Goal: Task Accomplishment & Management: Manage account settings

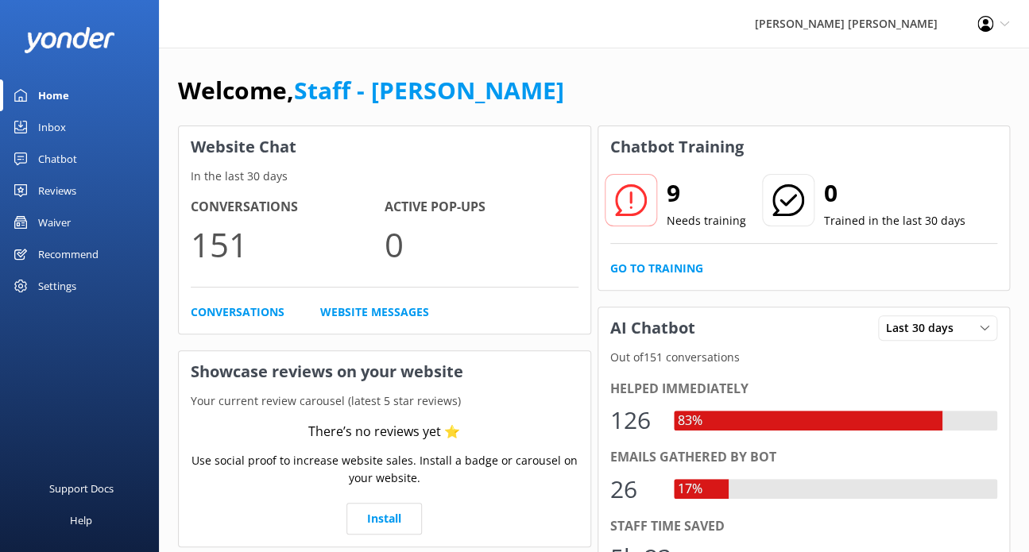
click at [48, 214] on div "Waiver" at bounding box center [54, 223] width 33 height 32
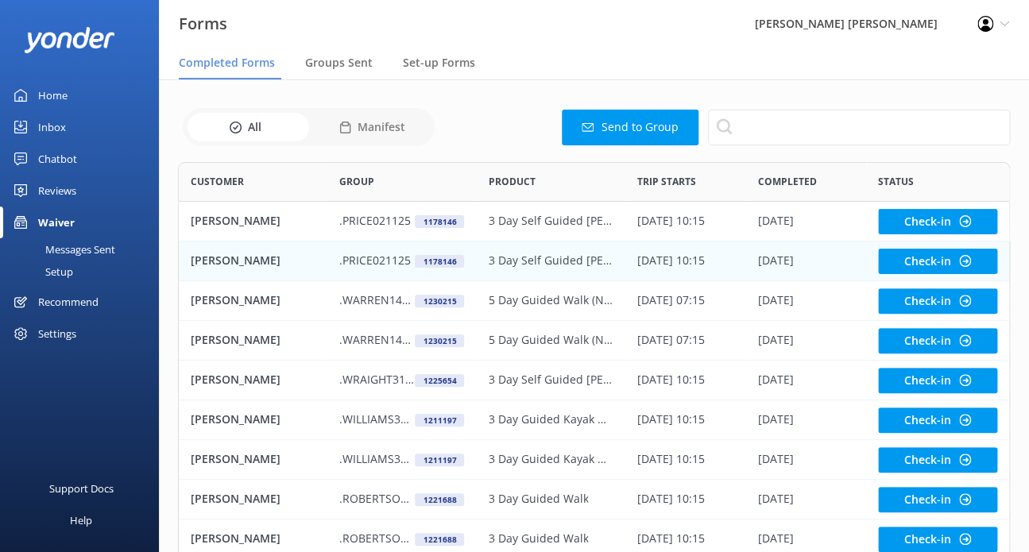
scroll to position [130, 0]
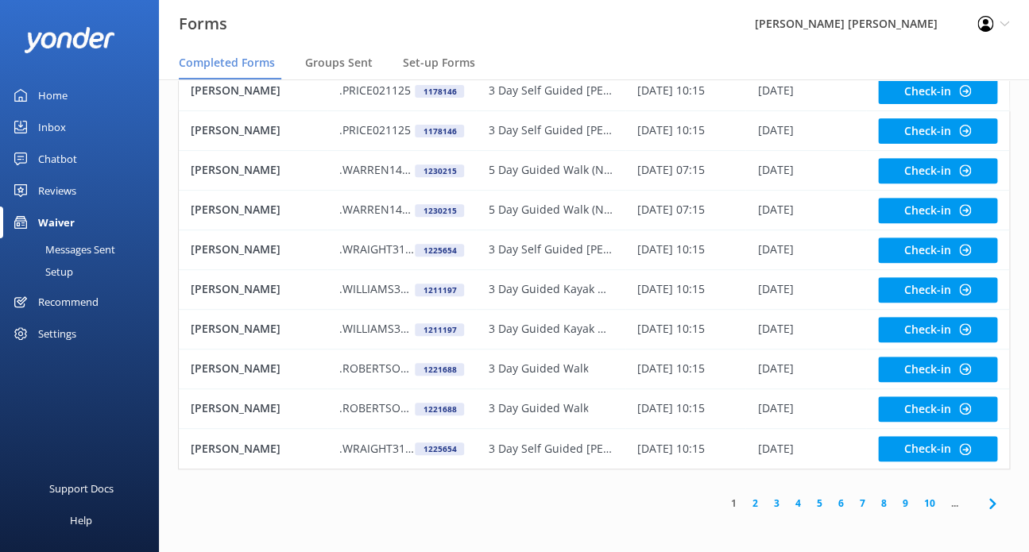
click at [858, 501] on link "7" at bounding box center [862, 503] width 21 height 15
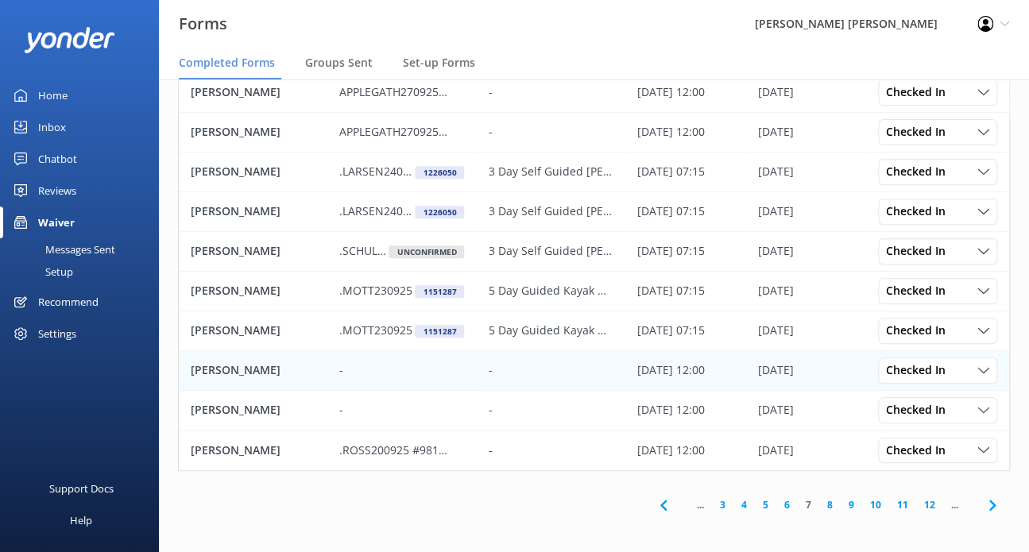
scroll to position [130, 0]
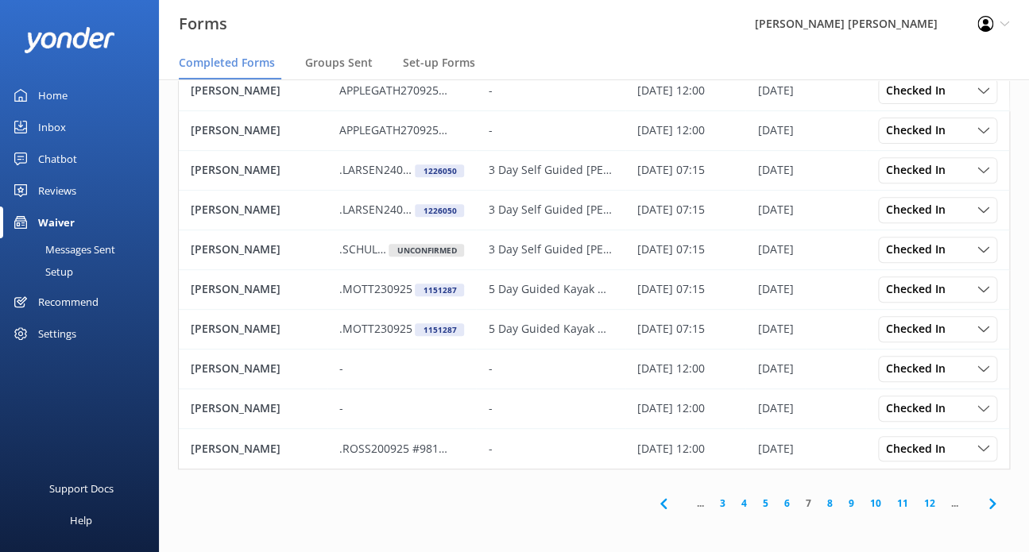
click at [783, 505] on link "6" at bounding box center [786, 503] width 21 height 15
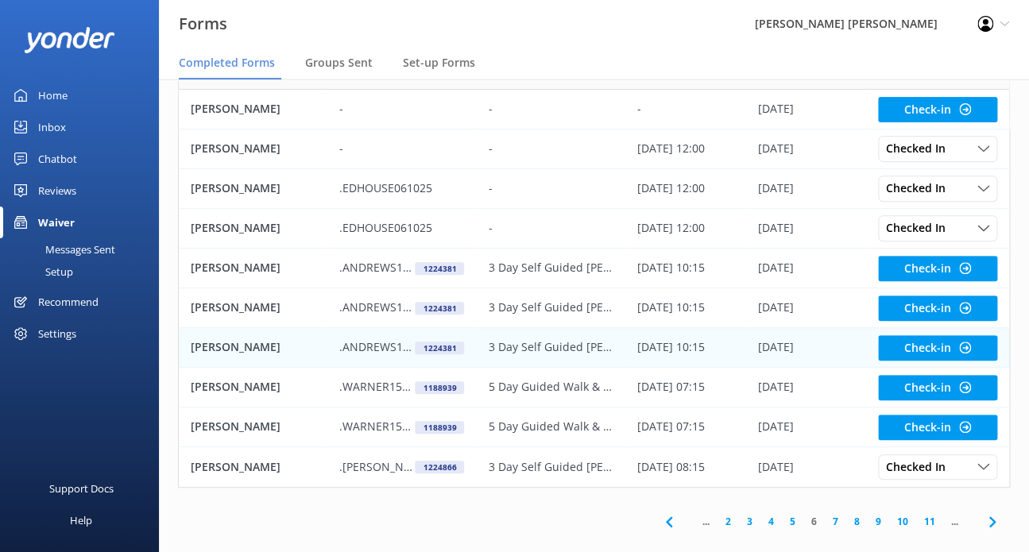
scroll to position [130, 0]
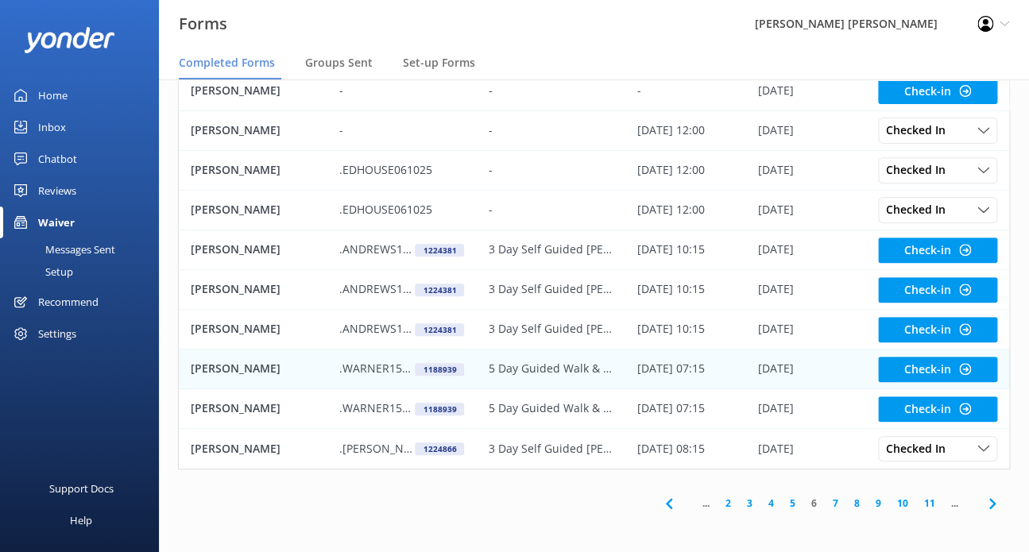
click at [351, 369] on p ".WARNER151025" at bounding box center [376, 368] width 75 height 17
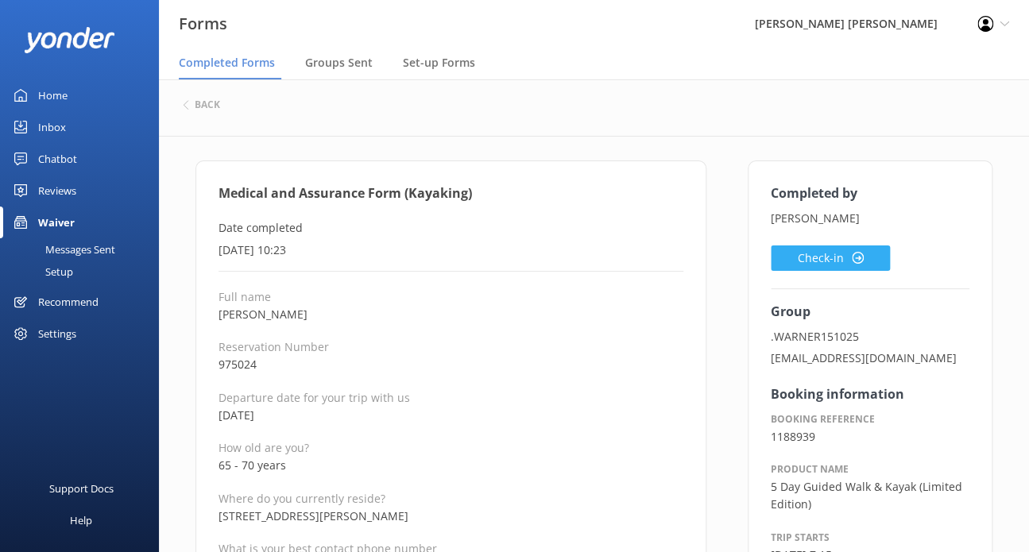
click at [858, 252] on icon at bounding box center [858, 258] width 12 height 12
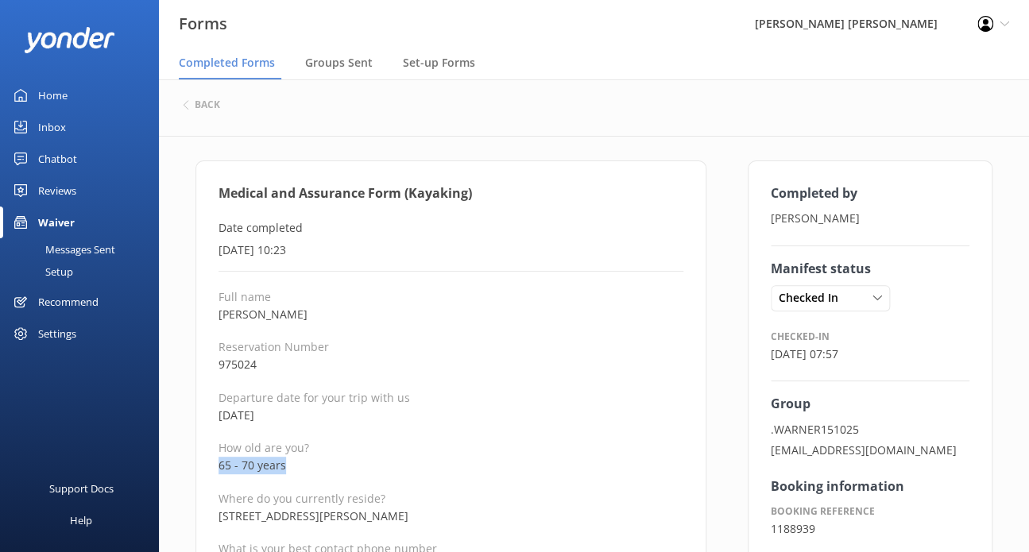
drag, startPoint x: 215, startPoint y: 462, endPoint x: 206, endPoint y: 462, distance: 9.6
copy p "65 - 70 years"
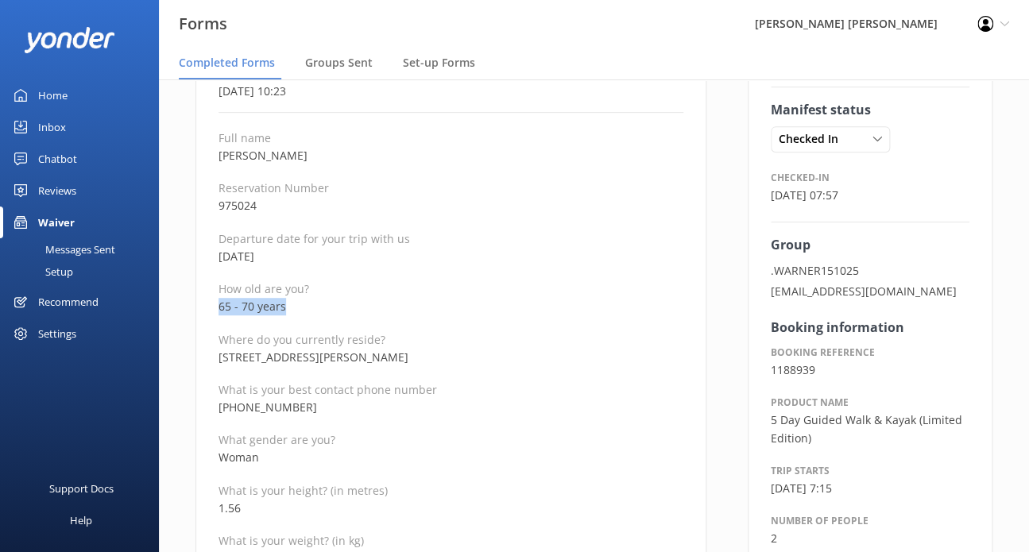
scroll to position [238, 0]
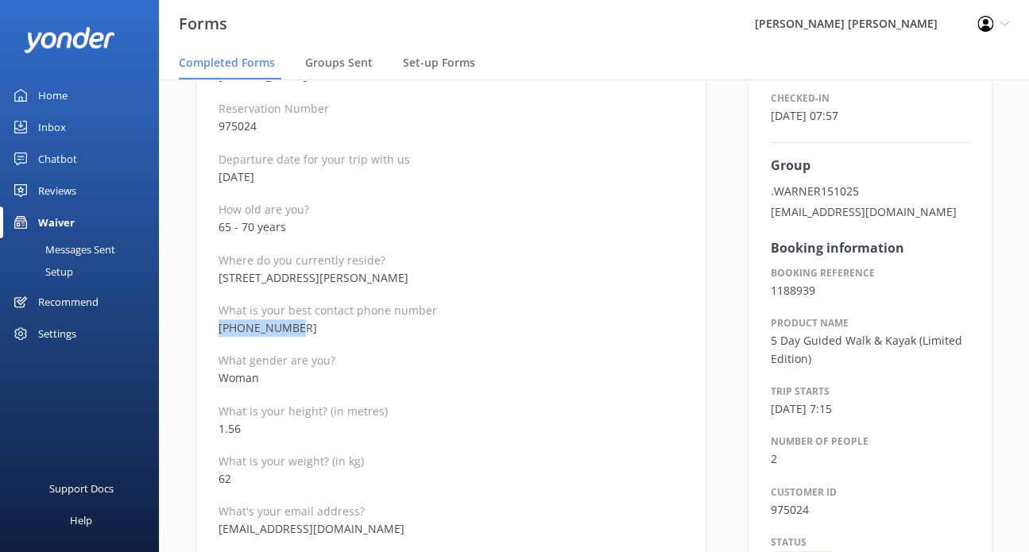
drag, startPoint x: 309, startPoint y: 325, endPoint x: 207, endPoint y: 327, distance: 102.5
copy p "[PHONE_NUMBER]"
click at [400, 470] on p "62" at bounding box center [451, 478] width 465 height 17
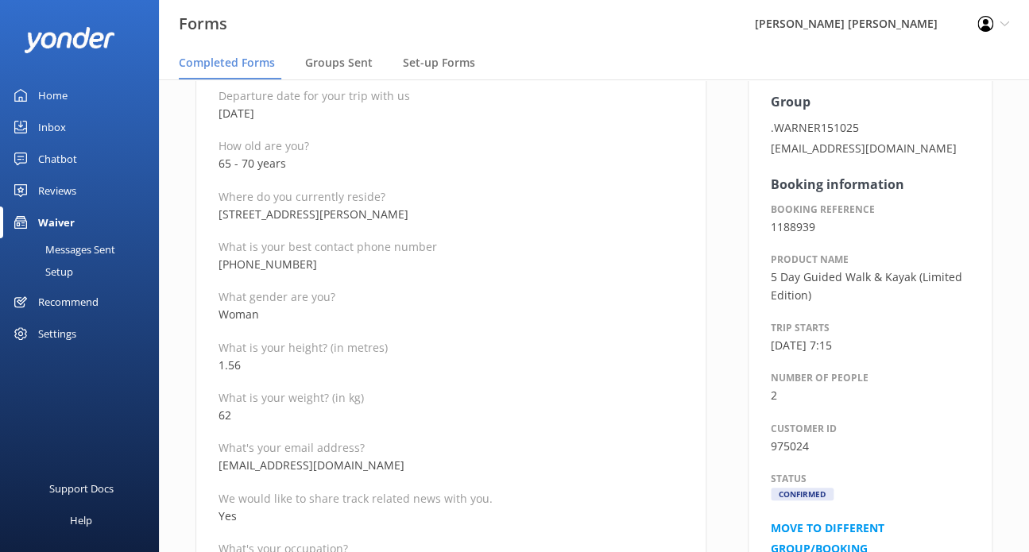
scroll to position [397, 0]
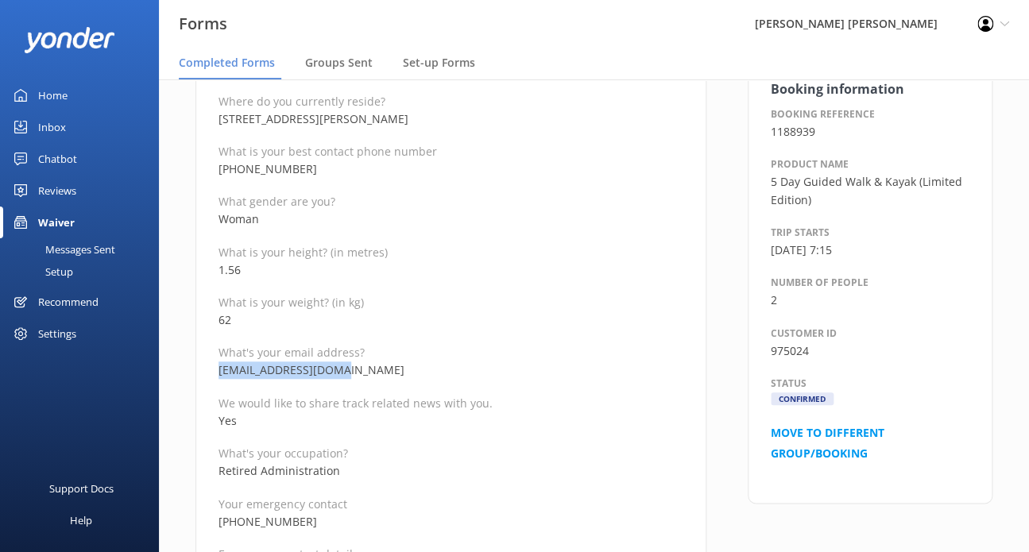
drag, startPoint x: 350, startPoint y: 366, endPoint x: 211, endPoint y: 366, distance: 139.1
copy p "[EMAIL_ADDRESS][DOMAIN_NAME]"
click at [450, 470] on p "Retired Administration" at bounding box center [451, 470] width 465 height 17
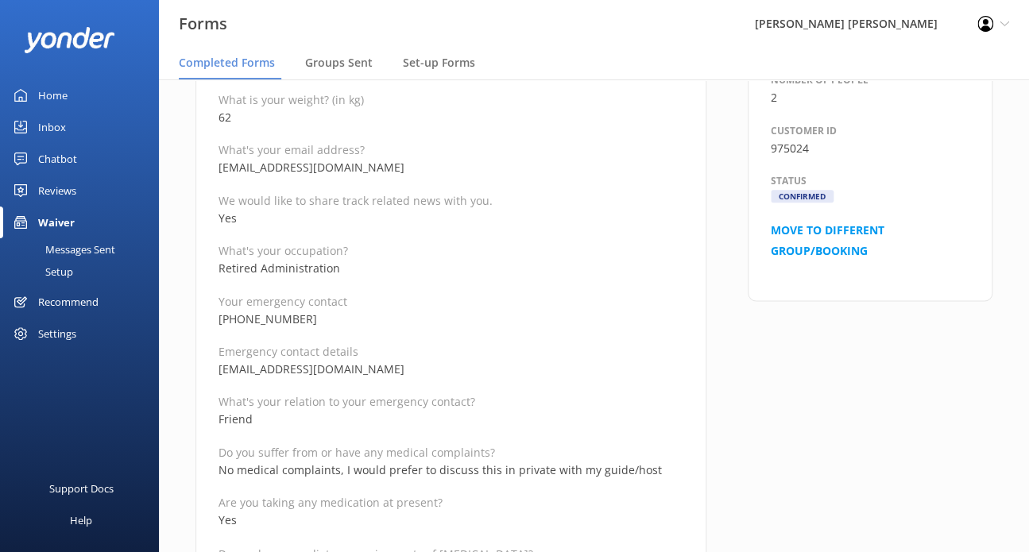
scroll to position [636, 0]
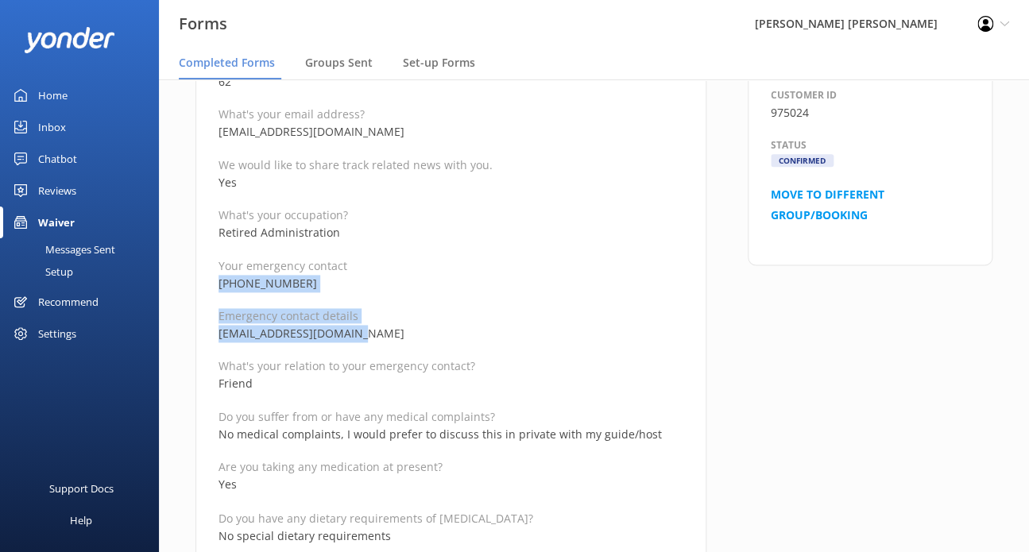
drag, startPoint x: 358, startPoint y: 333, endPoint x: 218, endPoint y: 284, distance: 149.0
copy div "[PHONE_NUMBER] Emergency contact details [EMAIL_ADDRESS][DOMAIN_NAME]"
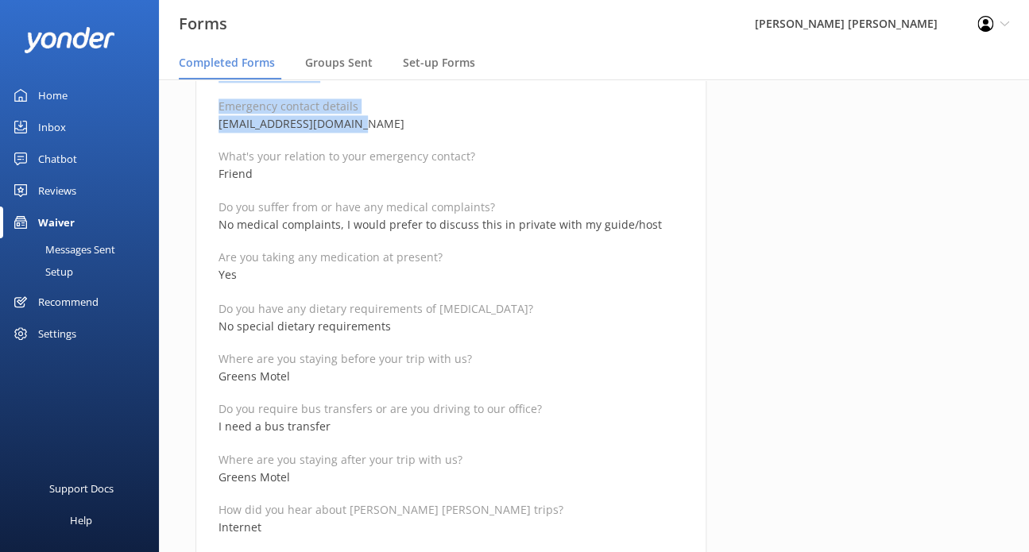
scroll to position [874, 0]
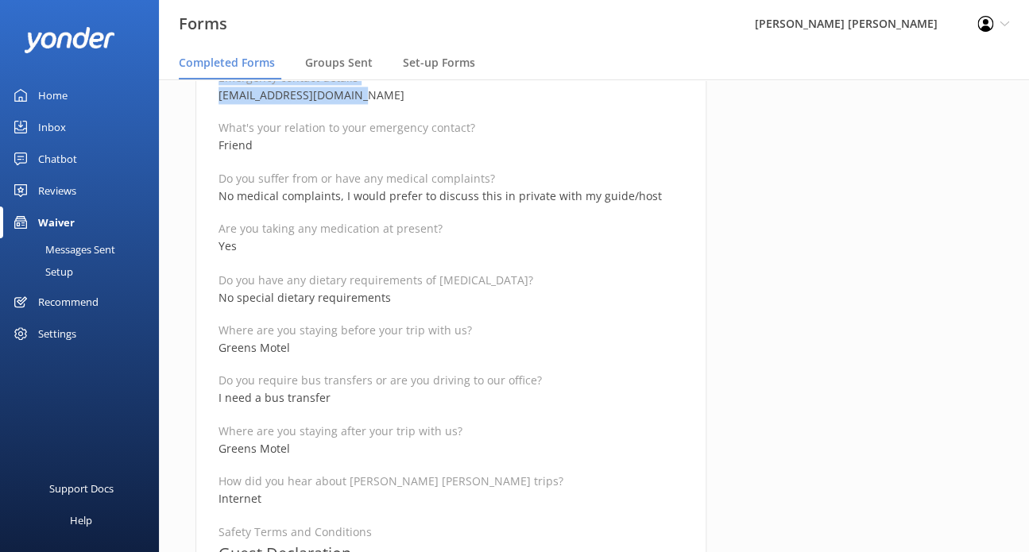
click at [421, 486] on p "How did you hear about [PERSON_NAME] [PERSON_NAME] trips?" at bounding box center [451, 480] width 465 height 15
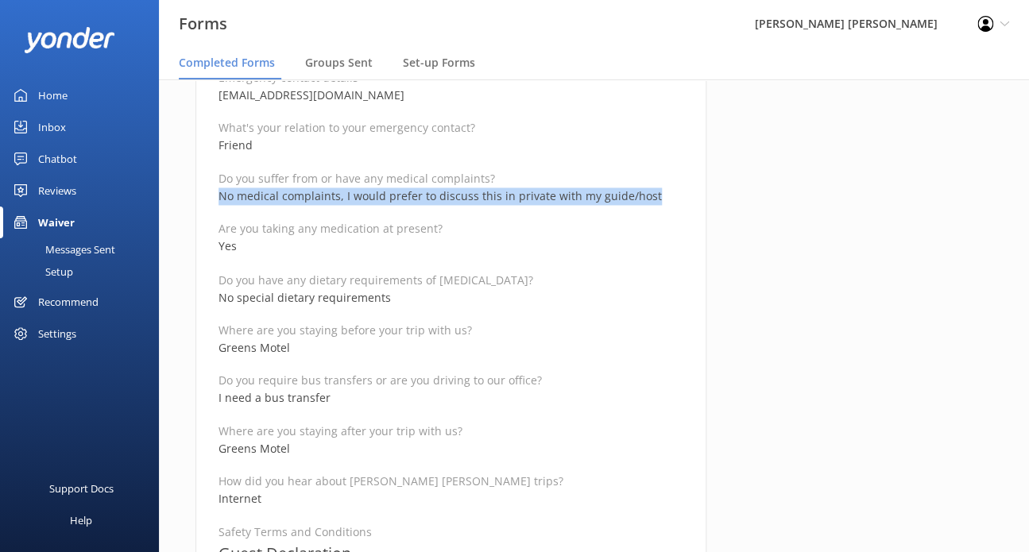
drag, startPoint x: 648, startPoint y: 193, endPoint x: 207, endPoint y: 191, distance: 441.0
click at [207, 191] on div "Medical and Assurance Form (Kayaking) Date completed [DATE] 10:23 Full name [PE…" at bounding box center [450, 482] width 511 height 2393
copy p "No medical complaints, I would prefer to discuss this in private with my guide/…"
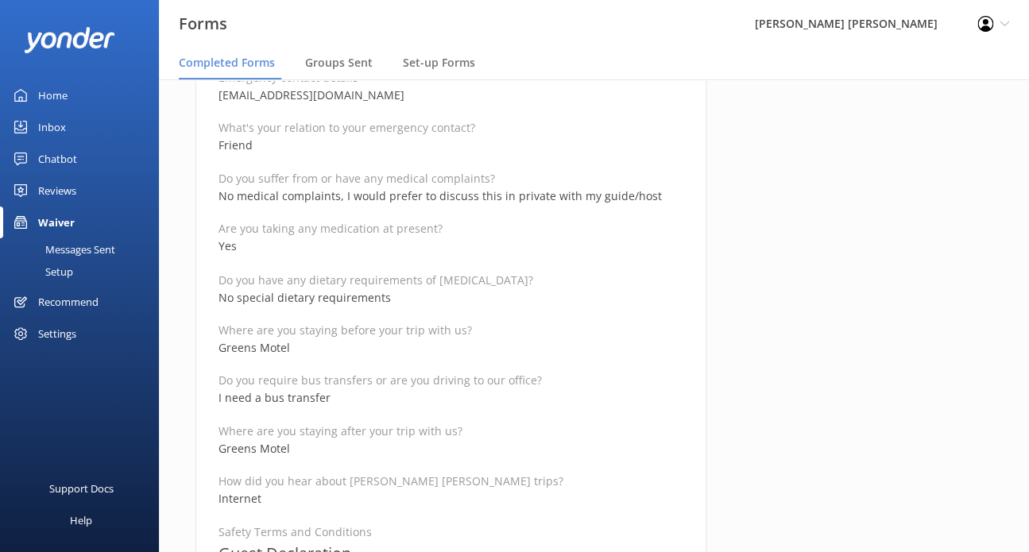
click at [414, 491] on p "Internet" at bounding box center [451, 497] width 465 height 17
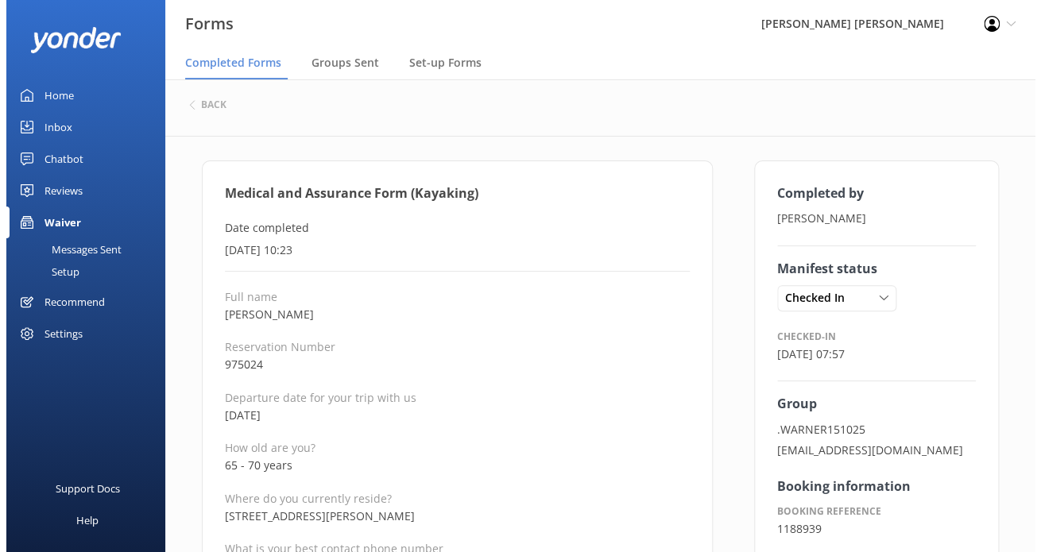
scroll to position [0, 0]
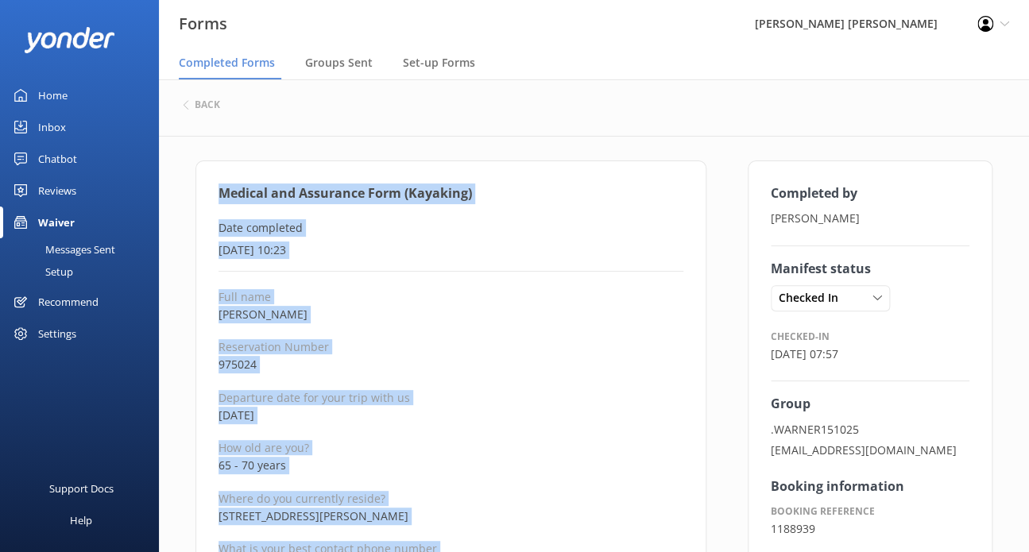
drag, startPoint x: 365, startPoint y: 385, endPoint x: 215, endPoint y: 193, distance: 244.0
copy div "Medical and Assurance Form (Kayaking) Date completed [DATE] 10:23 Full name [PE…"
click at [210, 108] on h6 "back" at bounding box center [207, 105] width 25 height 10
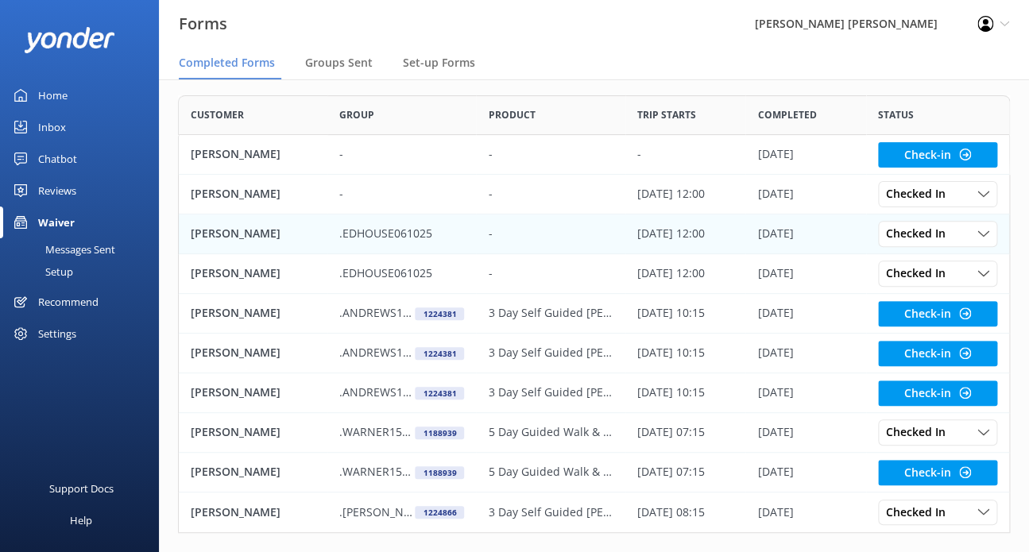
scroll to position [130, 0]
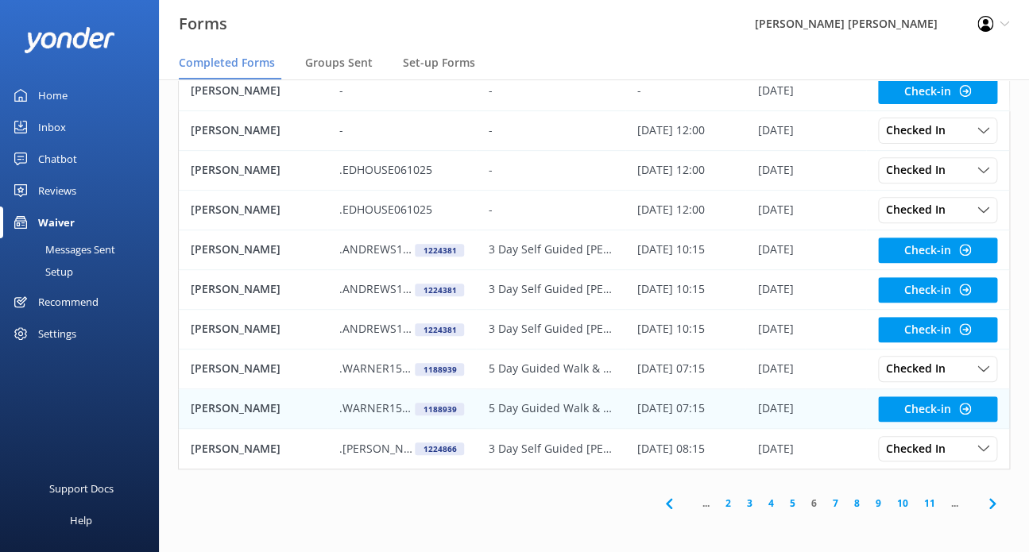
click at [586, 400] on p "5 Day Guided Walk & Kayak (Limited Edition)" at bounding box center [550, 408] width 125 height 17
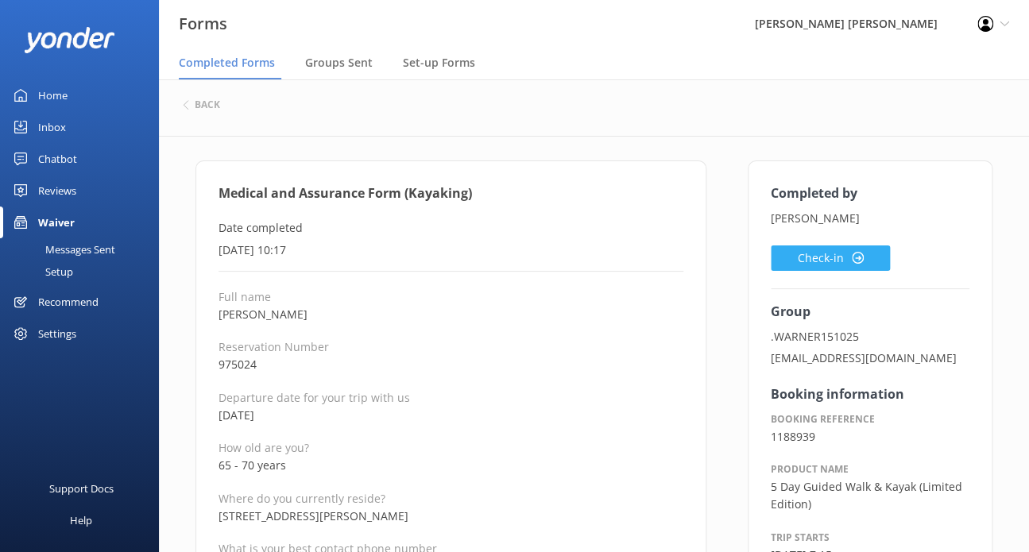
click at [835, 247] on button "Check-in" at bounding box center [830, 258] width 119 height 25
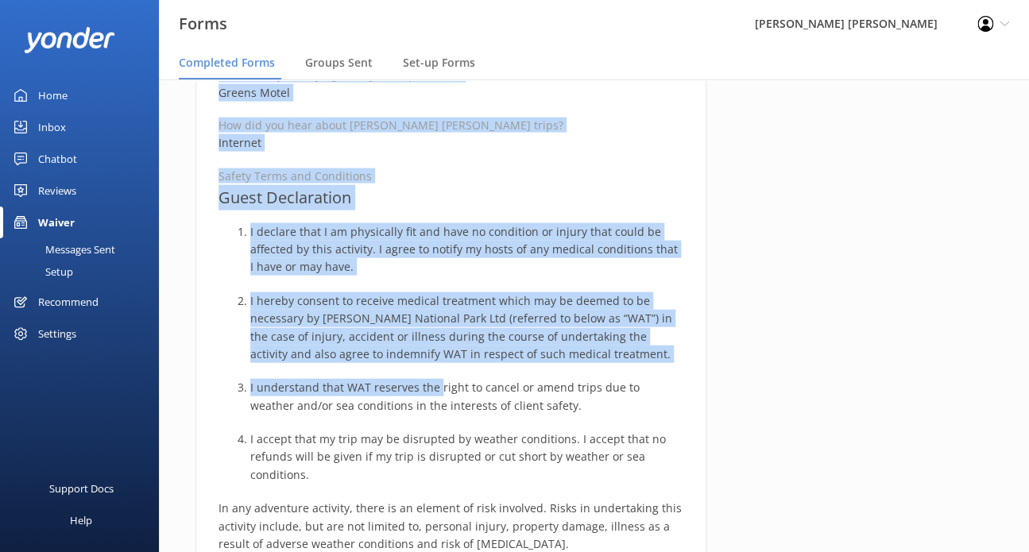
scroll to position [1182, 0]
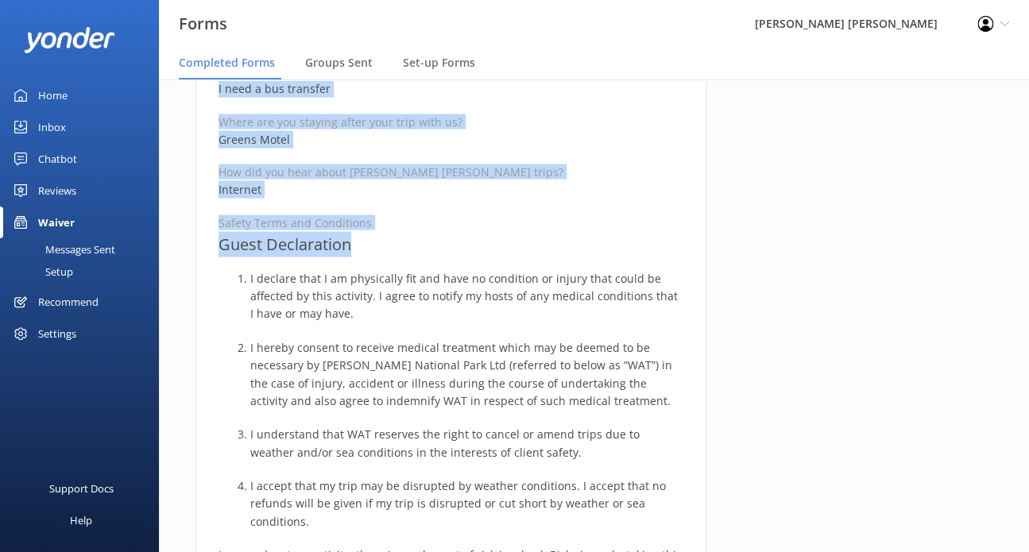
drag, startPoint x: 224, startPoint y: 193, endPoint x: 404, endPoint y: 250, distance: 188.5
click at [404, 250] on div "Medical and Assurance Form (Kayaking) Date completed [DATE] 10:17 Full name [PE…" at bounding box center [450, 174] width 511 height 2393
copy div "edical and Assurance Form (Kayaking) Date completed [DATE] 10:17 Full name [PER…"
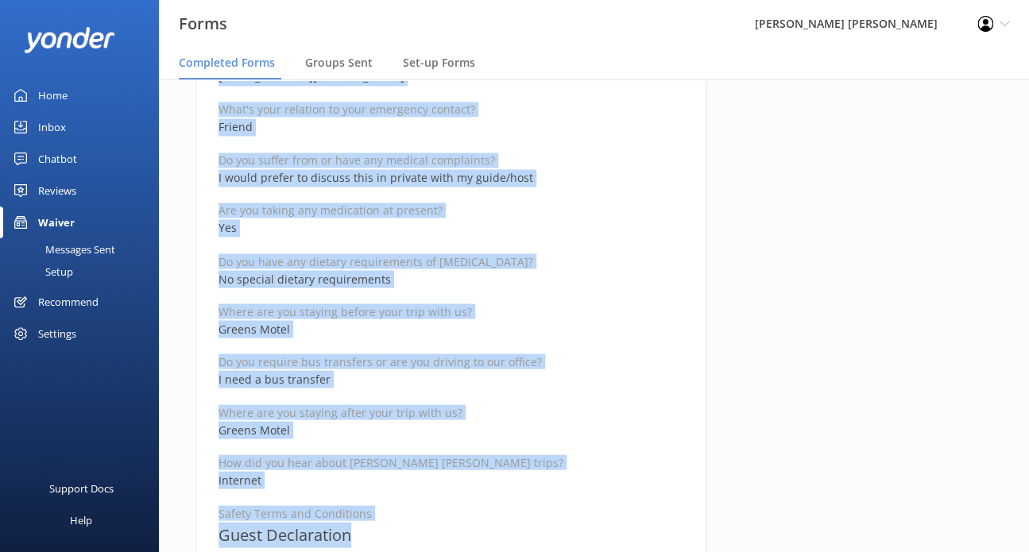
scroll to position [865, 0]
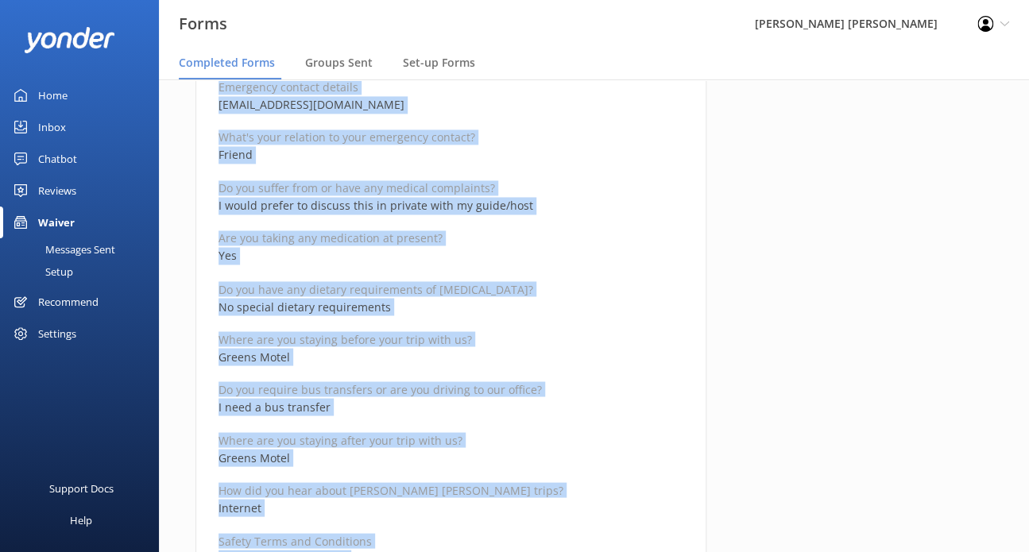
click at [612, 240] on p "Are you taking any medication at present?" at bounding box center [451, 237] width 465 height 15
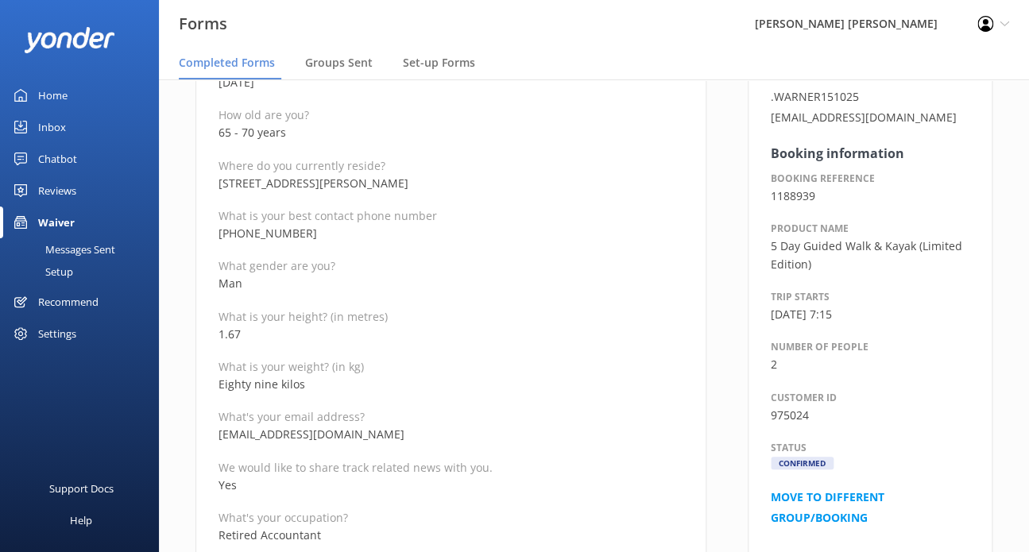
scroll to position [308, 0]
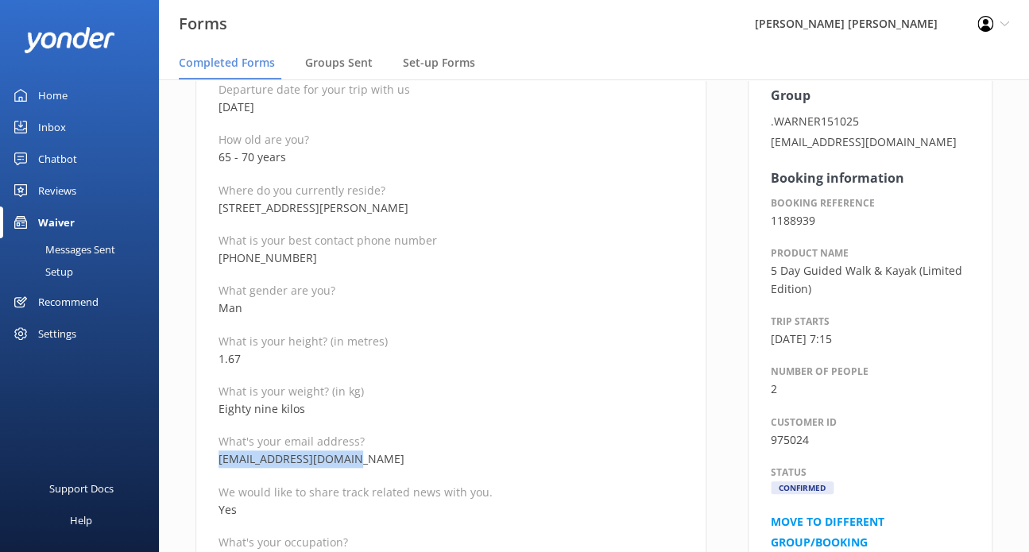
drag, startPoint x: 364, startPoint y: 461, endPoint x: 181, endPoint y: 462, distance: 182.8
copy p "[EMAIL_ADDRESS][DOMAIN_NAME]"
click at [478, 485] on p "We would like to share track related news with you." at bounding box center [451, 492] width 465 height 15
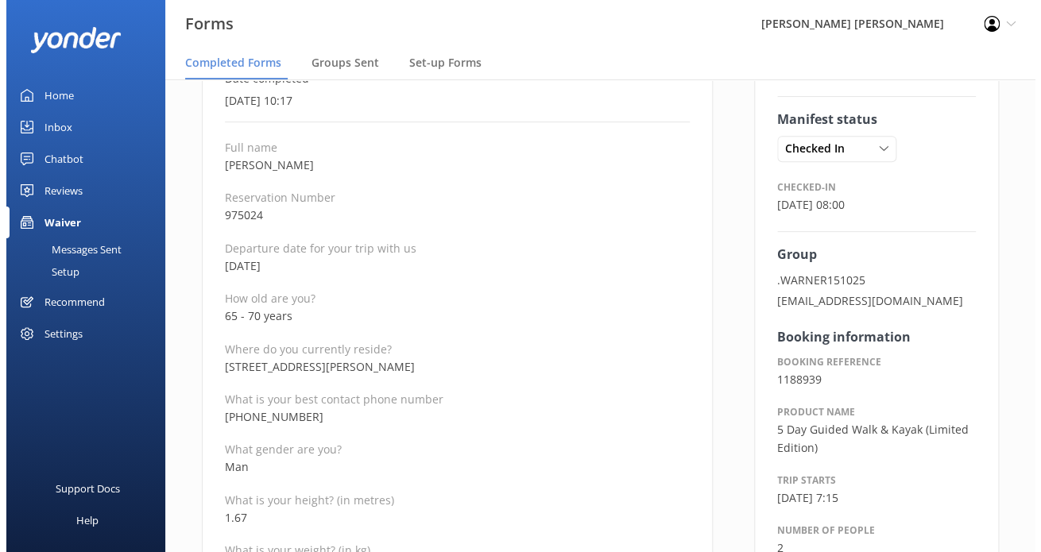
scroll to position [0, 0]
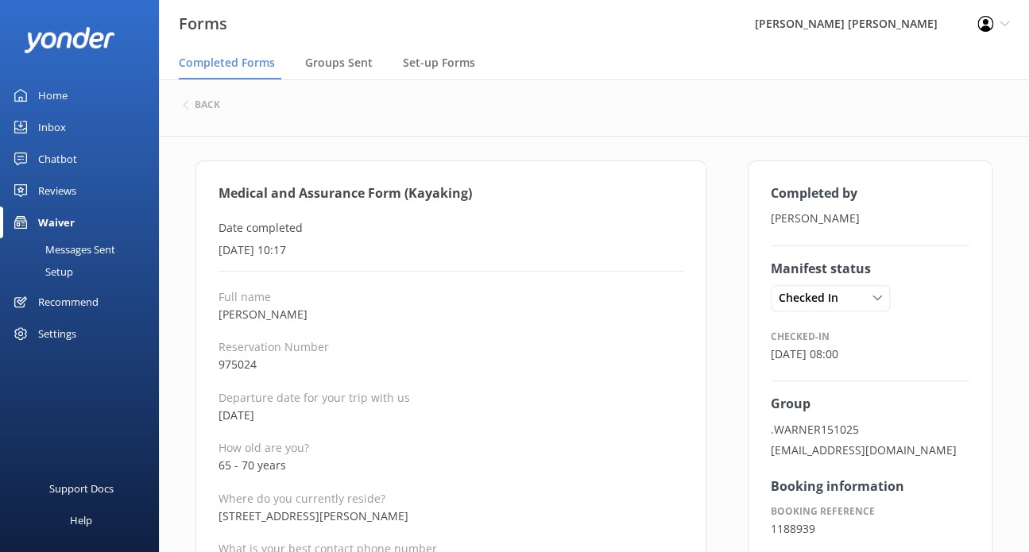
click at [203, 114] on div "back" at bounding box center [594, 105] width 822 height 21
click at [206, 103] on h6 "back" at bounding box center [207, 105] width 25 height 10
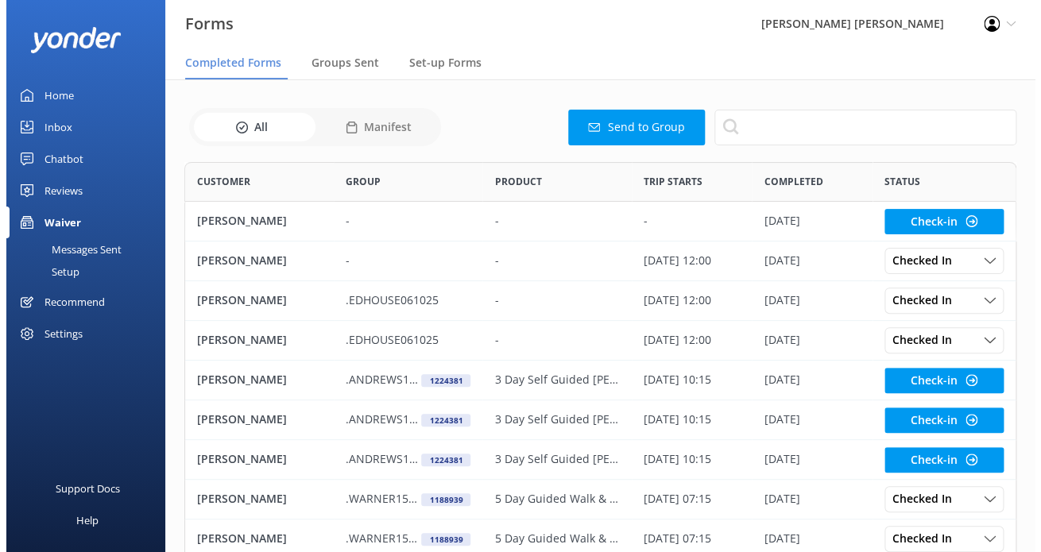
scroll to position [425, 818]
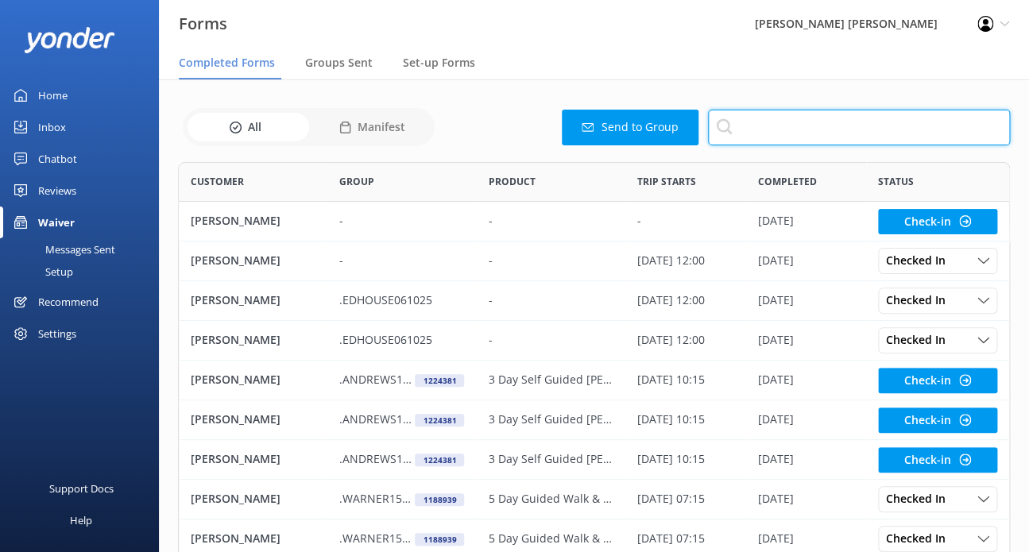
click at [756, 124] on input "text" at bounding box center [859, 128] width 302 height 36
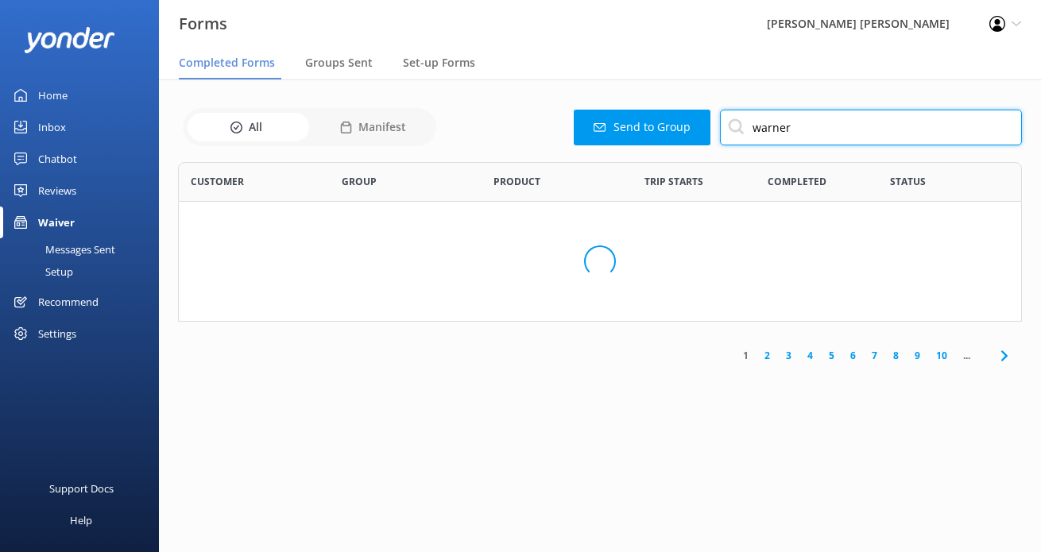
scroll to position [306, 831]
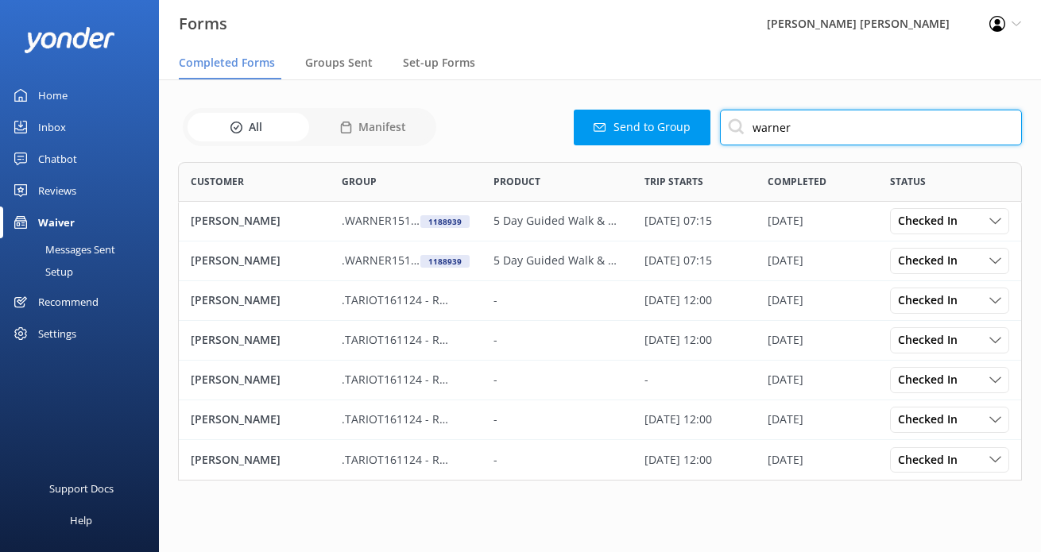
drag, startPoint x: 792, startPoint y: 126, endPoint x: 652, endPoint y: 121, distance: 139.9
click at [652, 121] on div "Send to Group warner" at bounding box center [731, 128] width 581 height 36
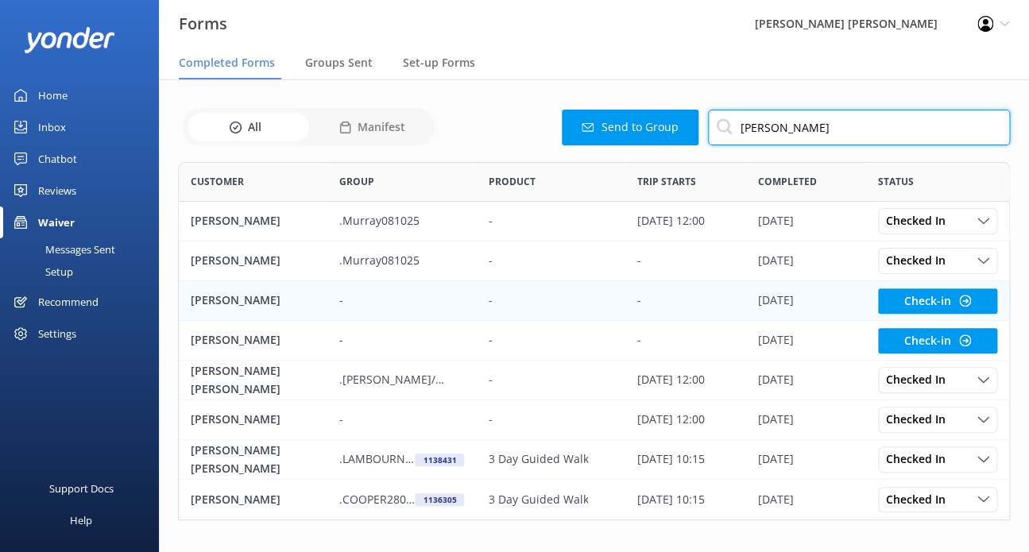
scroll to position [346, 818]
type input "[PERSON_NAME]"
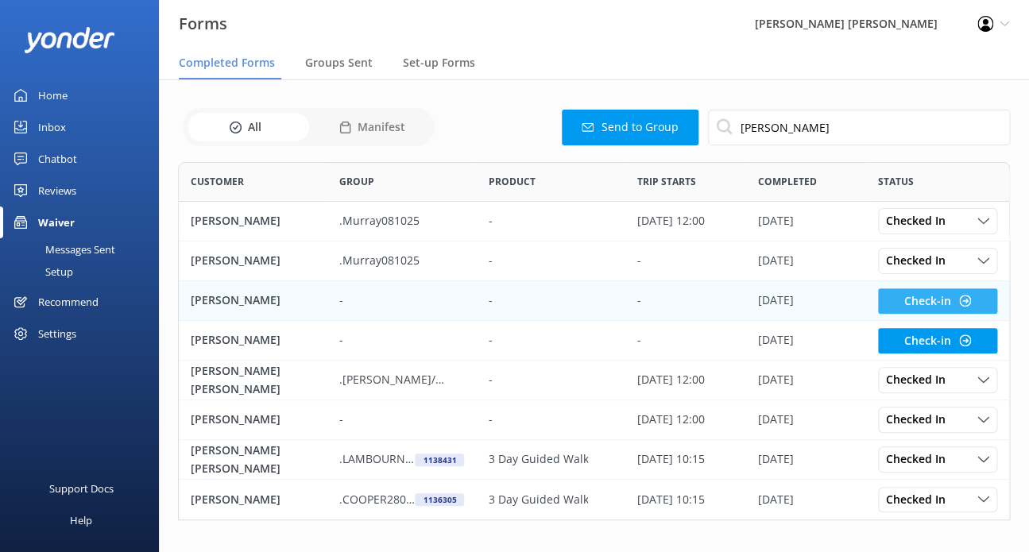
click at [925, 299] on button "Check-in" at bounding box center [937, 300] width 119 height 25
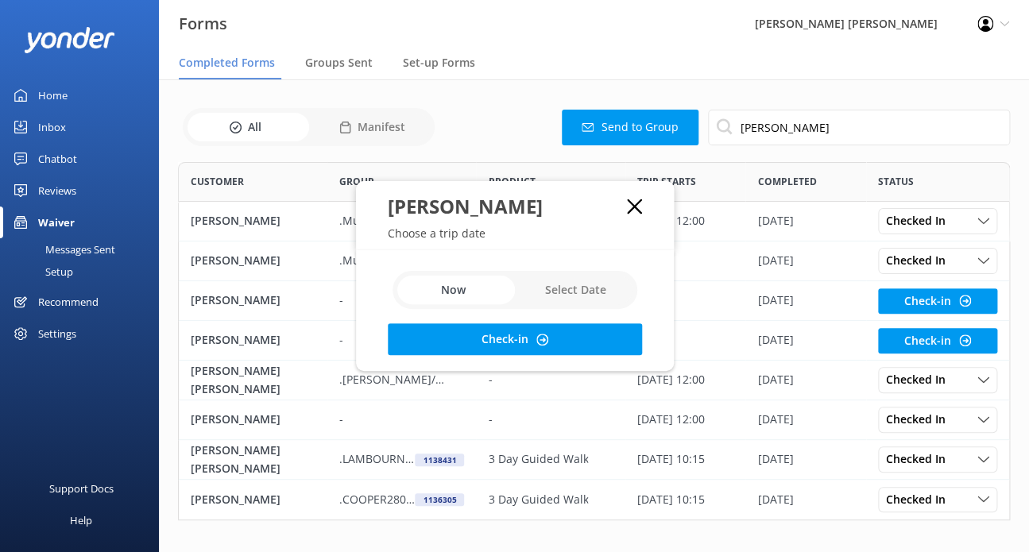
click at [577, 290] on input "checkbox" at bounding box center [515, 290] width 245 height 38
checkbox input "true"
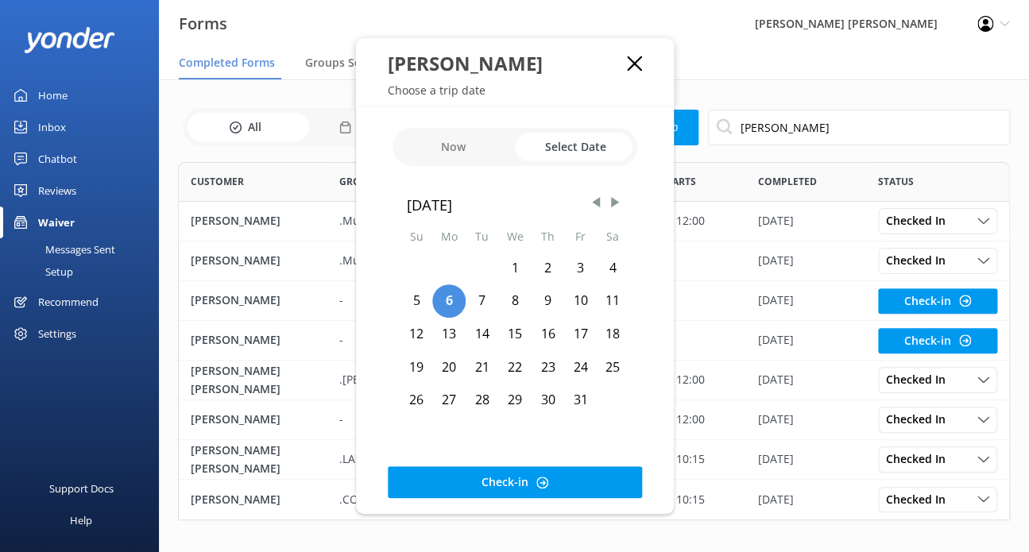
click at [508, 303] on div "8" at bounding box center [514, 300] width 33 height 33
click at [528, 499] on div "Now Select Date [DATE] Su Mo Tu We Th Fr Sa 1 2 3 4 5 6 7 8 9 10 11 12 13 14 15…" at bounding box center [515, 310] width 318 height 407
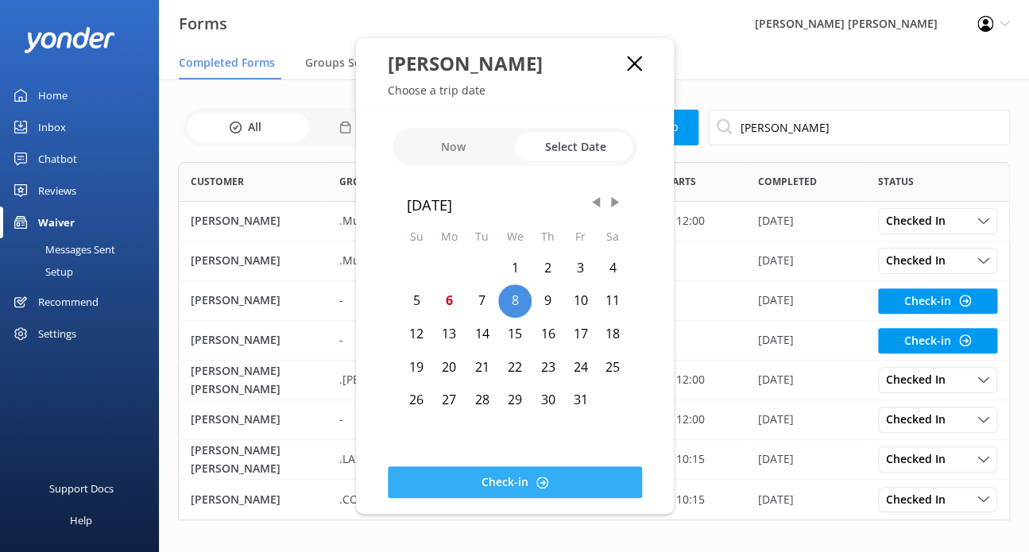
click at [547, 486] on button "Check-in" at bounding box center [515, 482] width 254 height 32
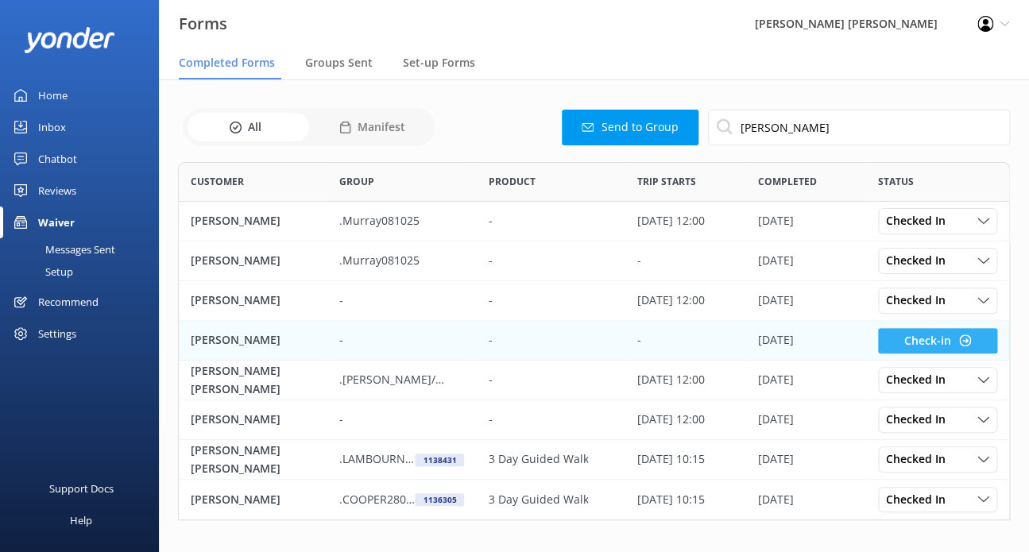
click at [938, 341] on button "Check-in" at bounding box center [937, 340] width 119 height 25
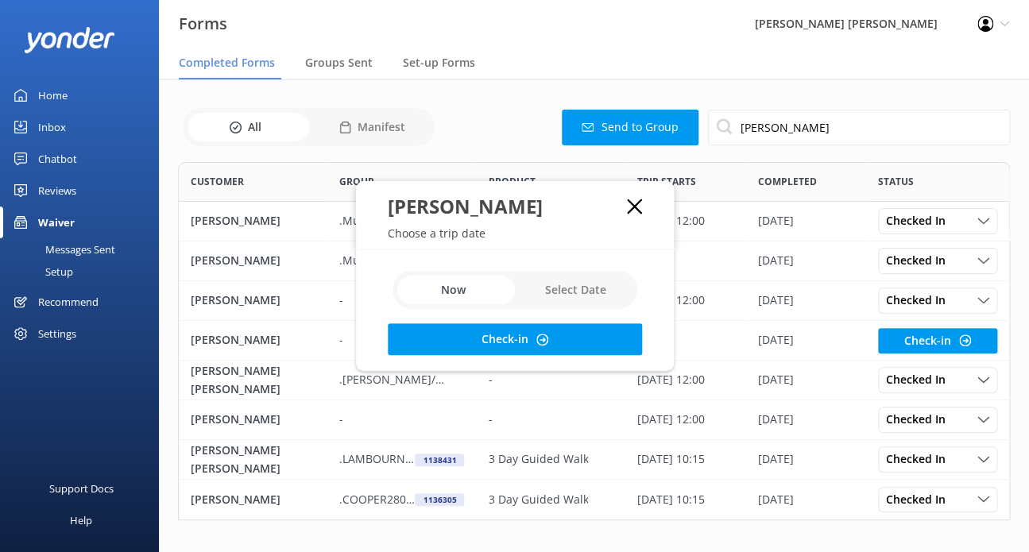
click at [578, 292] on input "checkbox" at bounding box center [515, 290] width 245 height 38
checkbox input "true"
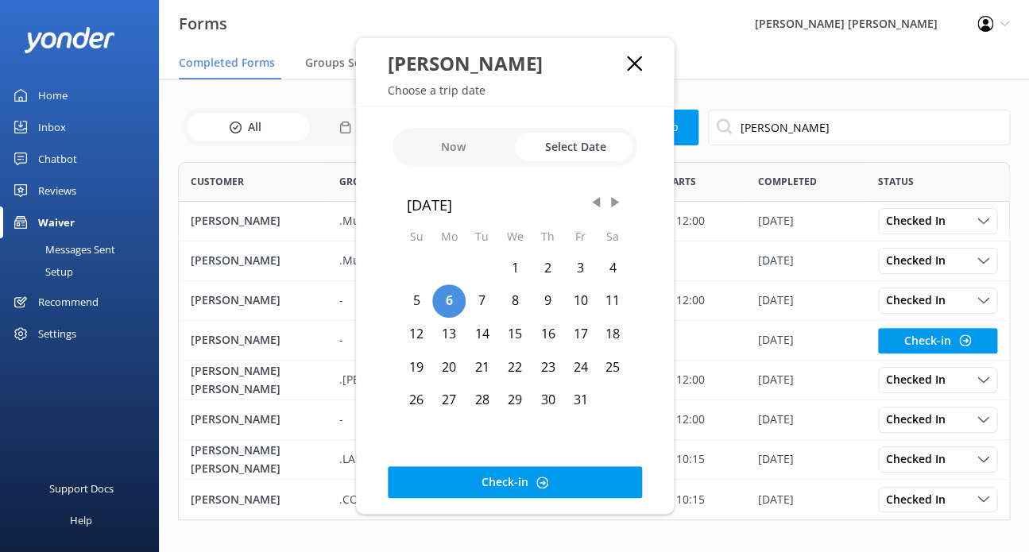
click at [517, 297] on div "8" at bounding box center [514, 300] width 33 height 33
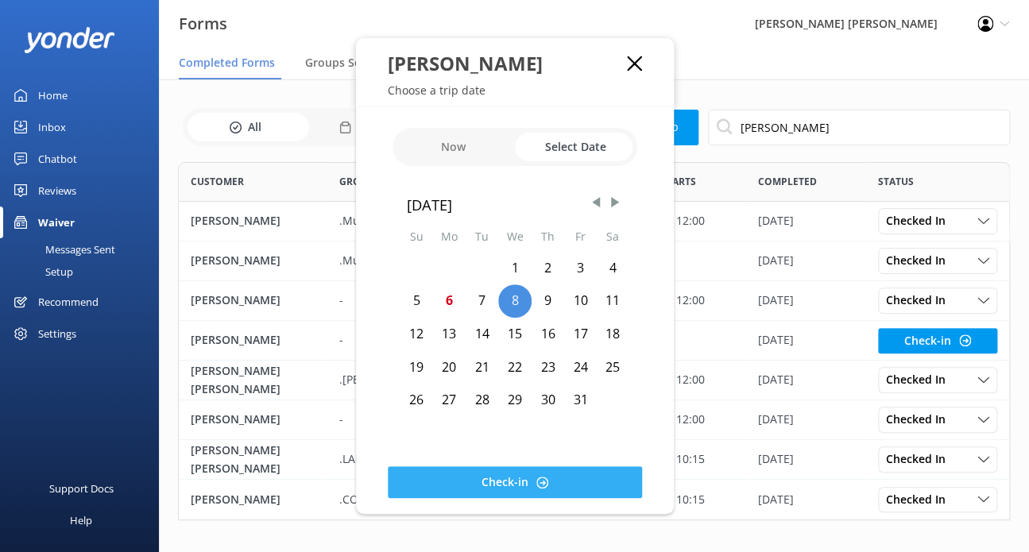
click at [596, 486] on button "Check-in" at bounding box center [515, 482] width 254 height 32
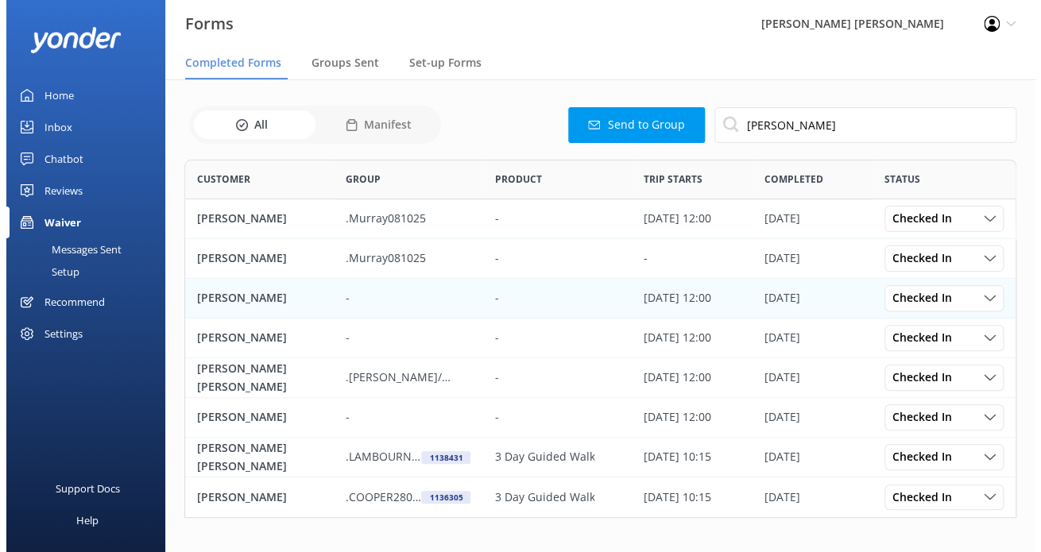
scroll to position [0, 0]
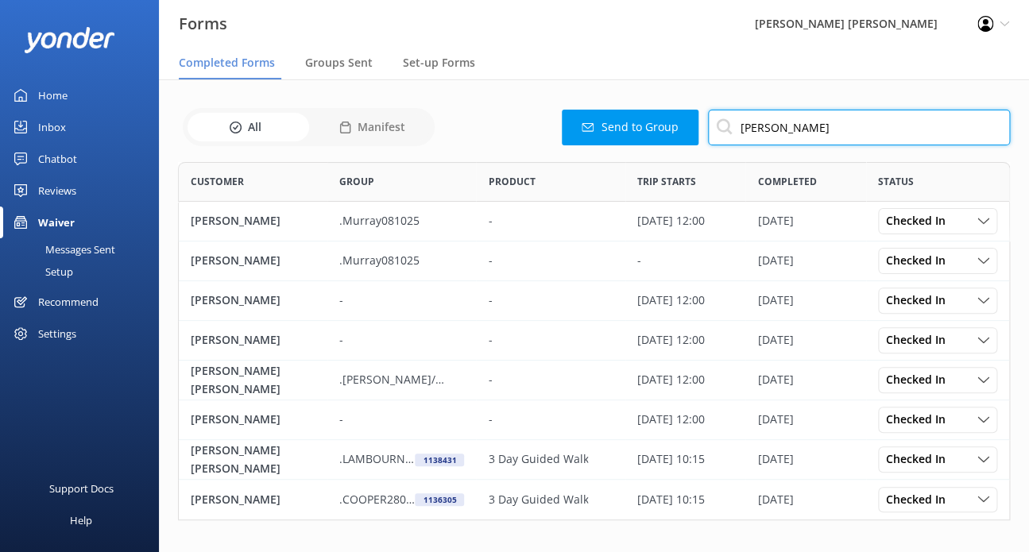
drag, startPoint x: 787, startPoint y: 126, endPoint x: 675, endPoint y: 127, distance: 111.3
click at [677, 126] on div "Send to Group [PERSON_NAME]" at bounding box center [724, 128] width 571 height 36
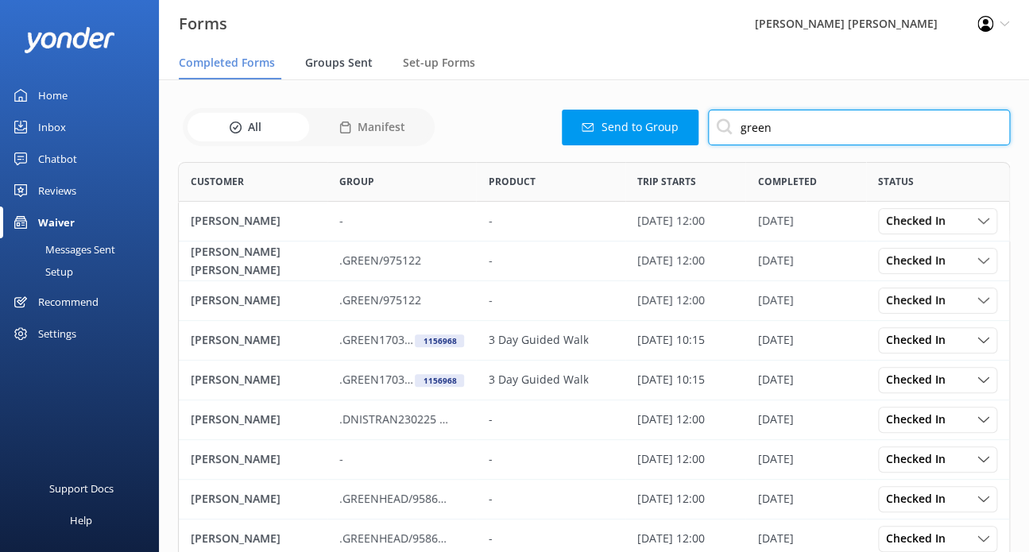
type input "green"
click at [326, 57] on span "Groups Sent" at bounding box center [339, 63] width 68 height 16
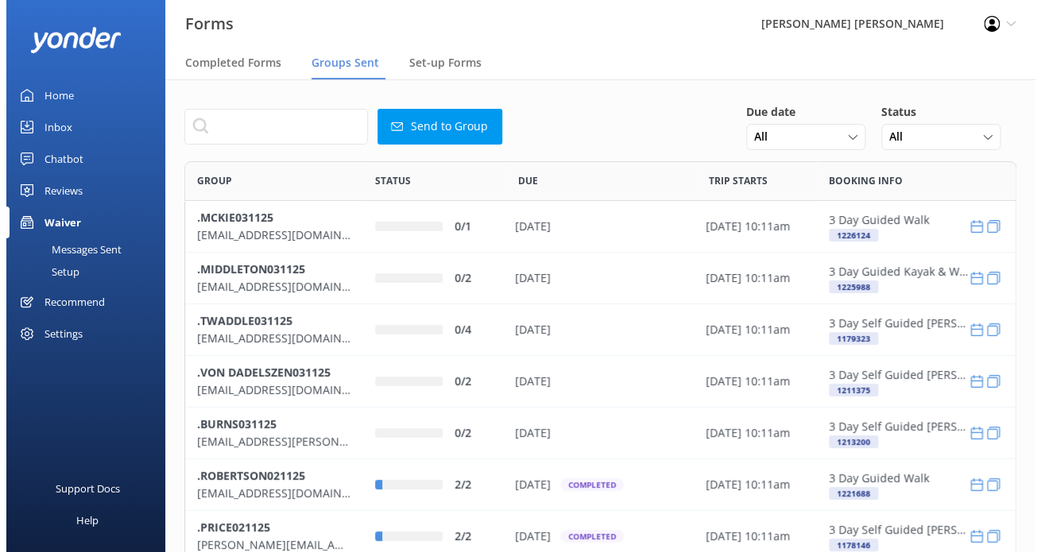
scroll to position [544, 818]
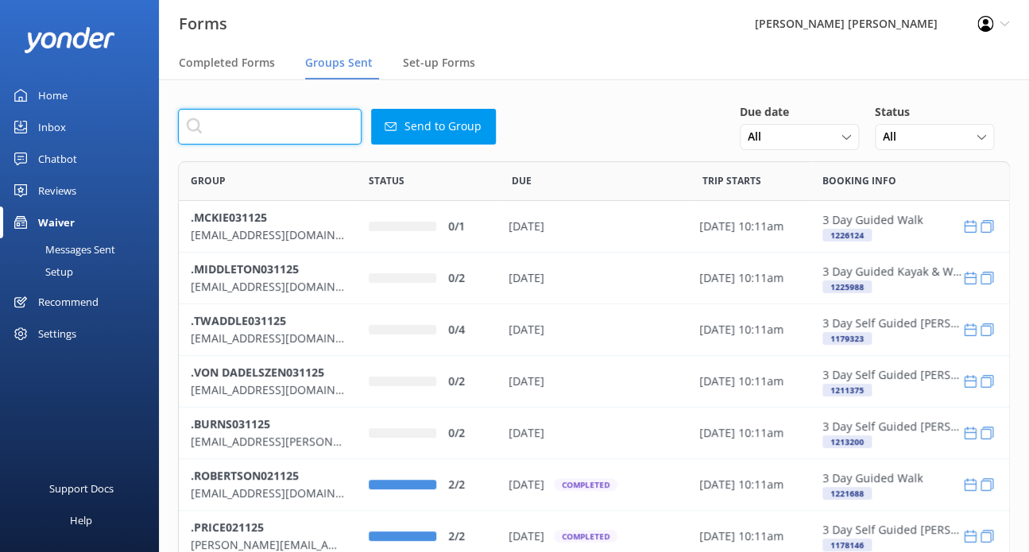
click at [287, 126] on input "text" at bounding box center [270, 127] width 184 height 36
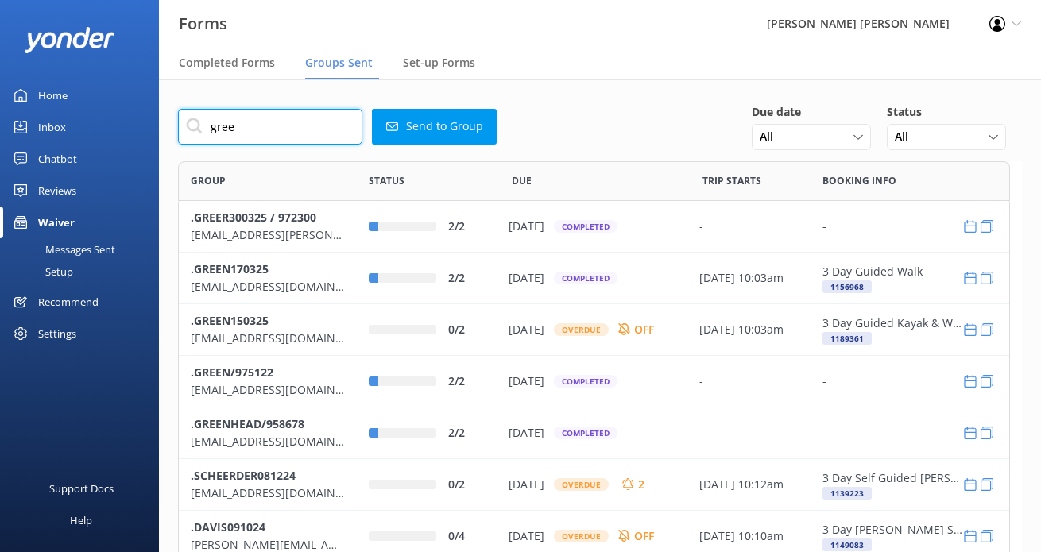
scroll to position [544, 818]
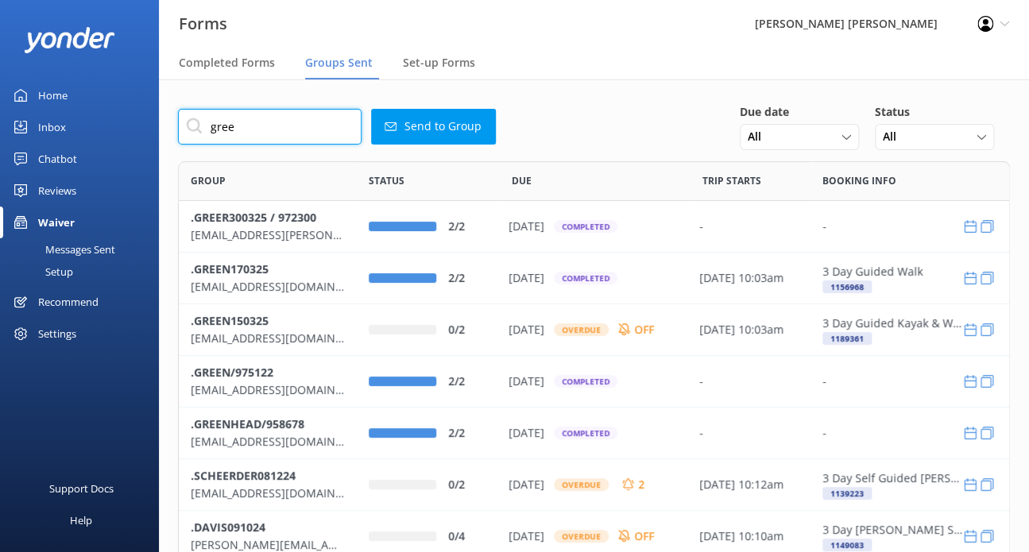
drag, startPoint x: 285, startPoint y: 126, endPoint x: 184, endPoint y: 112, distance: 101.8
click at [184, 112] on input "gree" at bounding box center [270, 127] width 184 height 36
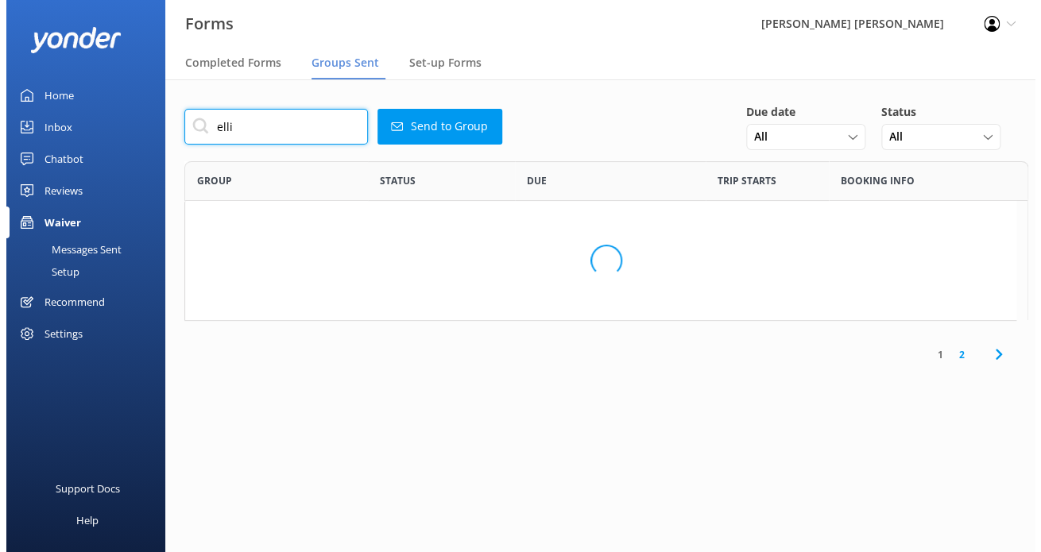
scroll to position [389, 818]
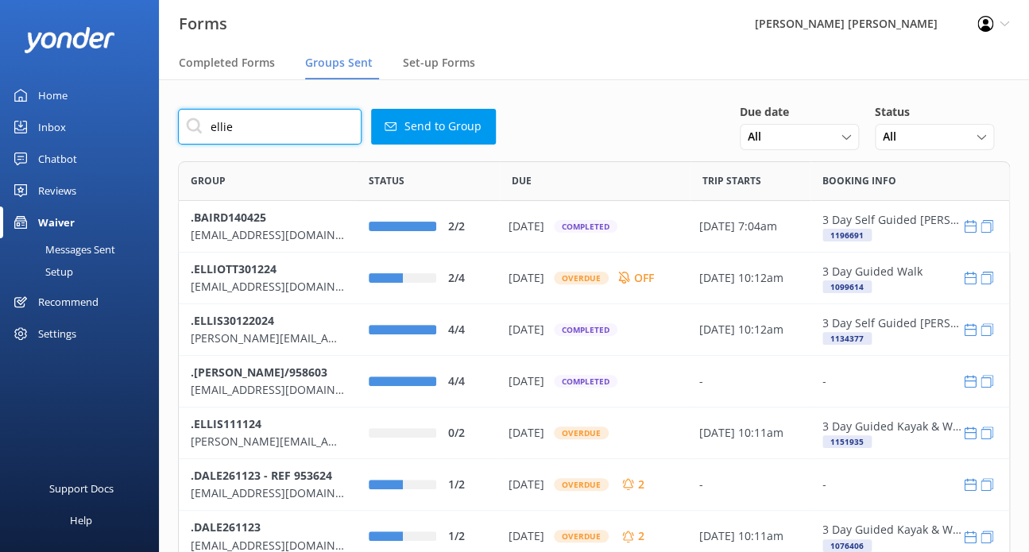
type input "[EMAIL_ADDRESS][DOMAIN_NAME]"
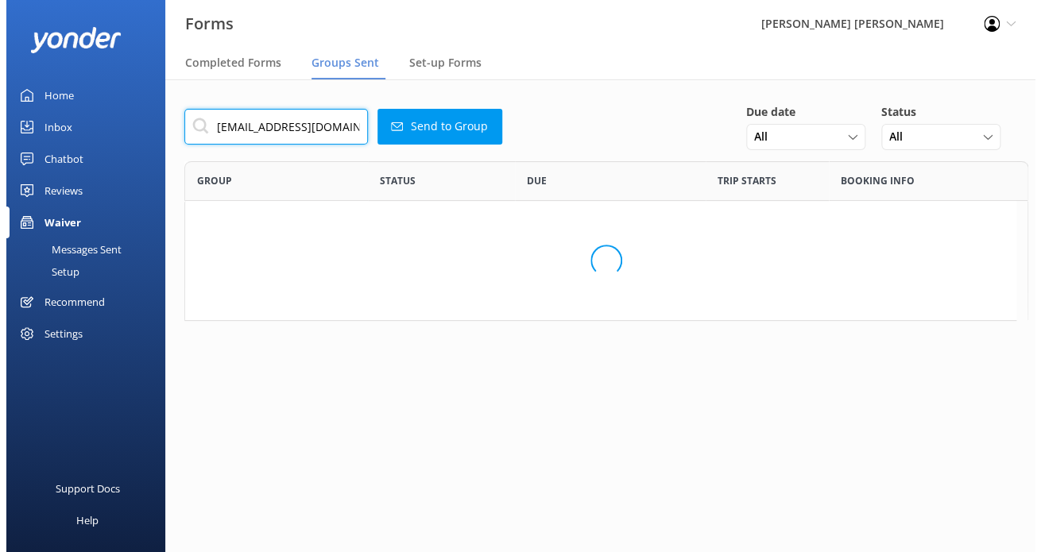
scroll to position [13, 13]
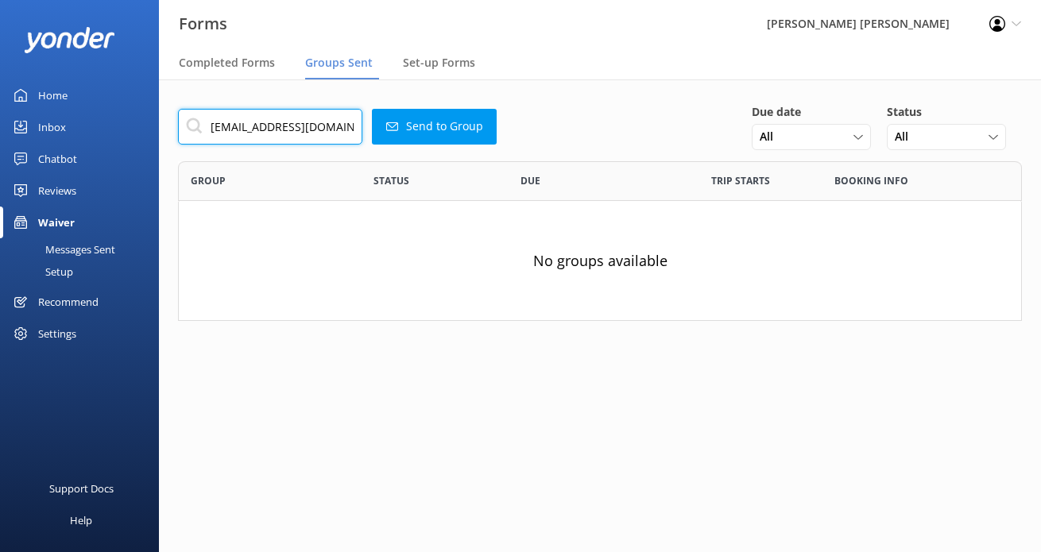
drag, startPoint x: 342, startPoint y: 118, endPoint x: 175, endPoint y: 105, distance: 167.4
click at [175, 105] on div "[EMAIL_ADDRESS][DOMAIN_NAME] Send to Group Due date All [DATE] [DATE] Last 7 da…" at bounding box center [600, 223] width 882 height 289
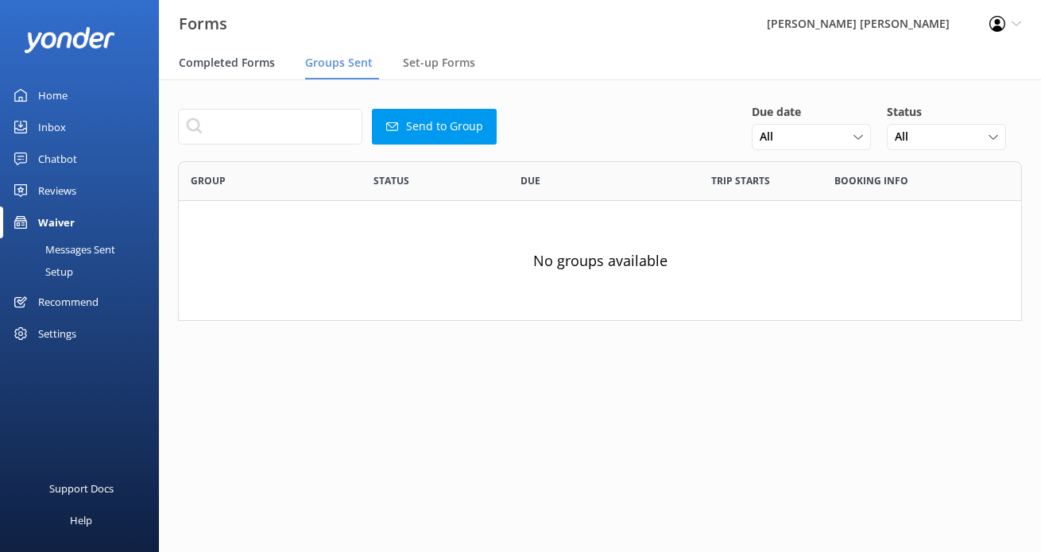
click at [238, 53] on div "Completed Forms" at bounding box center [230, 64] width 103 height 32
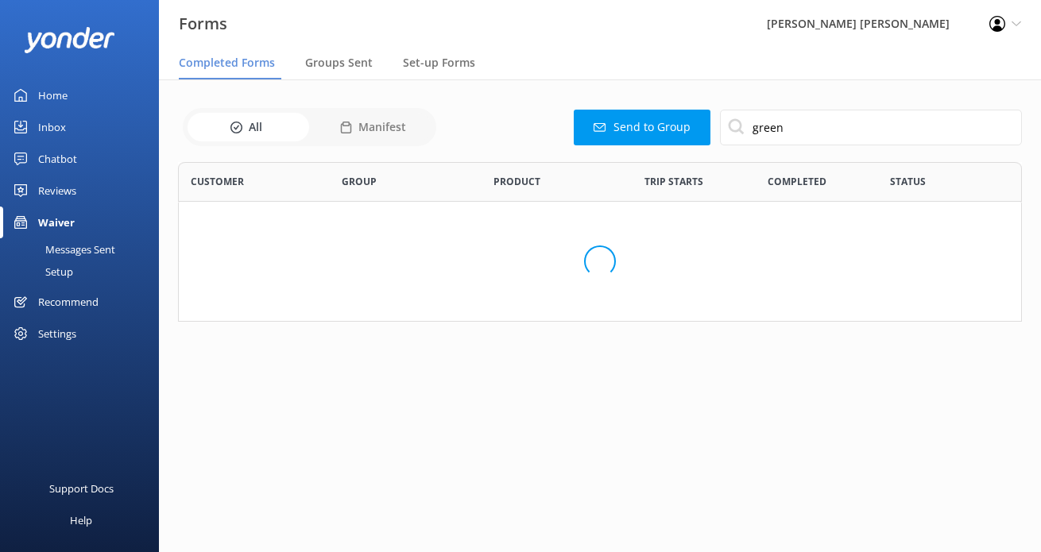
scroll to position [147, 831]
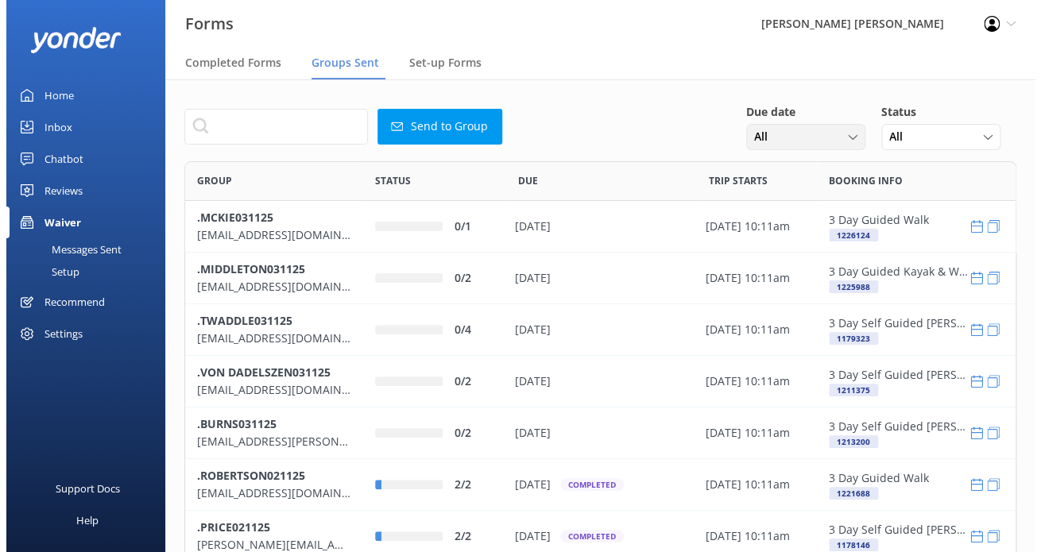
scroll to position [544, 818]
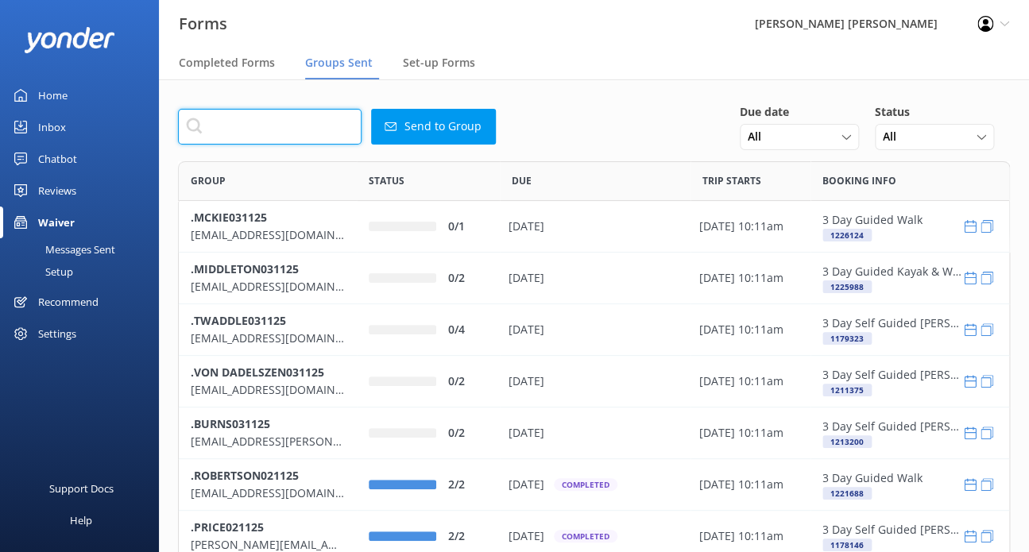
click at [309, 126] on input "text" at bounding box center [270, 127] width 184 height 36
click at [263, 65] on span "Completed Forms" at bounding box center [227, 63] width 96 height 16
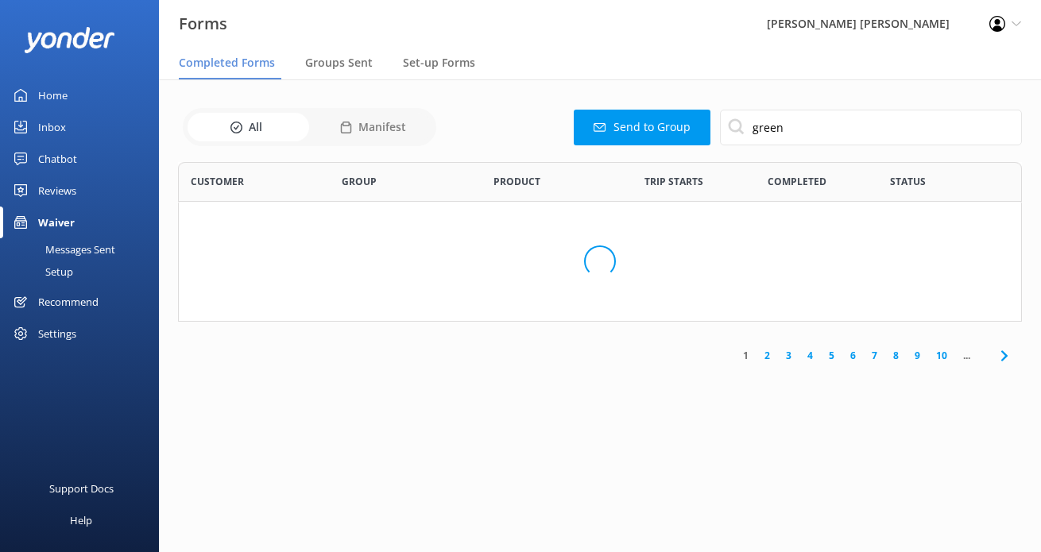
scroll to position [425, 818]
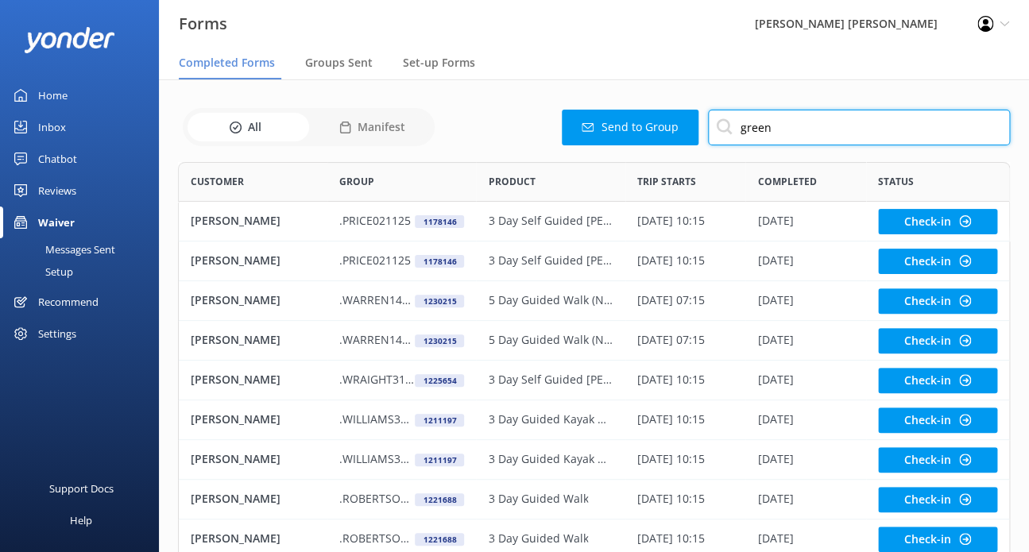
drag, startPoint x: 822, startPoint y: 133, endPoint x: 606, endPoint y: 113, distance: 217.8
click at [606, 113] on div "Send to Group green" at bounding box center [724, 128] width 571 height 36
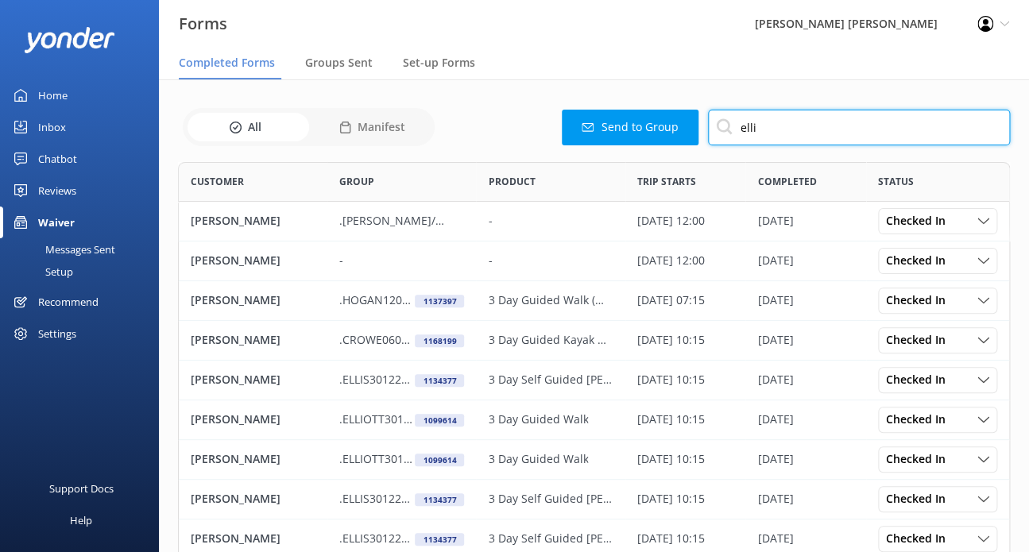
type input "ellie"
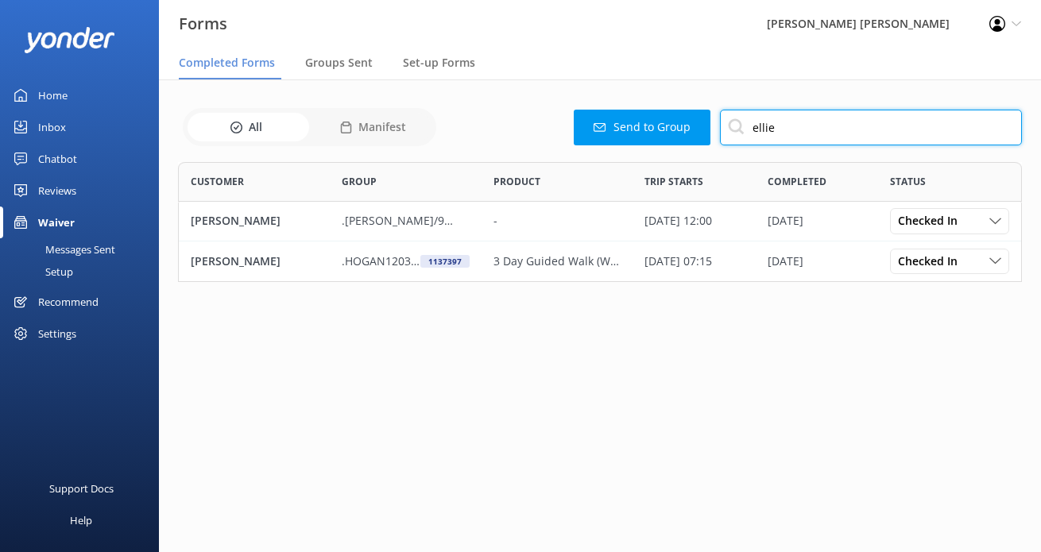
drag, startPoint x: 776, startPoint y: 129, endPoint x: 698, endPoint y: 125, distance: 78.0
click at [698, 125] on div "Send to Group [PERSON_NAME]" at bounding box center [731, 128] width 581 height 36
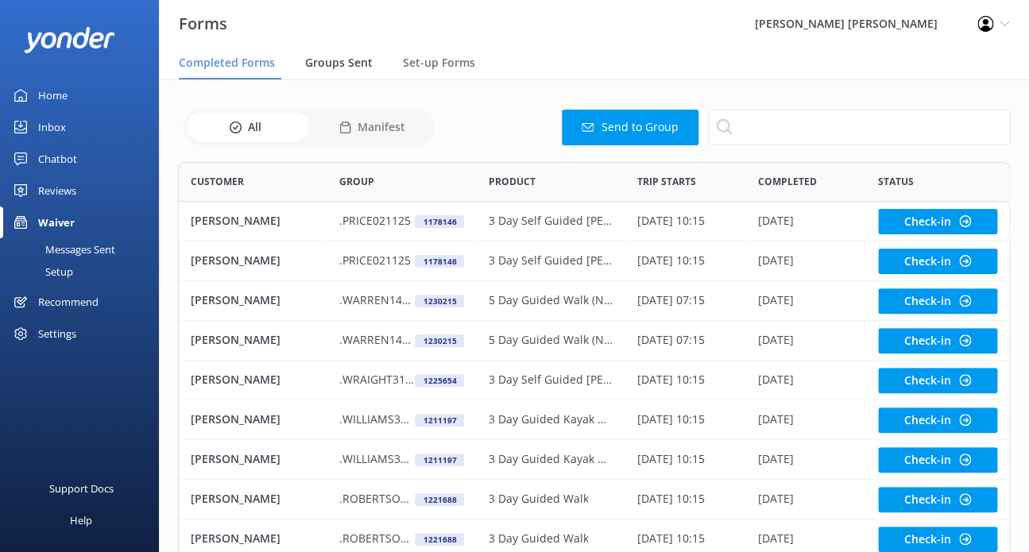
click at [341, 58] on span "Groups Sent" at bounding box center [339, 63] width 68 height 16
click at [339, 58] on span "Groups Sent" at bounding box center [339, 63] width 68 height 16
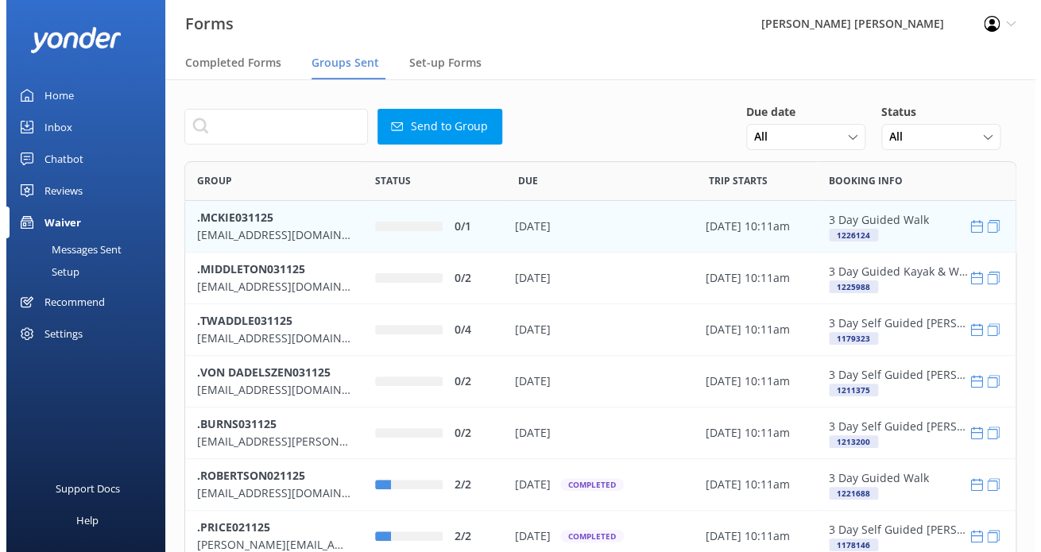
scroll to position [544, 818]
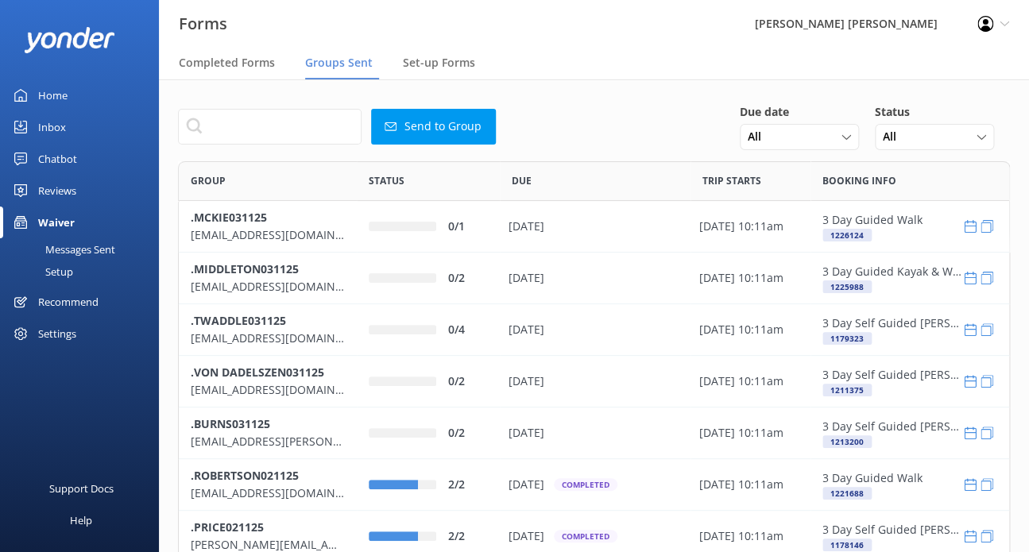
click at [421, 122] on button "Send to Group" at bounding box center [433, 127] width 125 height 36
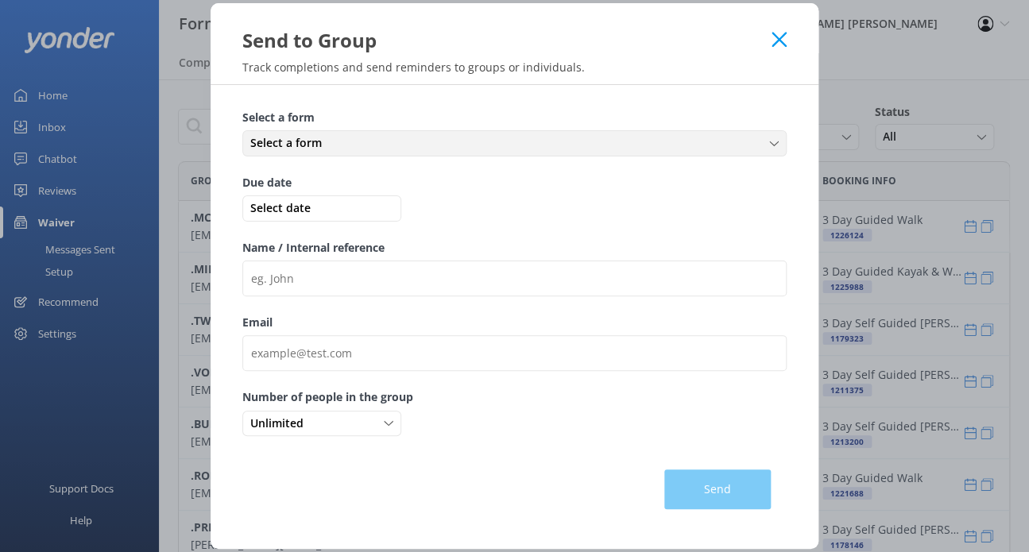
click at [355, 147] on div "Select a form" at bounding box center [514, 142] width 536 height 17
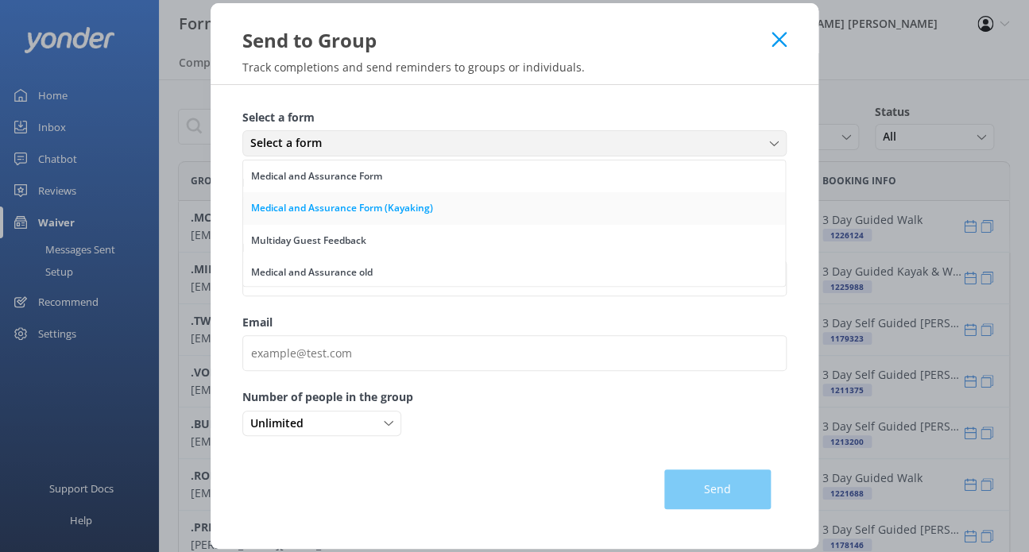
click at [335, 207] on div "Medical and Assurance Form (Kayaking)" at bounding box center [342, 208] width 182 height 16
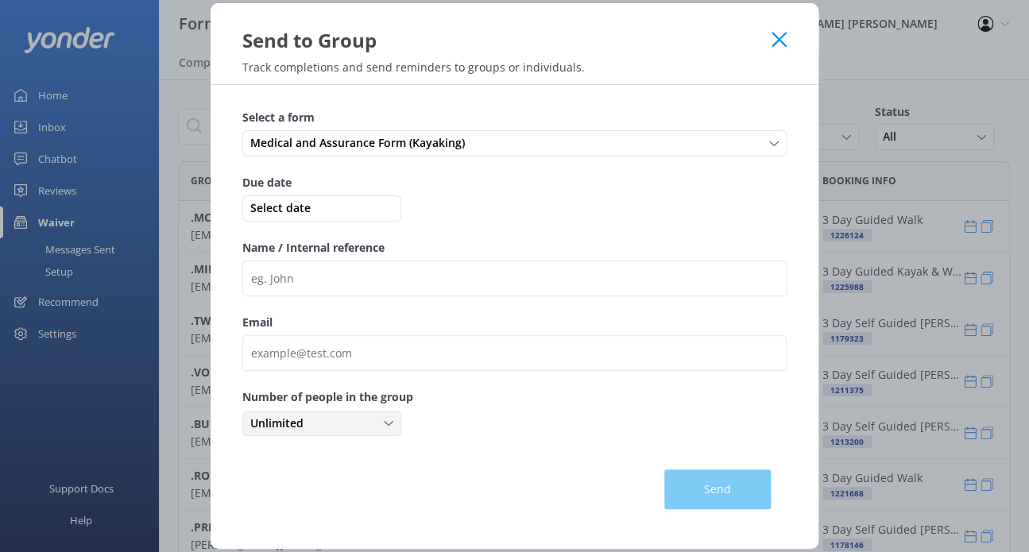
click at [318, 424] on div "Unlimited" at bounding box center [321, 423] width 151 height 17
click at [278, 542] on link "3" at bounding box center [321, 552] width 157 height 32
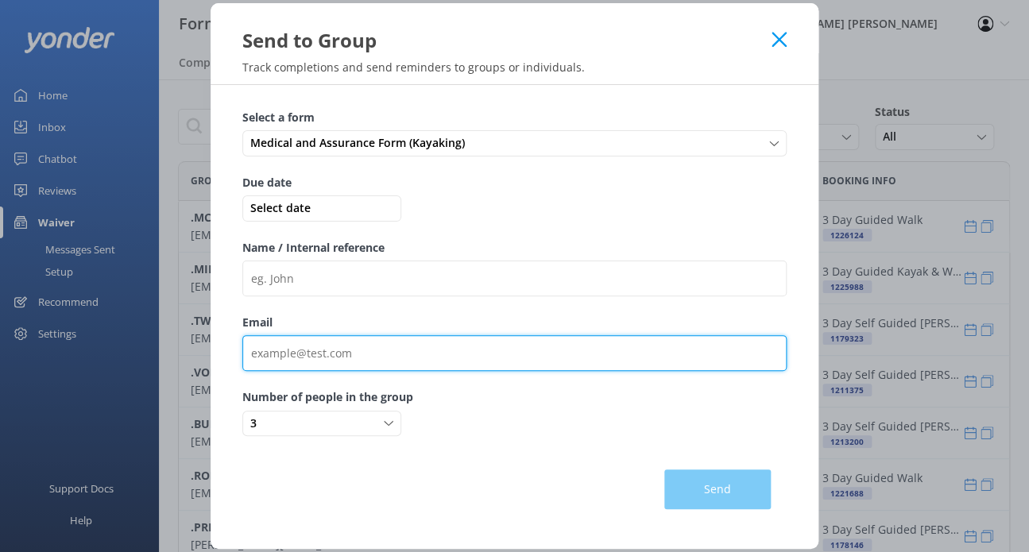
click at [344, 347] on input "Email" at bounding box center [514, 353] width 544 height 36
paste input "[EMAIL_ADDRESS][DOMAIN_NAME]"
type input "[EMAIL_ADDRESS][DOMAIN_NAME]"
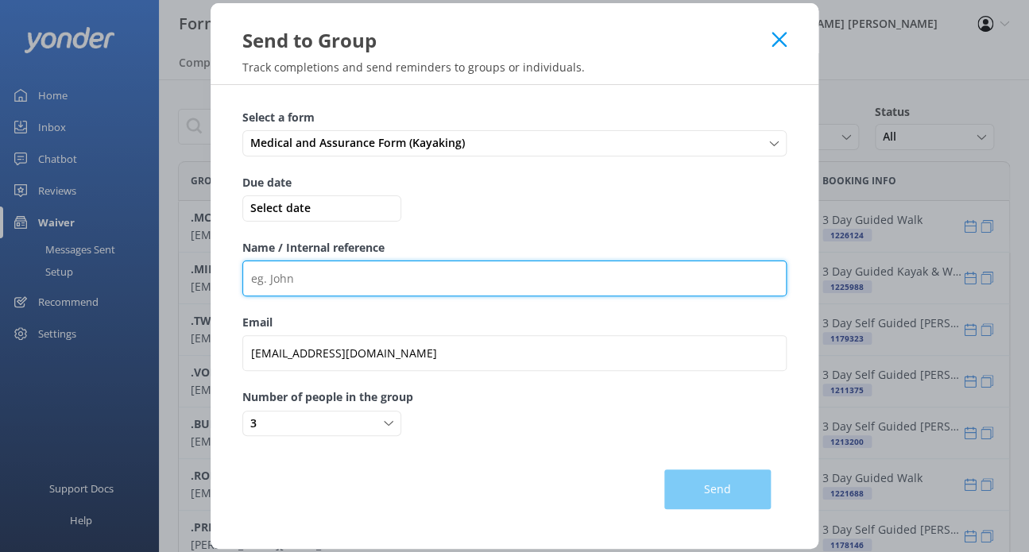
click at [344, 280] on input "Name / Internal reference" at bounding box center [514, 279] width 544 height 36
click at [250, 279] on input "Greenly171026" at bounding box center [514, 279] width 544 height 36
type input ".Greenly171026"
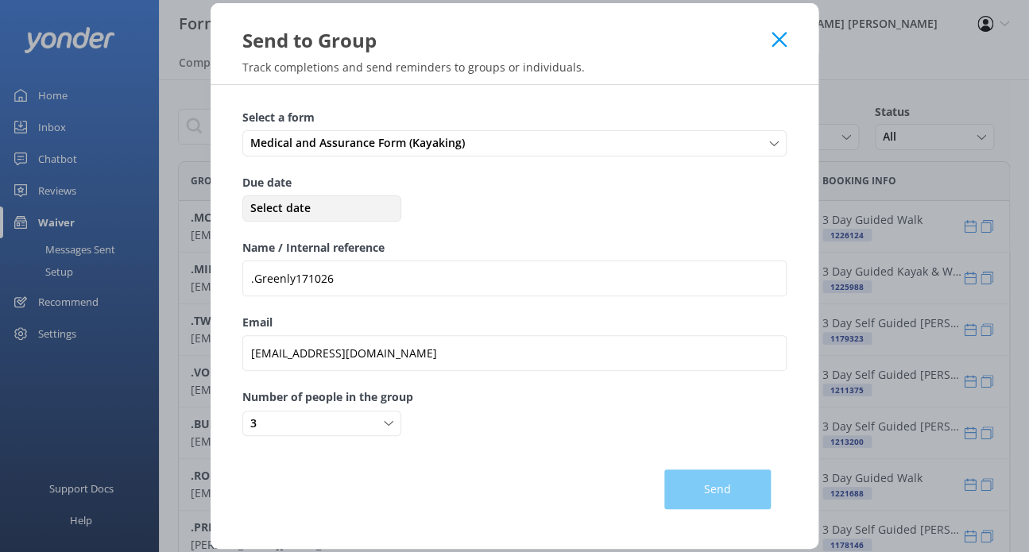
click at [308, 201] on span "Select date" at bounding box center [321, 207] width 151 height 17
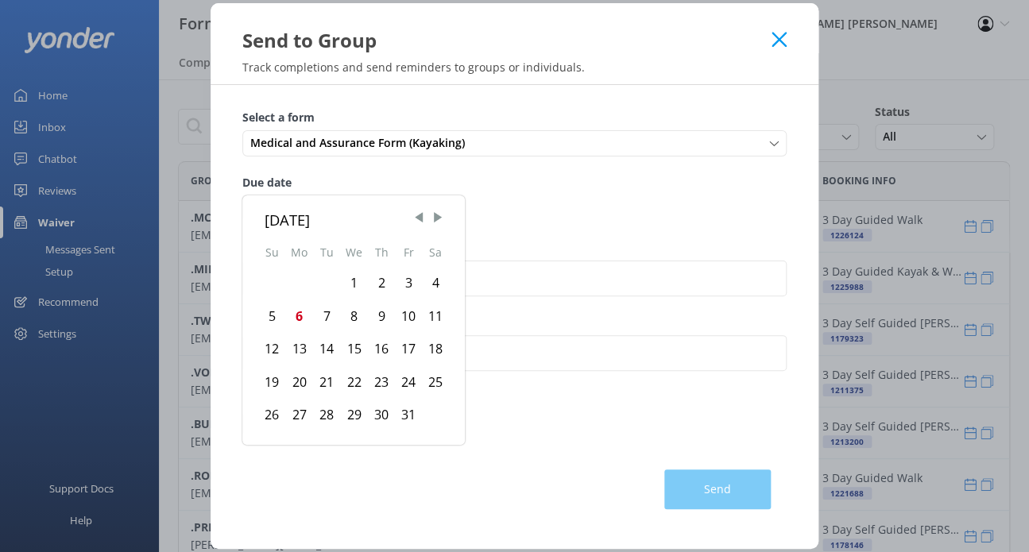
click at [300, 346] on div "13" at bounding box center [299, 349] width 28 height 33
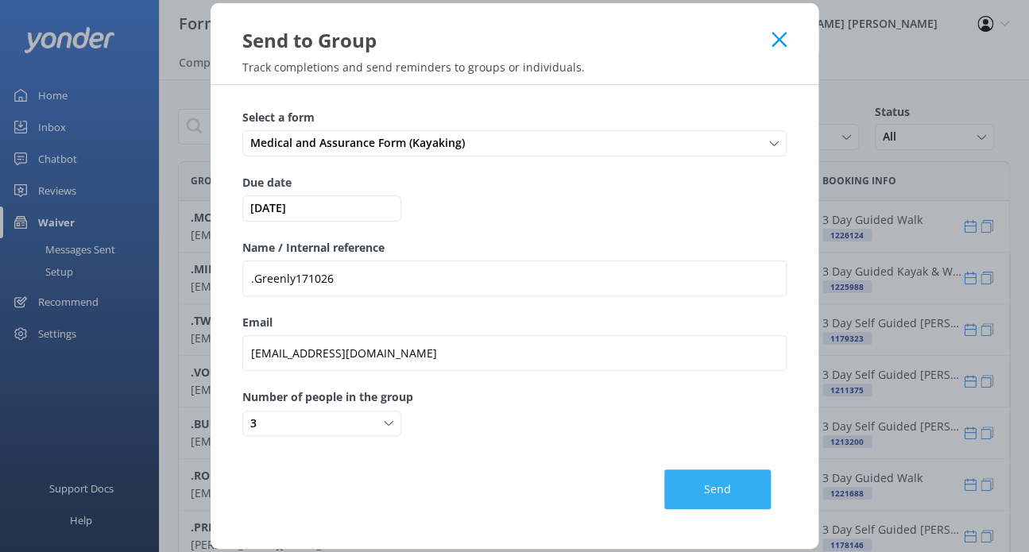
click at [706, 486] on button "Send" at bounding box center [717, 490] width 106 height 40
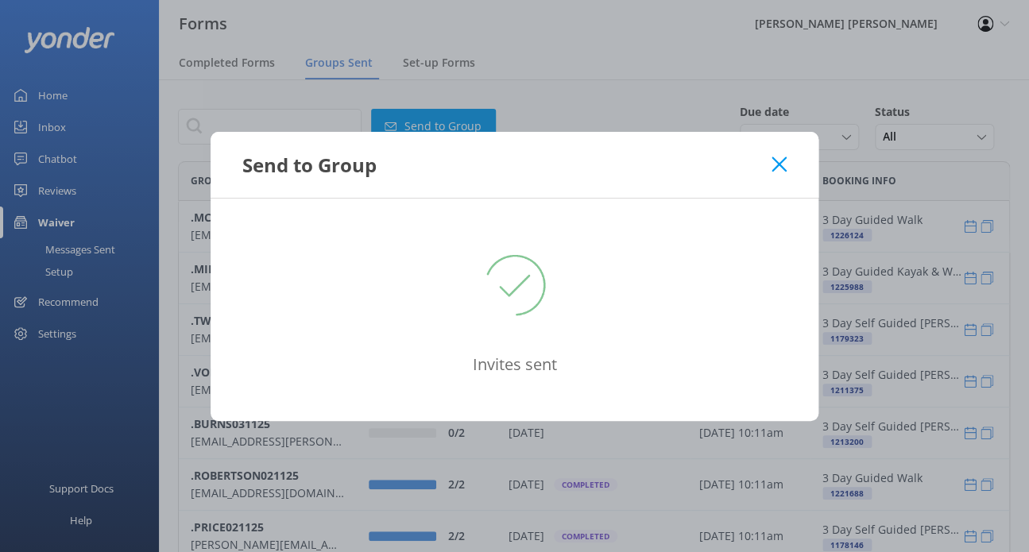
click at [780, 165] on use at bounding box center [779, 164] width 15 height 15
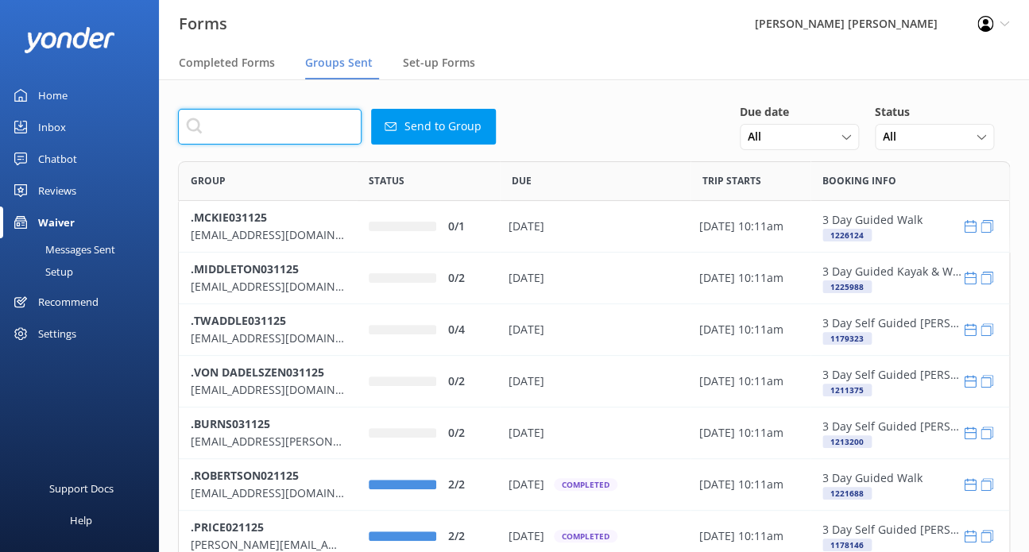
click at [293, 137] on input "text" at bounding box center [270, 127] width 184 height 36
type input "green"
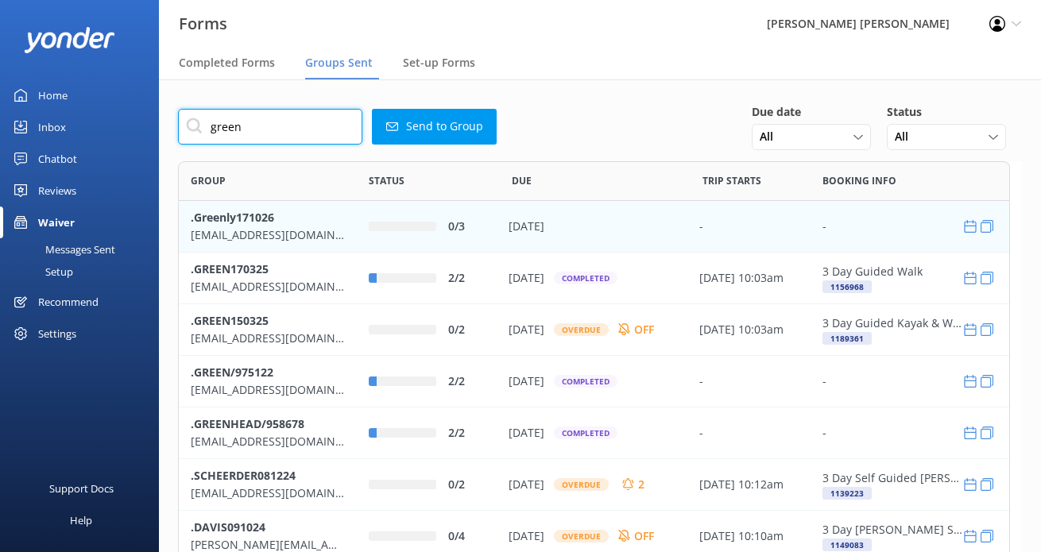
scroll to position [544, 818]
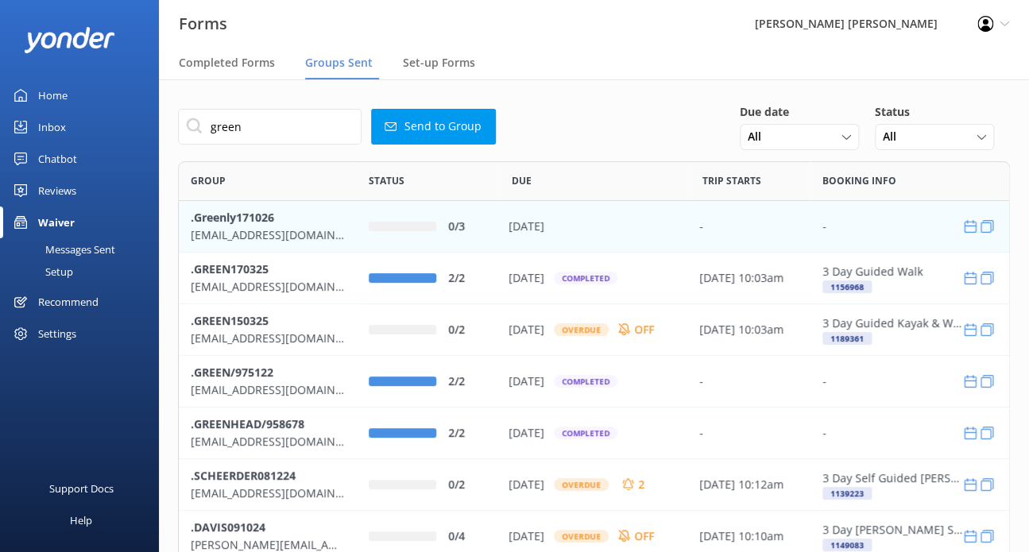
click at [328, 226] on p "[EMAIL_ADDRESS][DOMAIN_NAME]" at bounding box center [268, 234] width 154 height 17
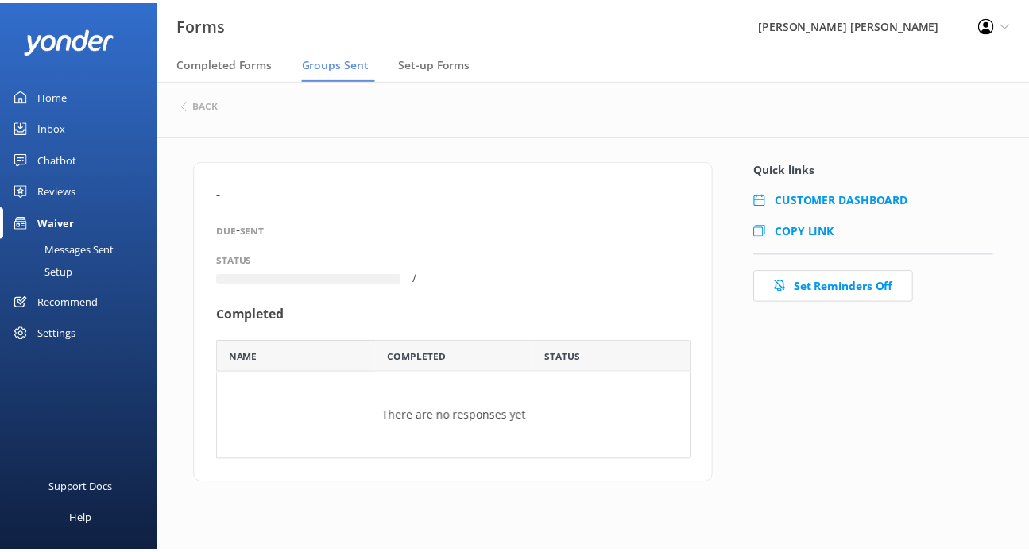
scroll to position [13, 12]
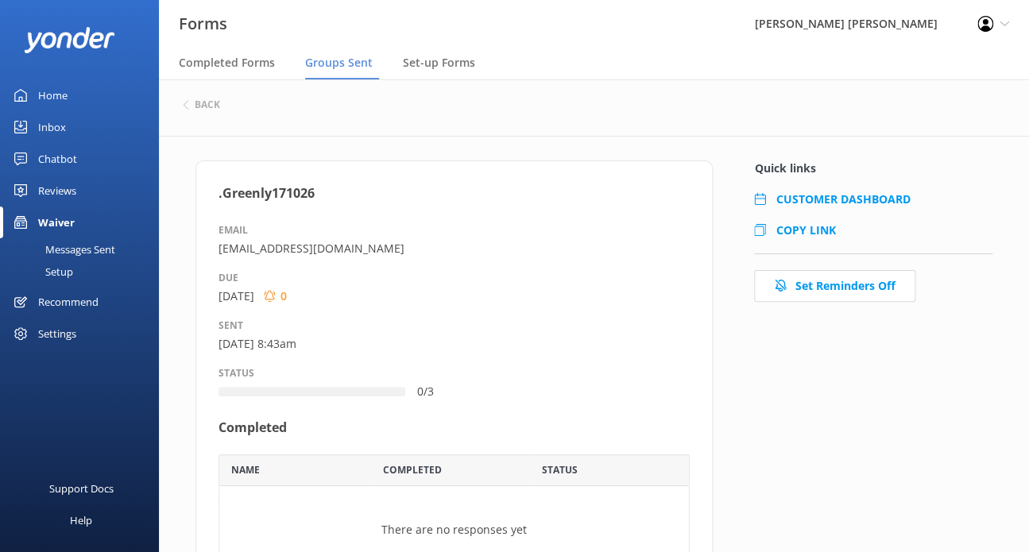
click at [818, 231] on span "COPY LINK" at bounding box center [806, 229] width 60 height 15
click at [217, 108] on h6 "back" at bounding box center [207, 105] width 25 height 10
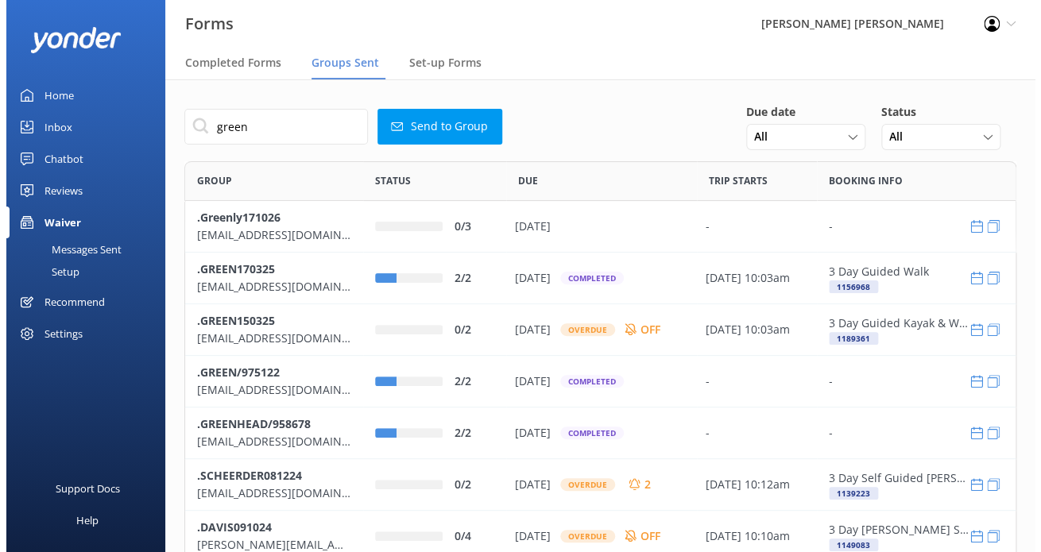
scroll to position [544, 818]
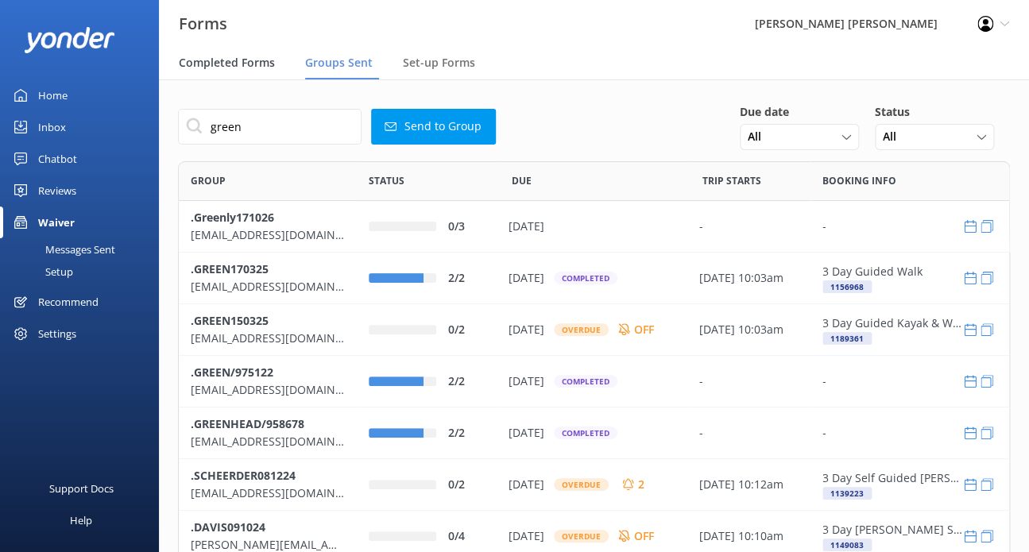
click at [248, 60] on span "Completed Forms" at bounding box center [227, 63] width 96 height 16
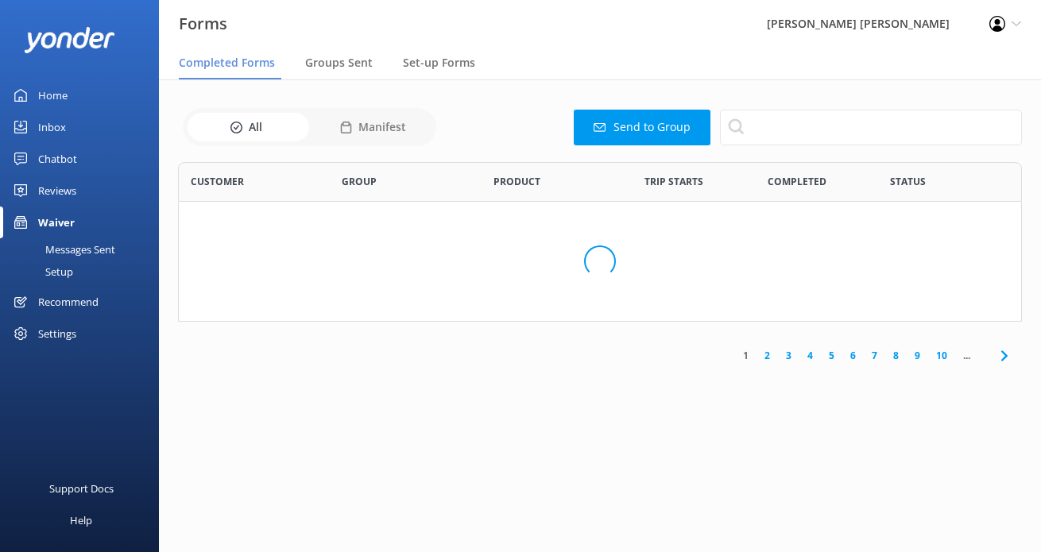
scroll to position [425, 818]
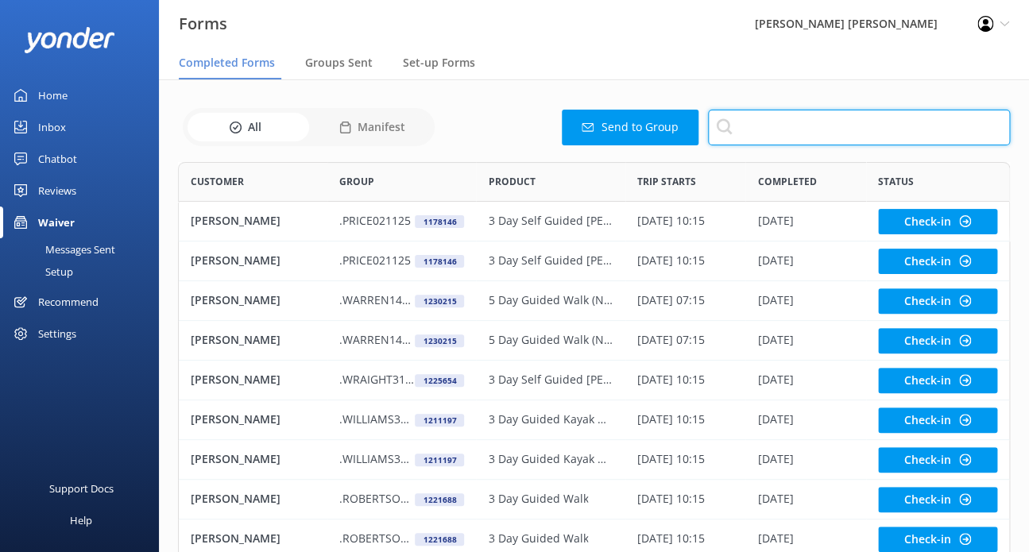
click at [784, 131] on input "text" at bounding box center [859, 128] width 302 height 36
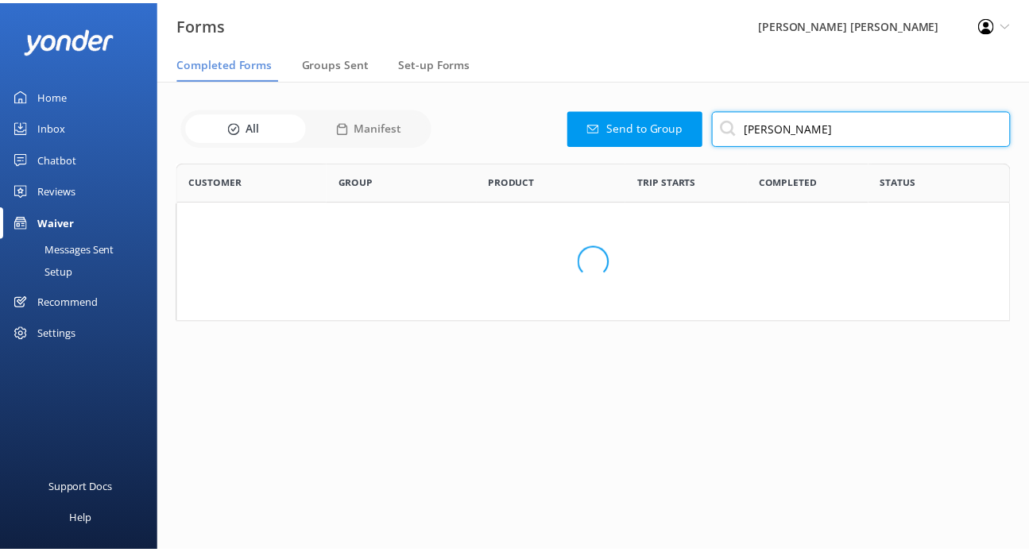
scroll to position [68, 831]
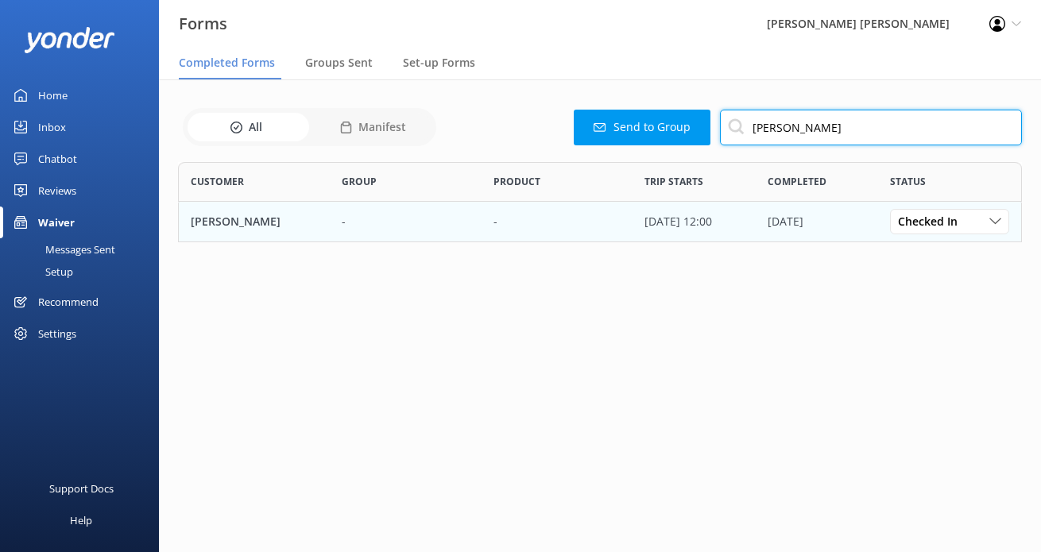
type input "[PERSON_NAME]"
click at [406, 232] on div "-" at bounding box center [405, 222] width 151 height 40
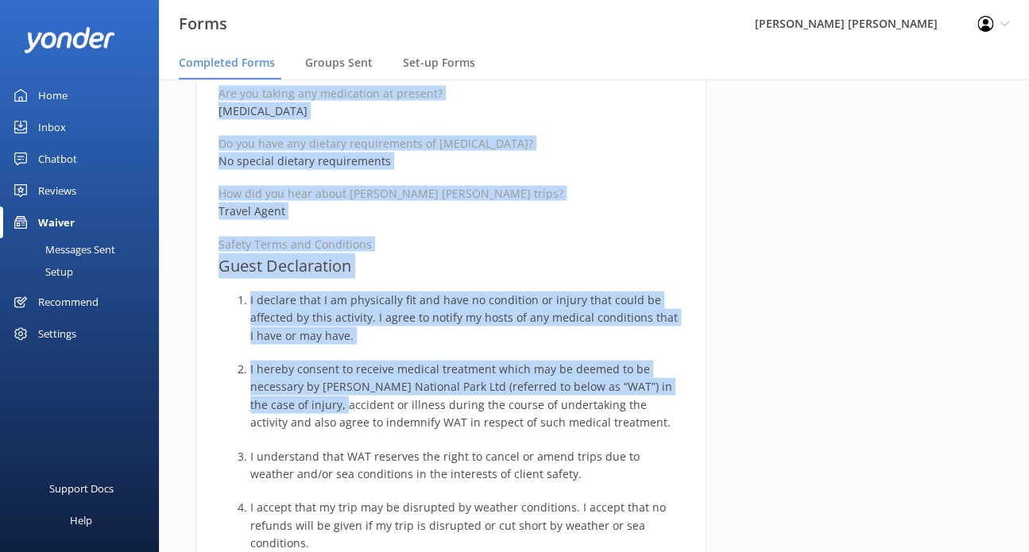
scroll to position [1112, 0]
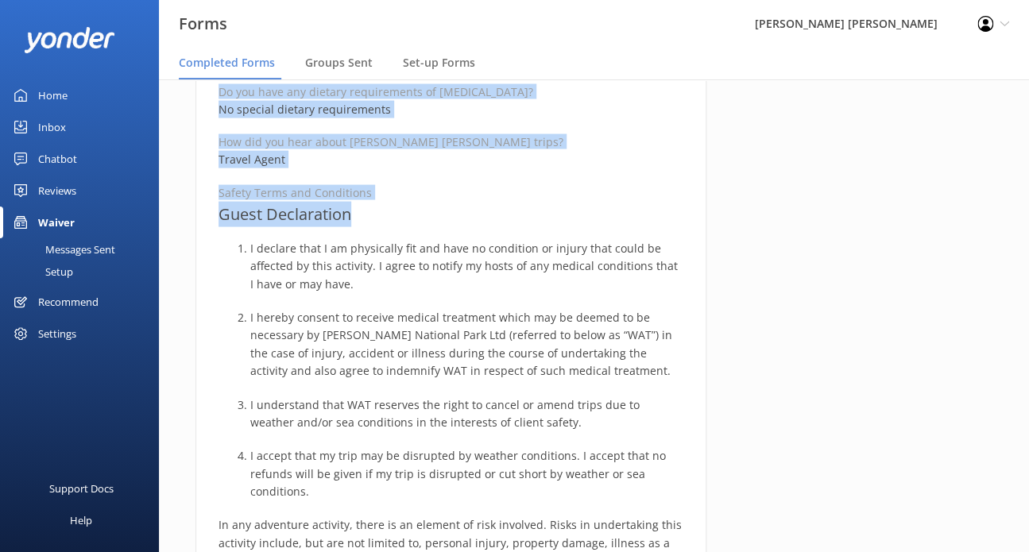
drag, startPoint x: 219, startPoint y: 187, endPoint x: 351, endPoint y: 213, distance: 134.5
click at [351, 213] on div "Medical and Assurance Form Date completed [DATE] 18:53 Full name [PERSON_NAME] …" at bounding box center [450, 194] width 511 height 2292
copy div "Medical and Assurance Form Date completed [DATE] 18:53 Full name [PERSON_NAME] …"
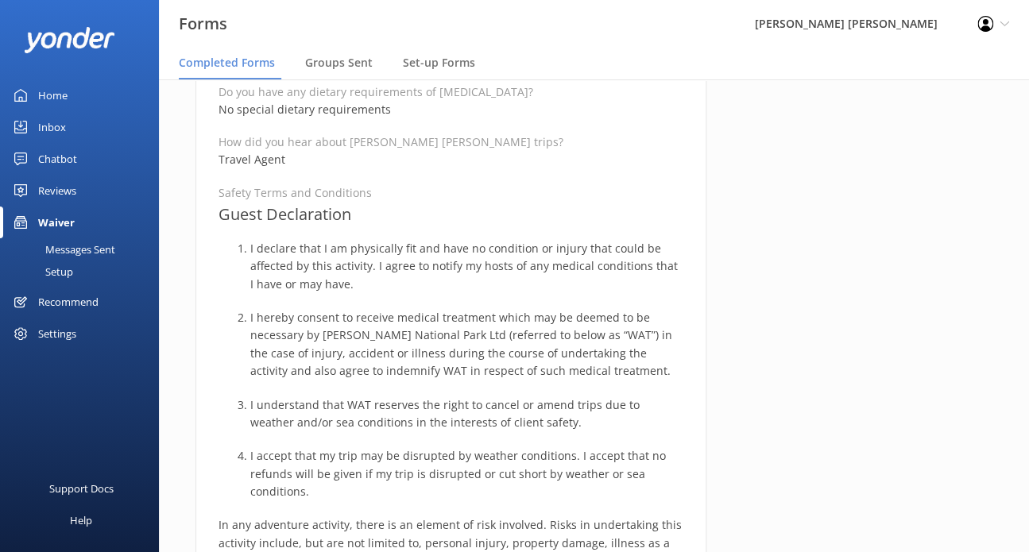
click at [409, 304] on ol "I declare that I am physically fit and have no condition or injury that could b…" at bounding box center [451, 369] width 465 height 261
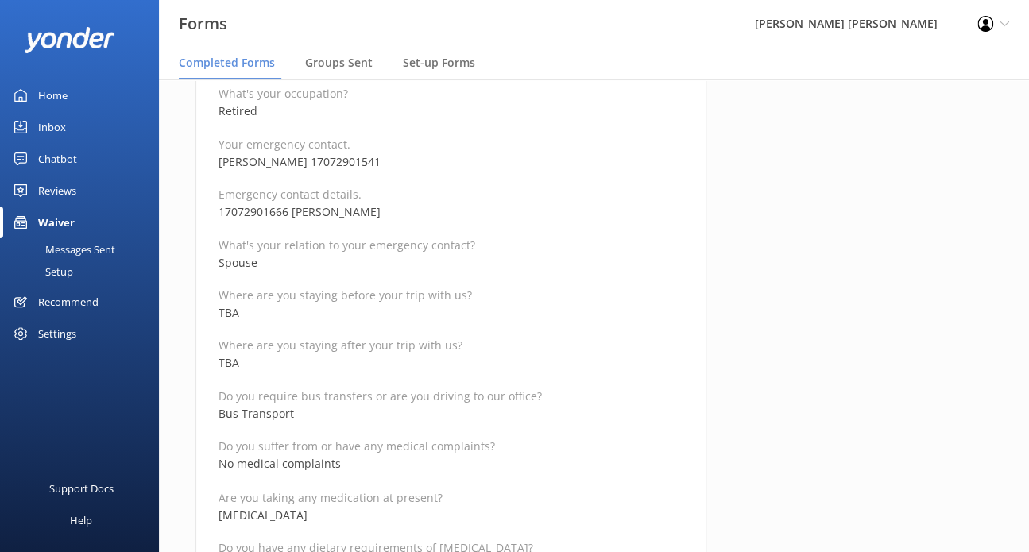
scroll to position [636, 0]
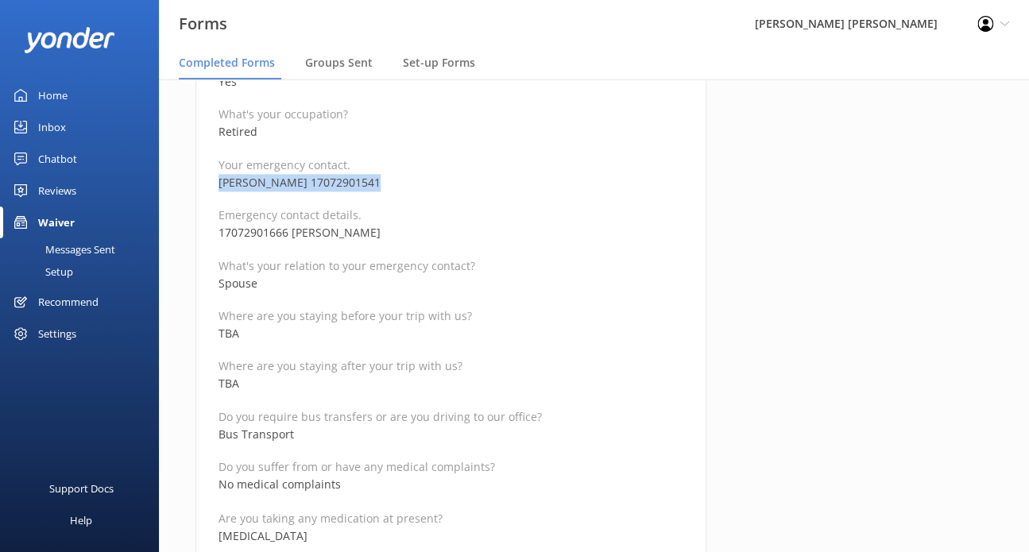
drag, startPoint x: 366, startPoint y: 180, endPoint x: 215, endPoint y: 182, distance: 151.0
copy p "[PERSON_NAME] 17072901541"
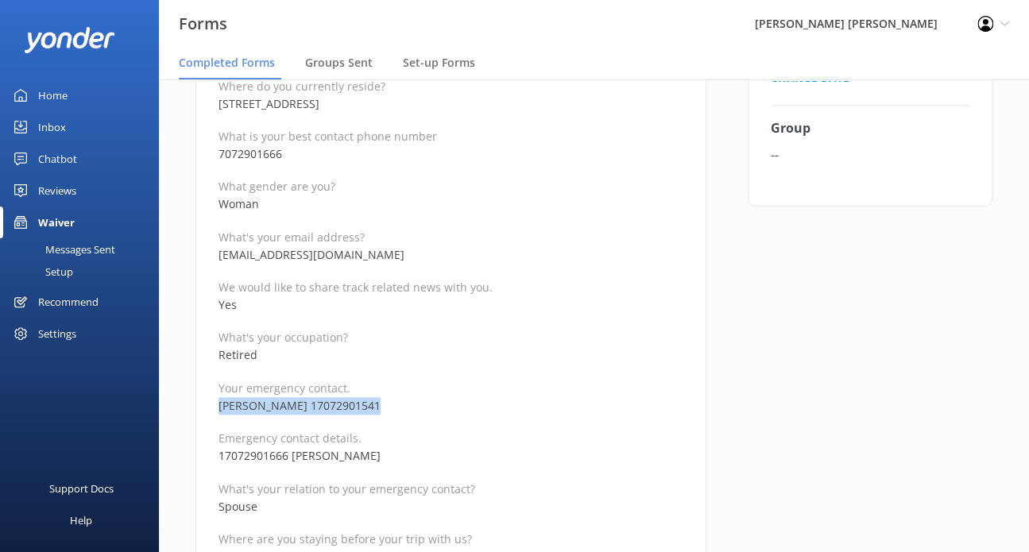
scroll to position [397, 0]
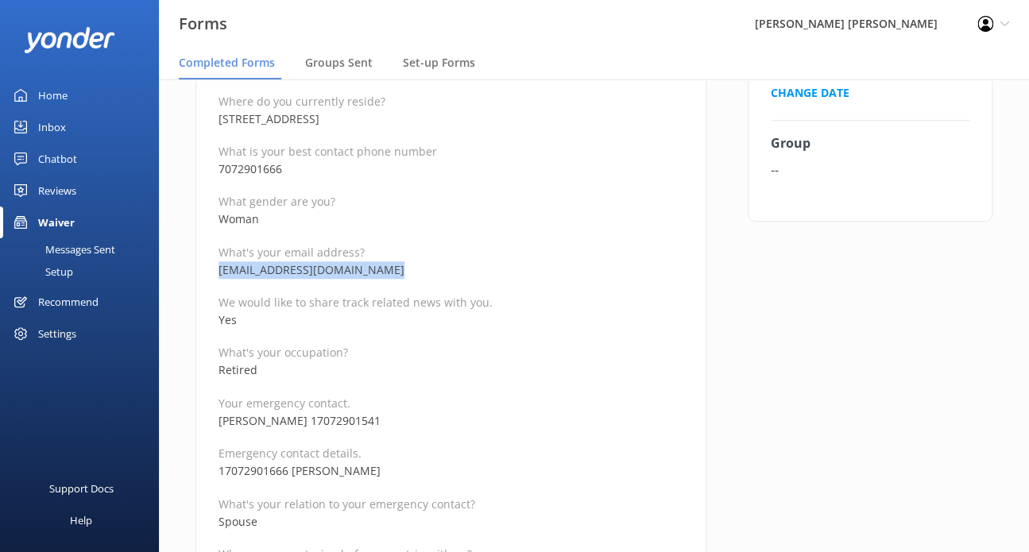
drag, startPoint x: 348, startPoint y: 272, endPoint x: 192, endPoint y: 273, distance: 155.7
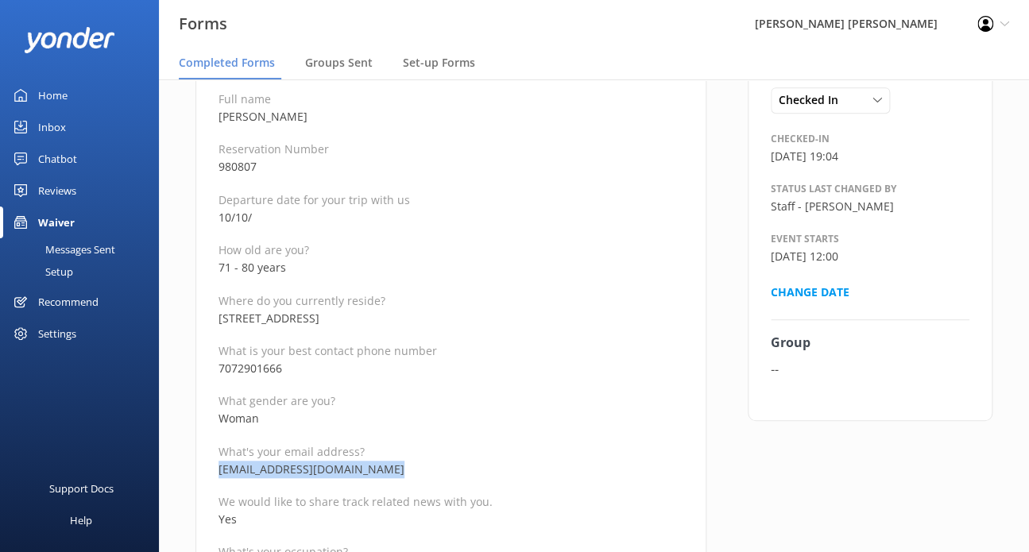
scroll to position [159, 0]
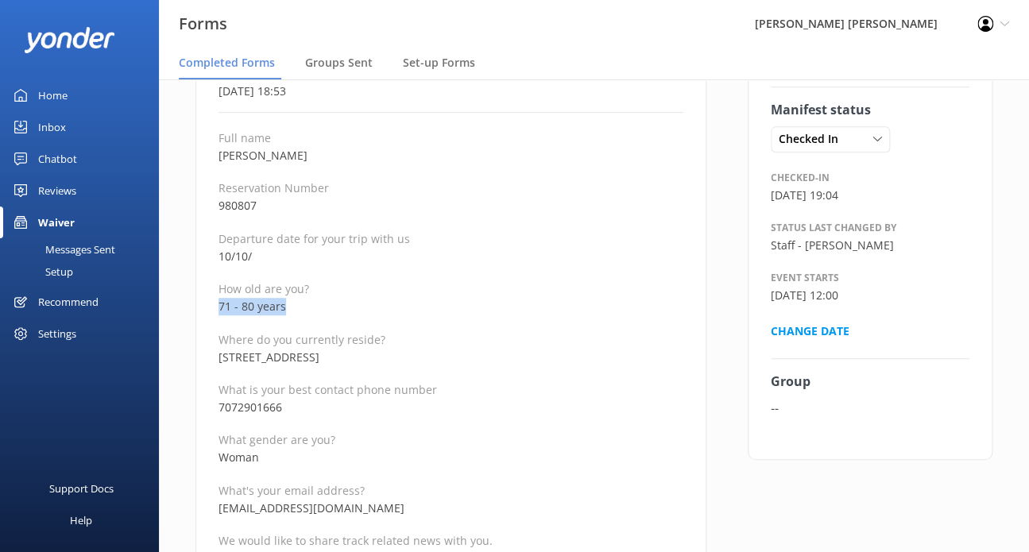
drag, startPoint x: 310, startPoint y: 311, endPoint x: 189, endPoint y: 304, distance: 121.0
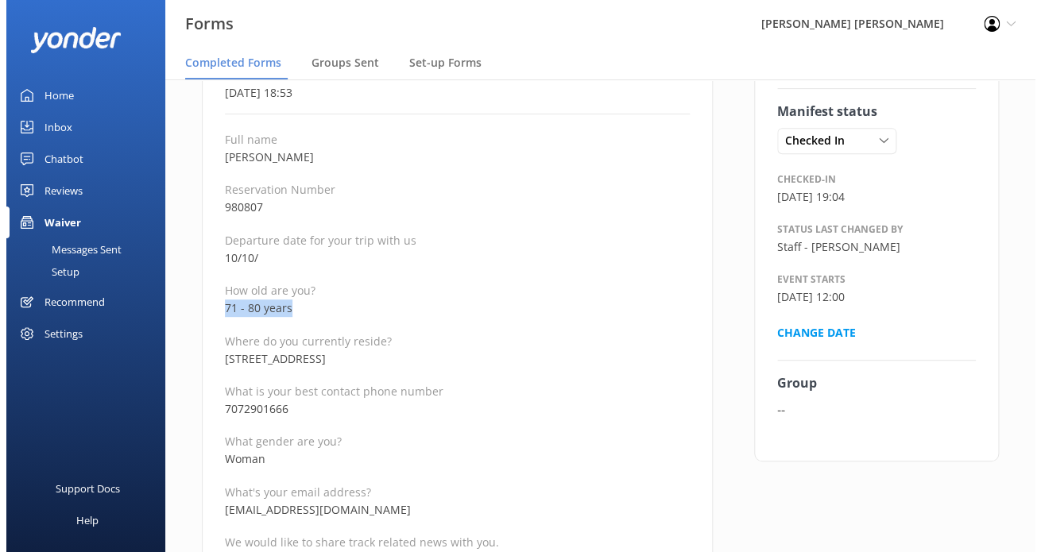
scroll to position [0, 0]
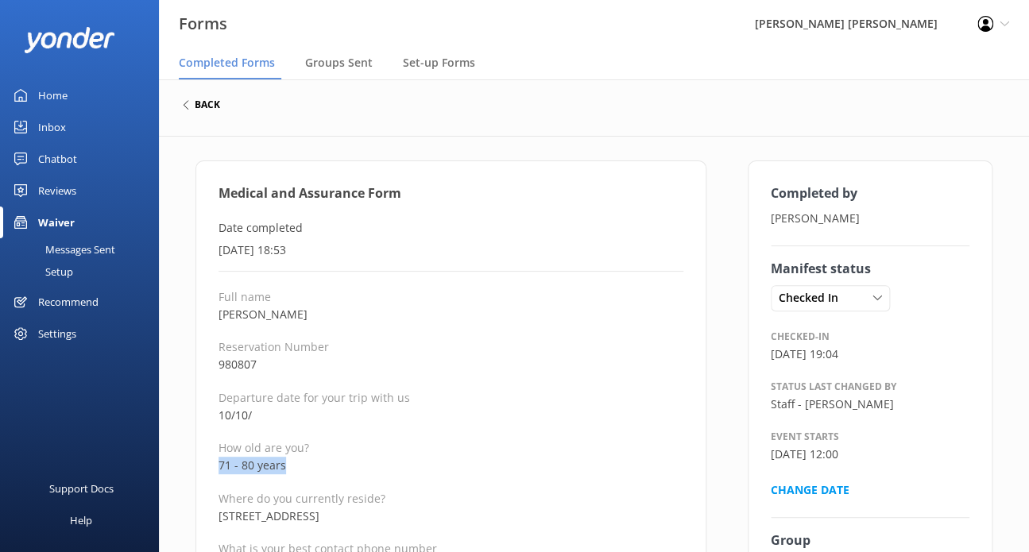
click at [210, 105] on h6 "back" at bounding box center [207, 105] width 25 height 10
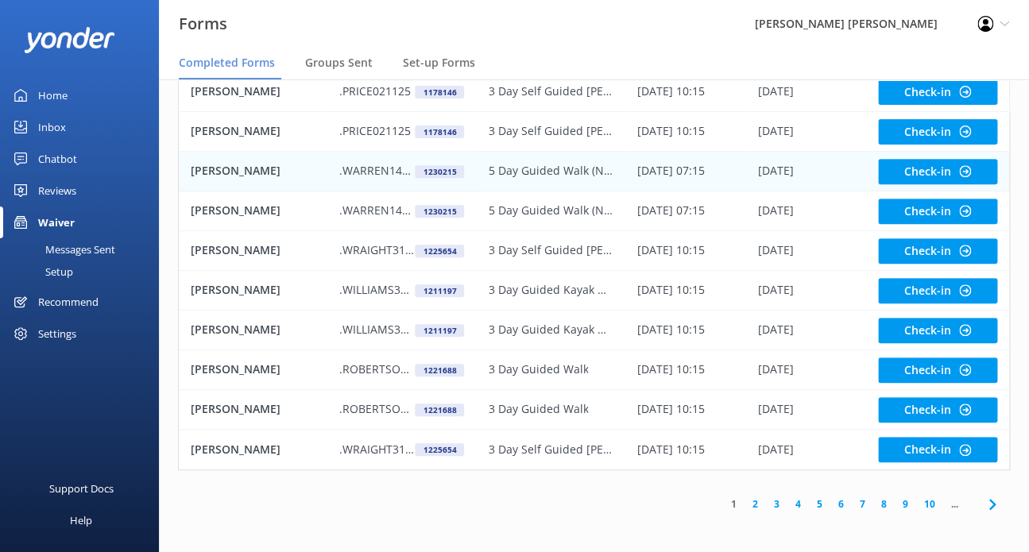
scroll to position [130, 0]
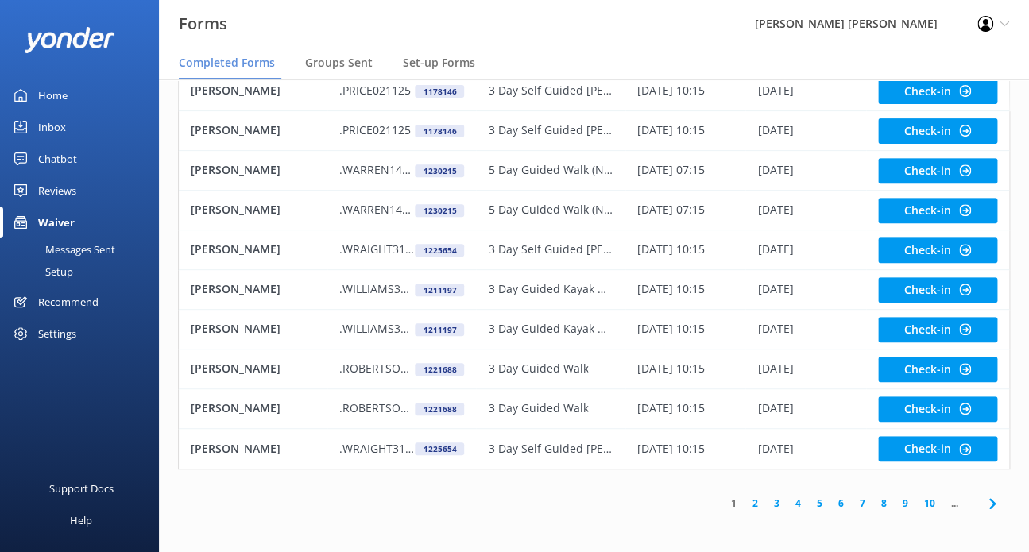
click at [818, 501] on link "5" at bounding box center [819, 503] width 21 height 15
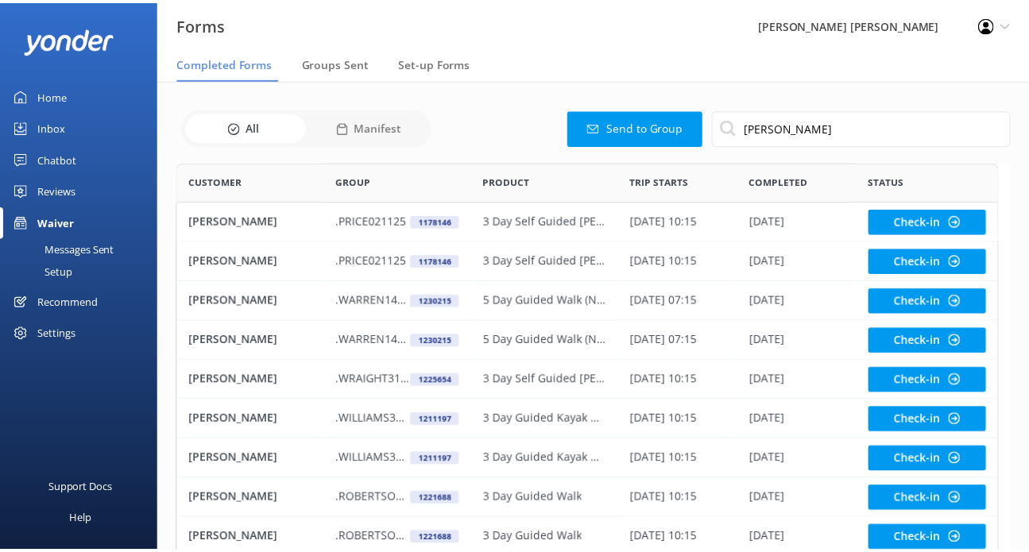
scroll to position [13, 13]
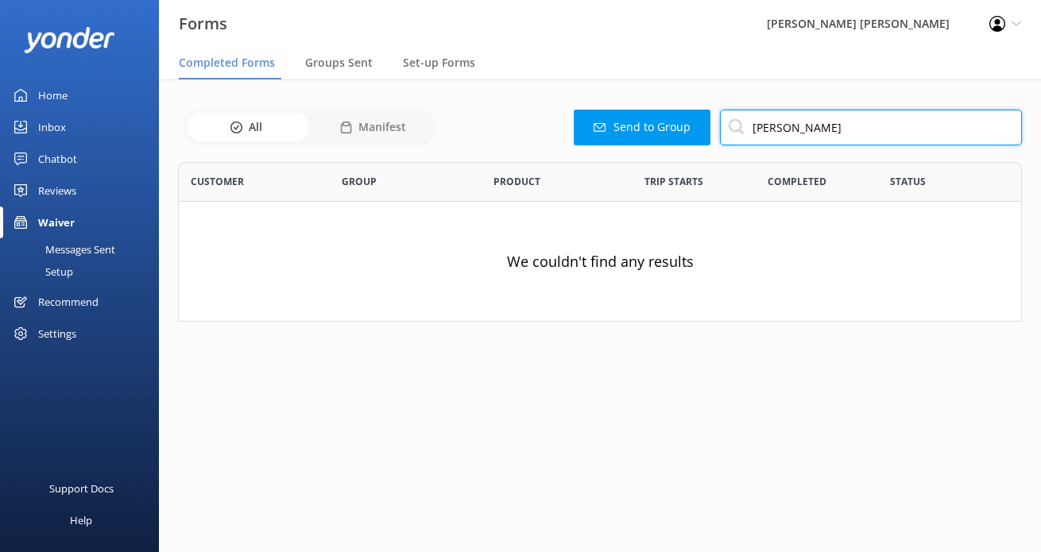
drag, startPoint x: 717, startPoint y: 130, endPoint x: 656, endPoint y: 133, distance: 61.3
click at [625, 130] on div "Send to Group [PERSON_NAME]" at bounding box center [731, 128] width 581 height 36
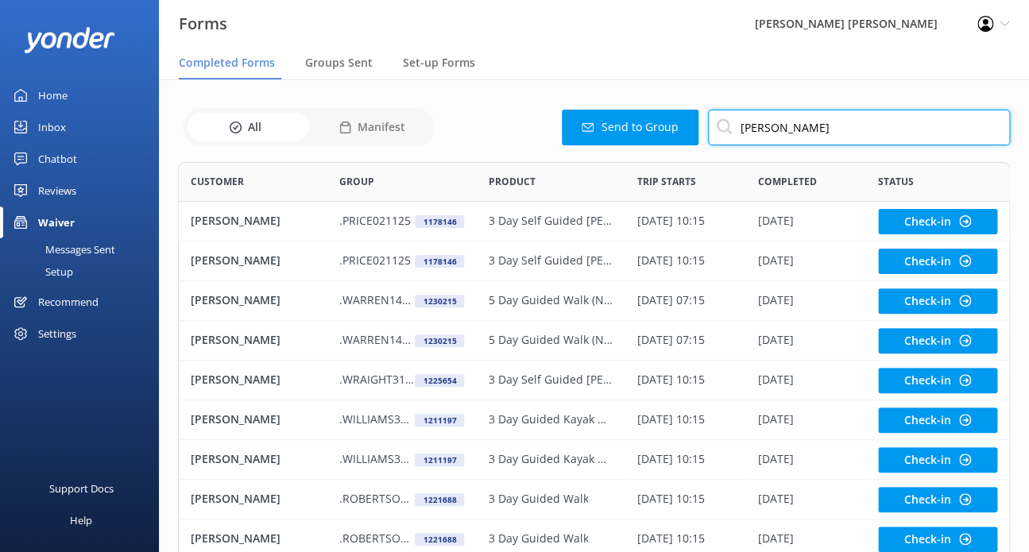
type input "[PERSON_NAME]"
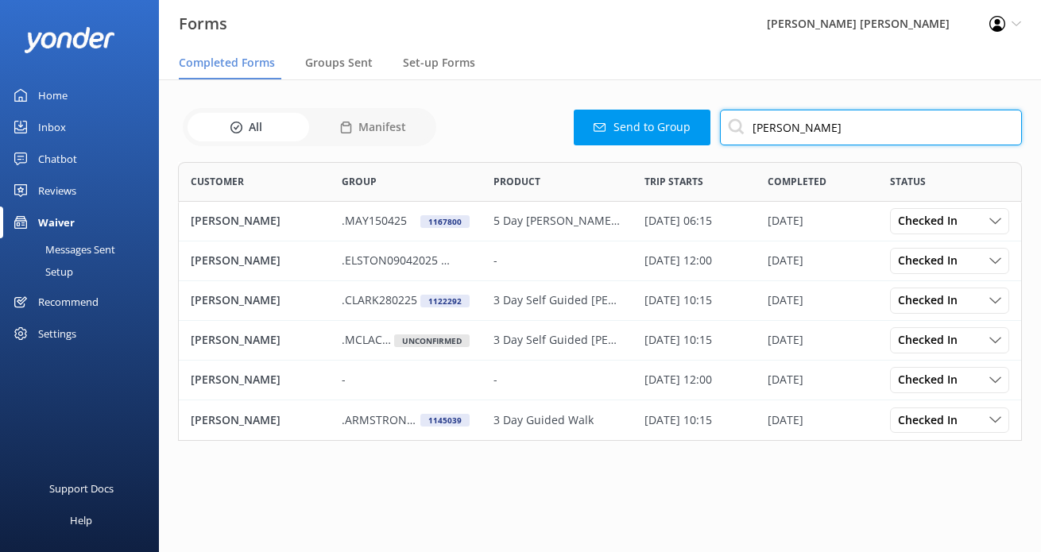
scroll to position [266, 831]
drag, startPoint x: 798, startPoint y: 127, endPoint x: 697, endPoint y: 125, distance: 100.9
click at [697, 125] on div "Send to Group [PERSON_NAME]" at bounding box center [731, 128] width 581 height 36
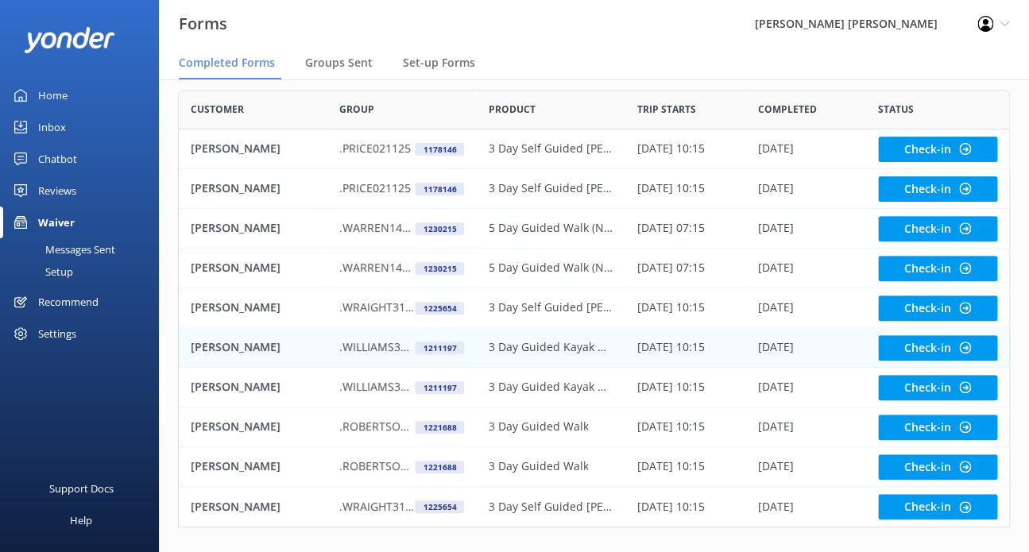
scroll to position [130, 0]
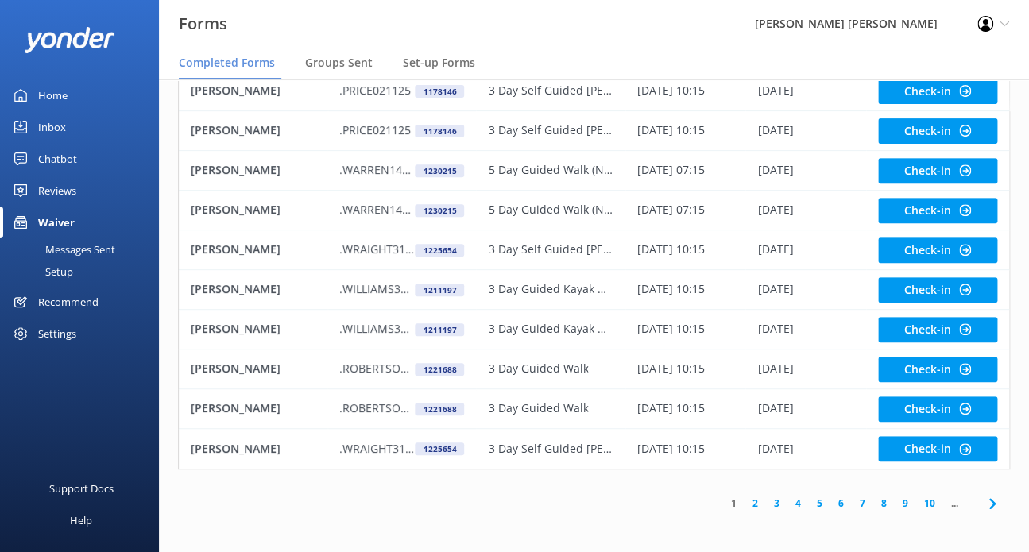
click at [820, 509] on link "5" at bounding box center [819, 503] width 21 height 15
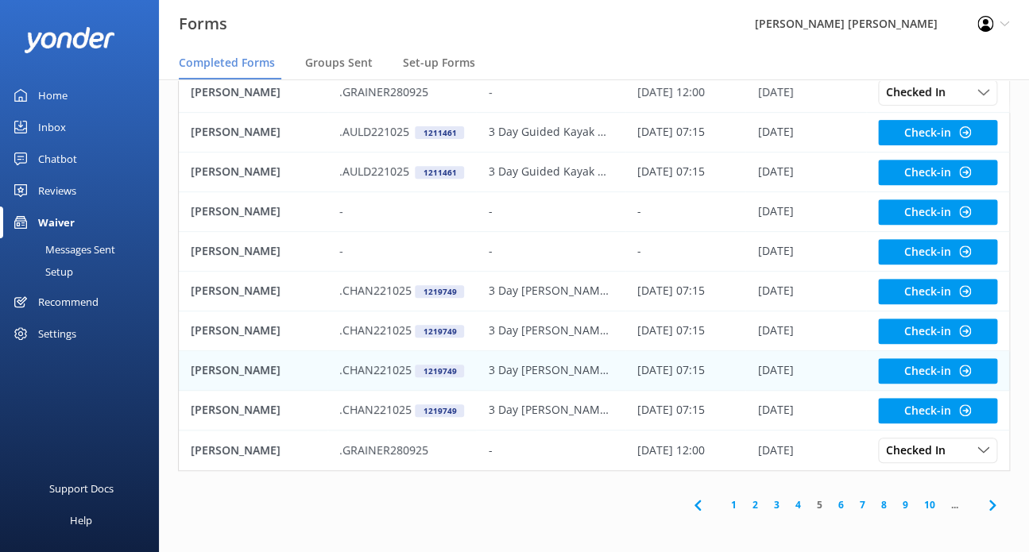
scroll to position [130, 0]
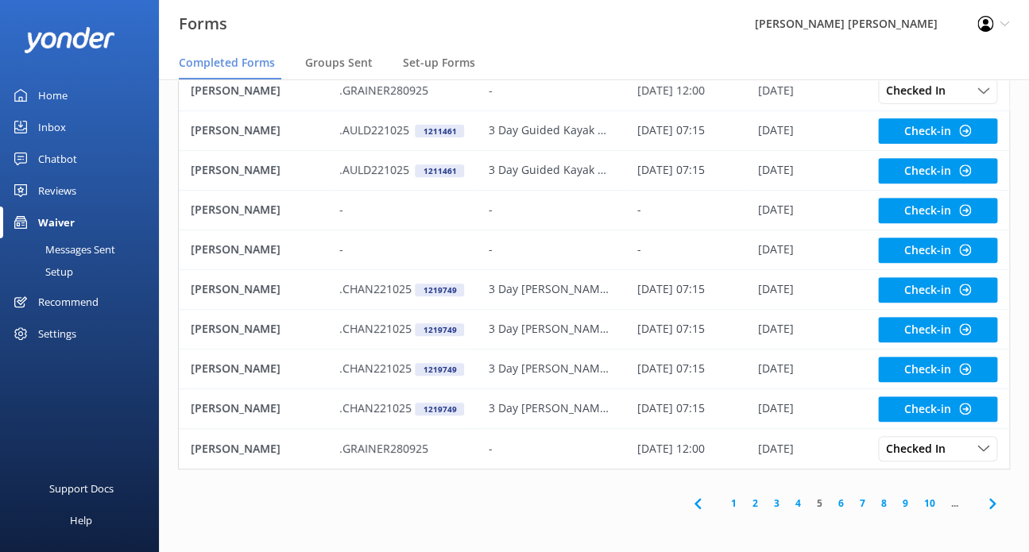
click at [841, 502] on link "6" at bounding box center [840, 503] width 21 height 15
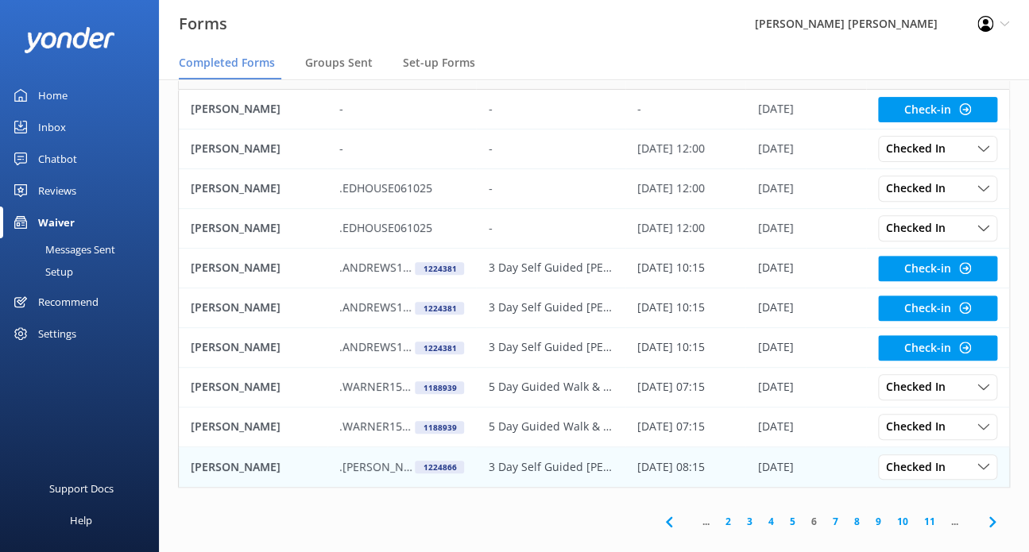
scroll to position [130, 0]
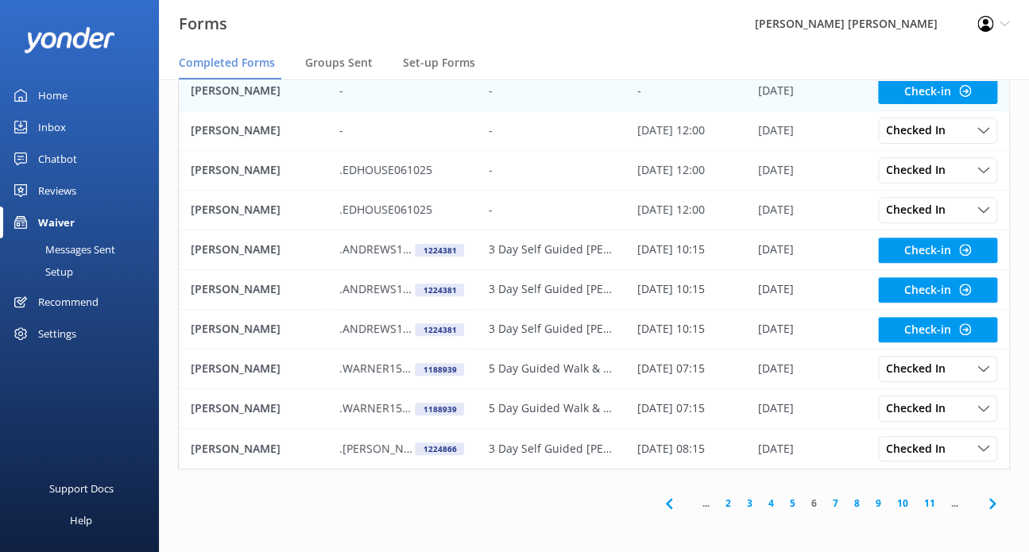
click at [230, 98] on p "[PERSON_NAME]" at bounding box center [236, 90] width 90 height 17
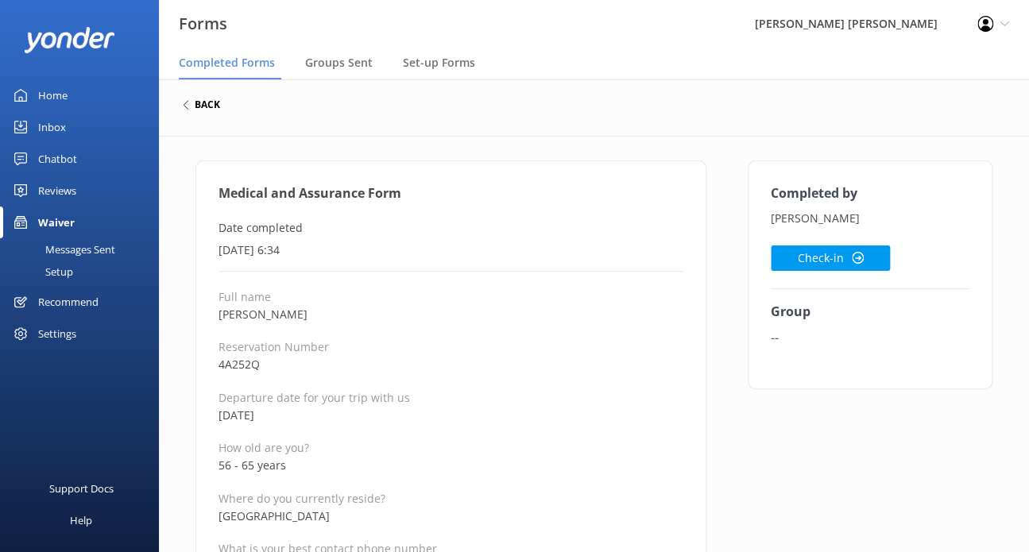
click at [210, 106] on h6 "back" at bounding box center [207, 105] width 25 height 10
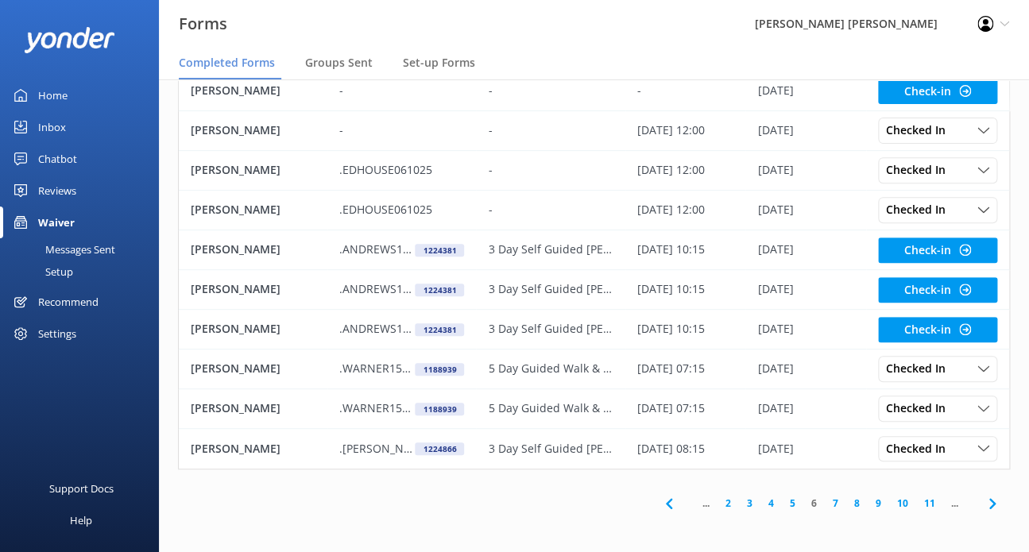
click at [791, 501] on link "5" at bounding box center [792, 503] width 21 height 15
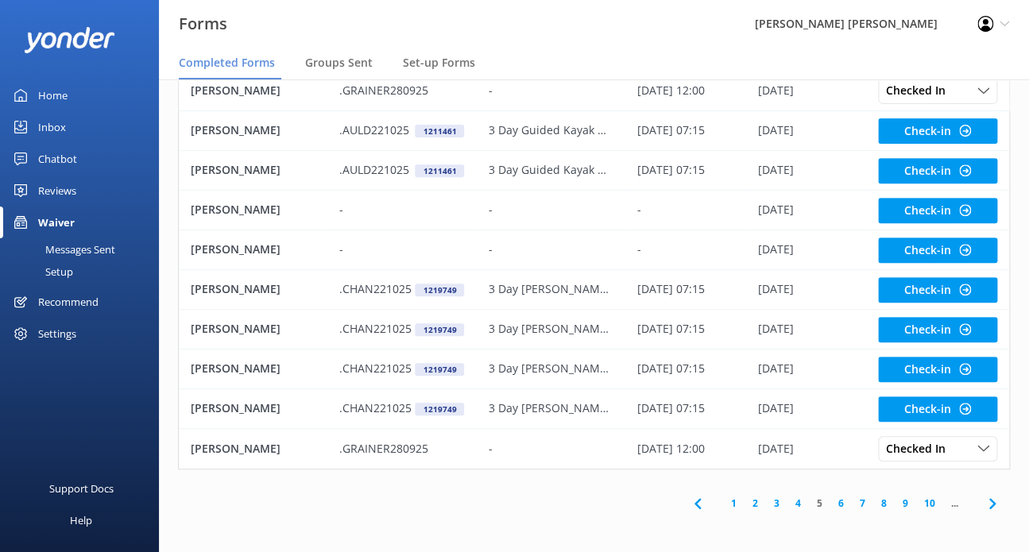
click at [795, 502] on link "4" at bounding box center [797, 503] width 21 height 15
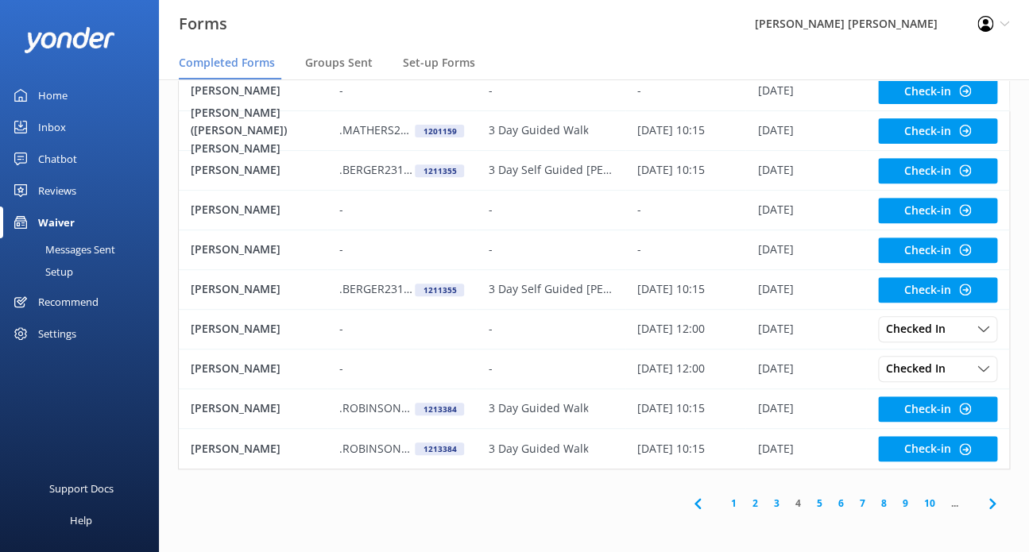
click at [769, 505] on link "3" at bounding box center [776, 503] width 21 height 15
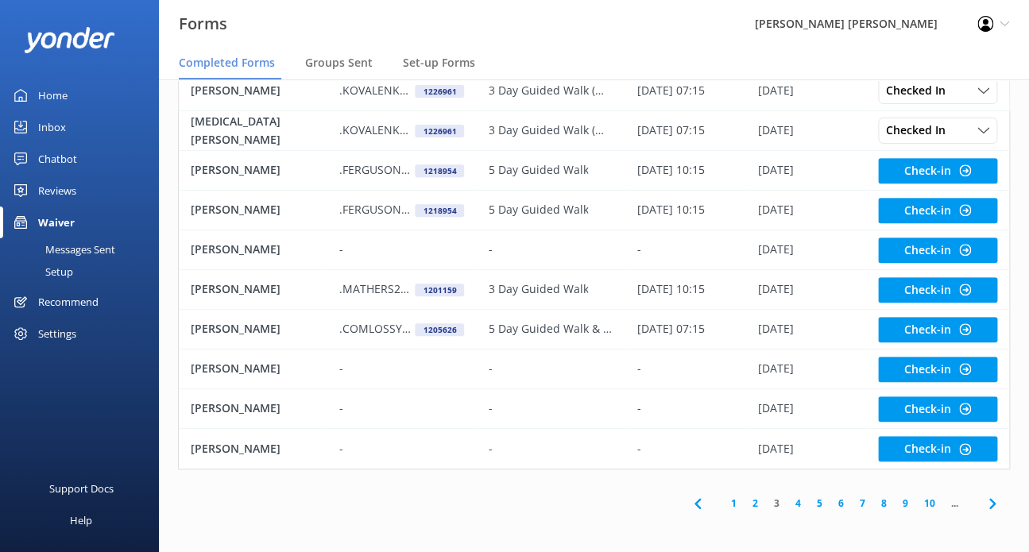
click at [753, 502] on link "2" at bounding box center [755, 503] width 21 height 15
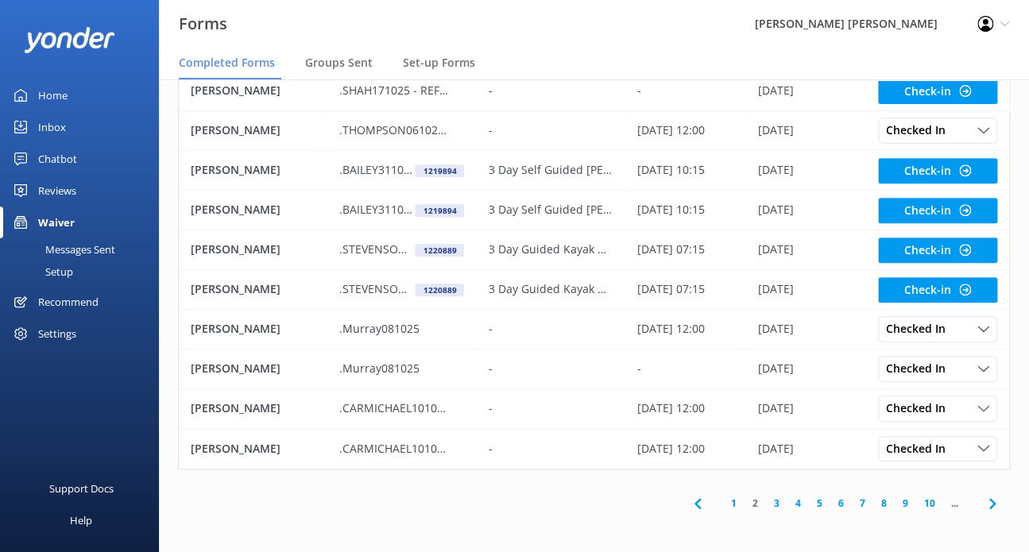
click at [733, 504] on link "1" at bounding box center [733, 503] width 21 height 15
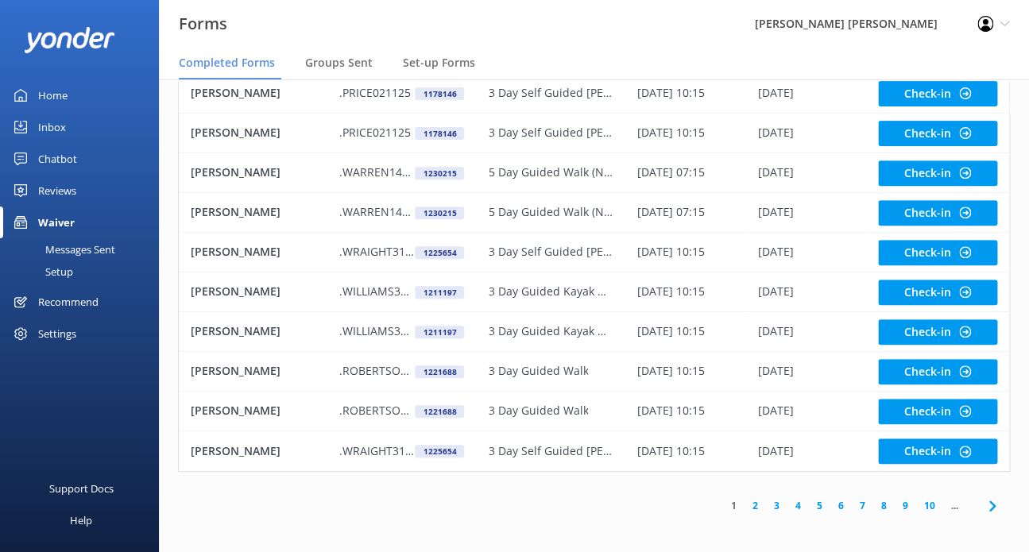
scroll to position [130, 0]
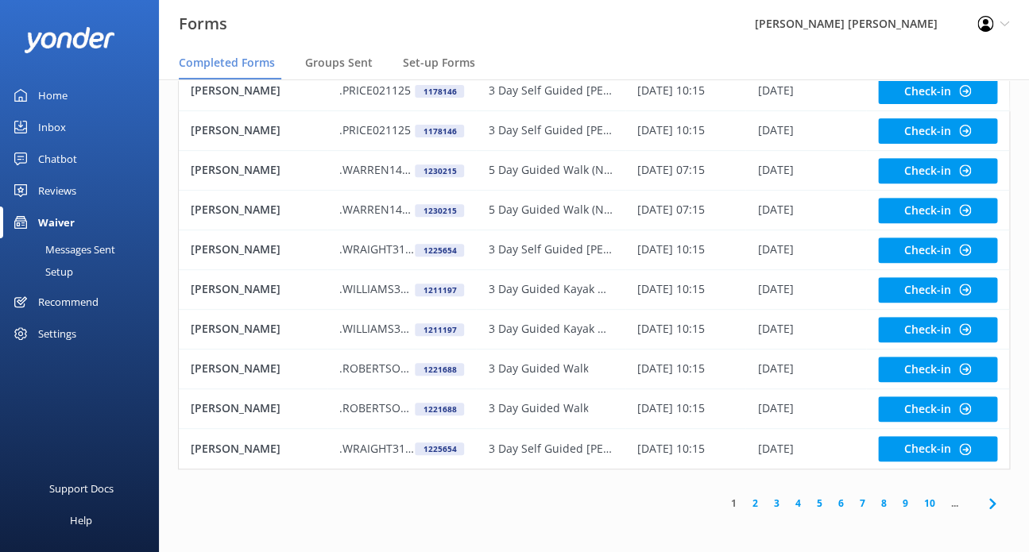
click at [756, 500] on link "2" at bounding box center [755, 503] width 21 height 15
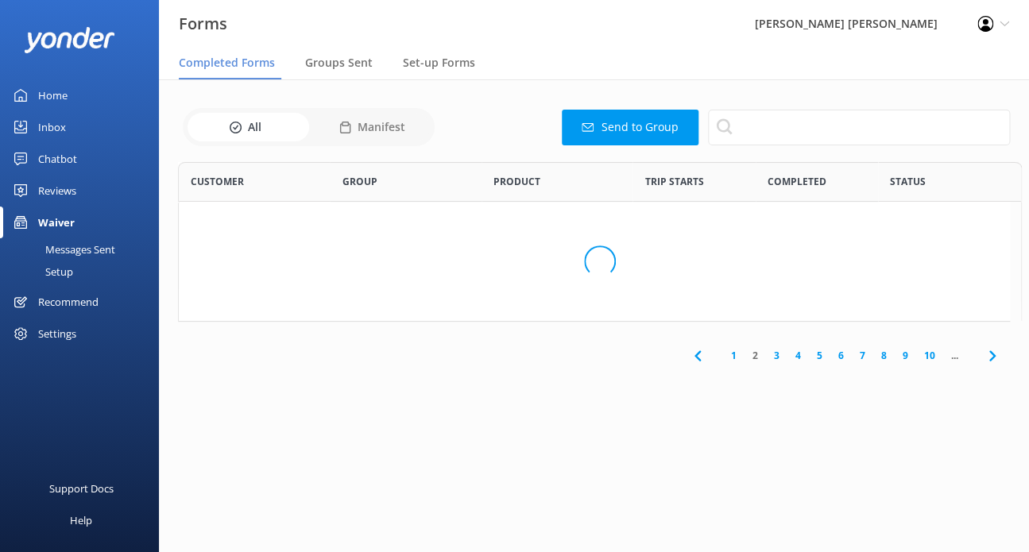
scroll to position [425, 818]
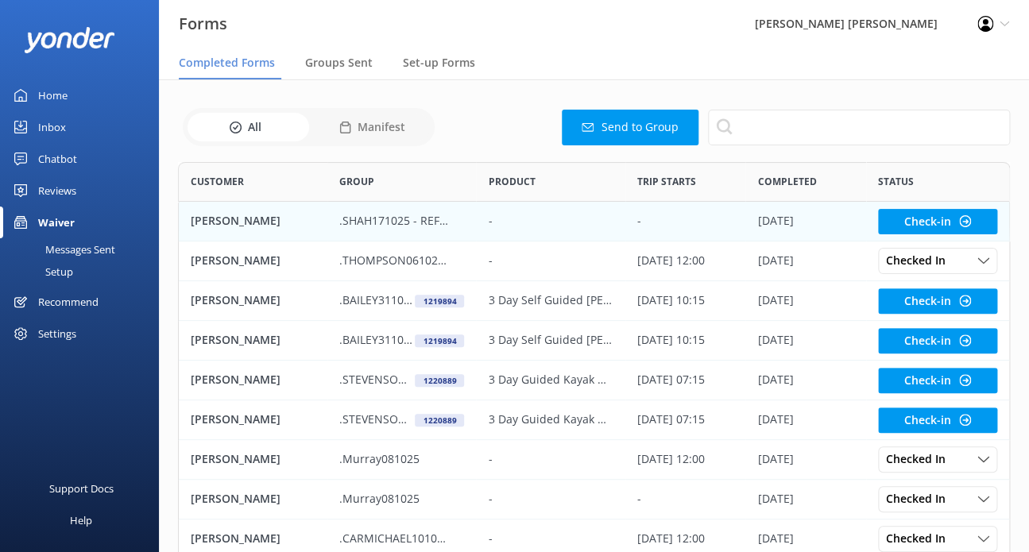
click at [393, 226] on p ".SHAH171025 - REF 980938" at bounding box center [393, 220] width 109 height 17
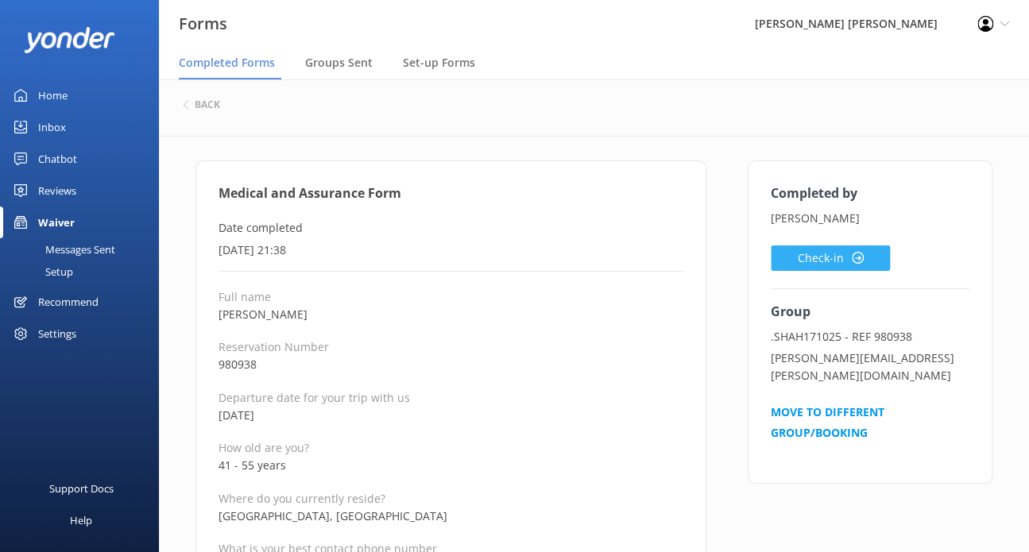
click at [803, 251] on button "Check-in" at bounding box center [830, 258] width 119 height 25
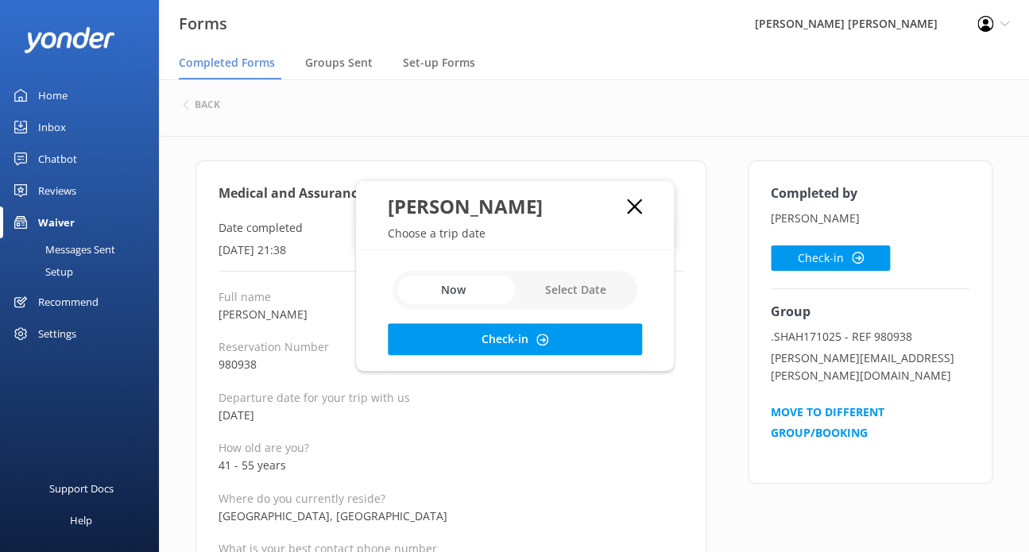
click at [546, 288] on input "checkbox" at bounding box center [515, 290] width 245 height 38
checkbox input "true"
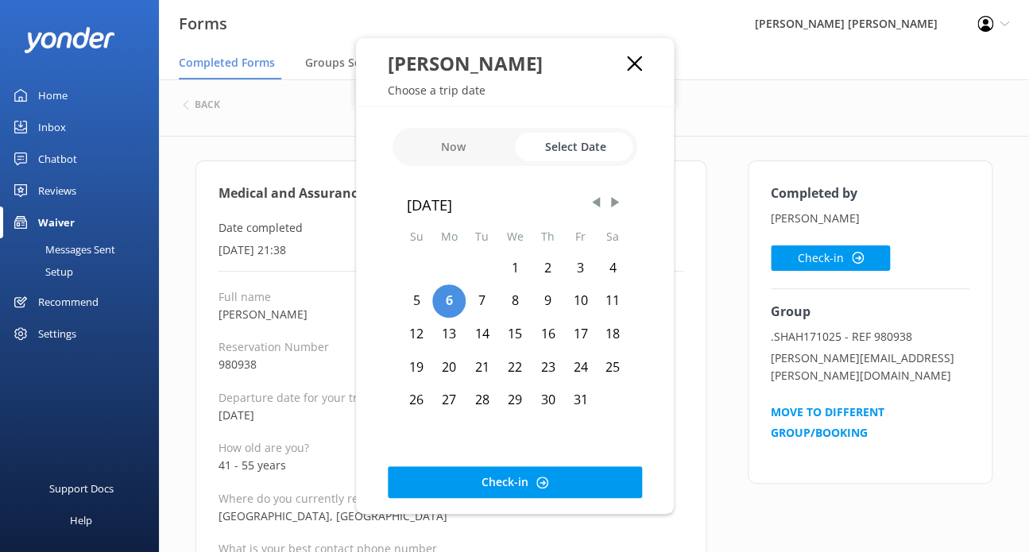
click at [583, 335] on div "17" at bounding box center [580, 334] width 33 height 33
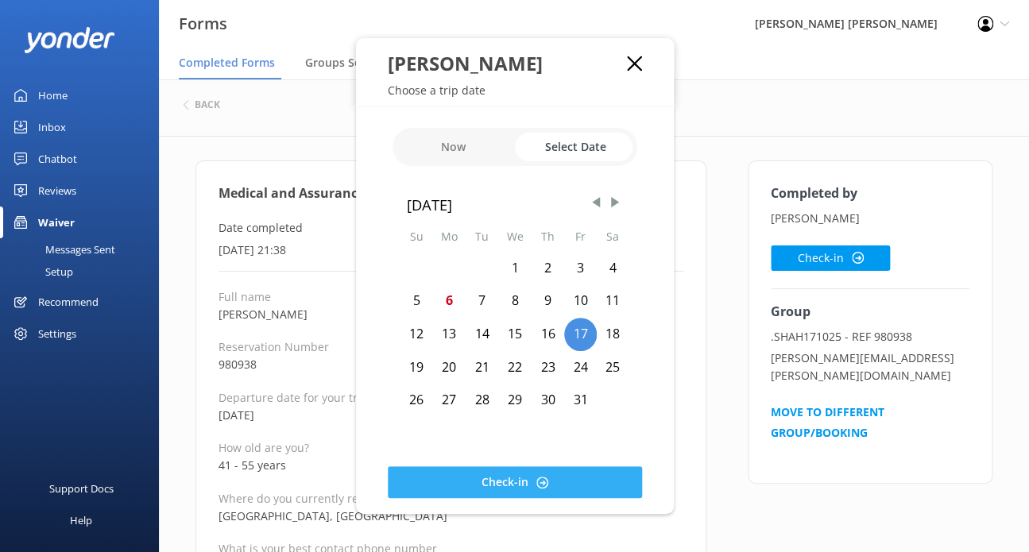
click at [523, 477] on button "Check-in" at bounding box center [515, 482] width 254 height 32
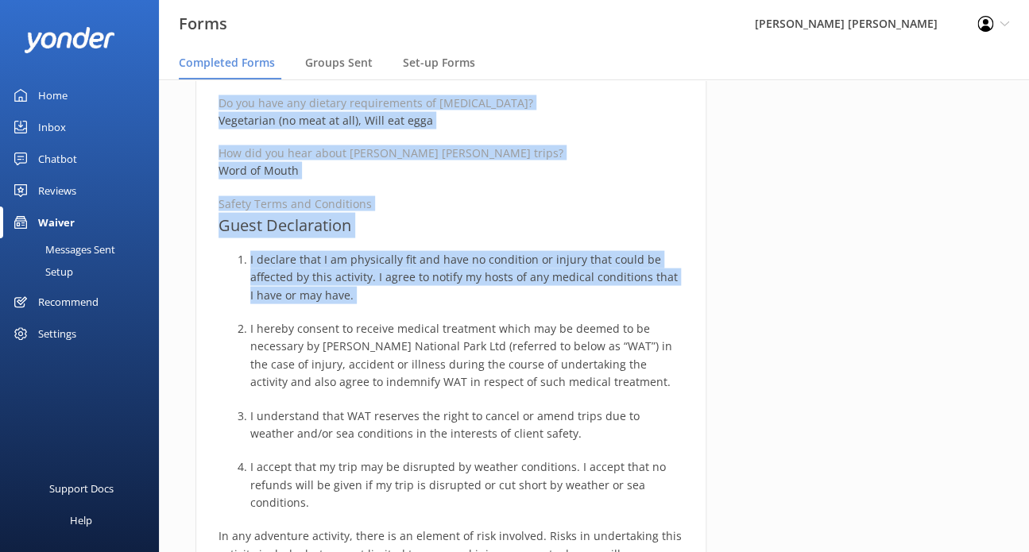
scroll to position [1112, 0]
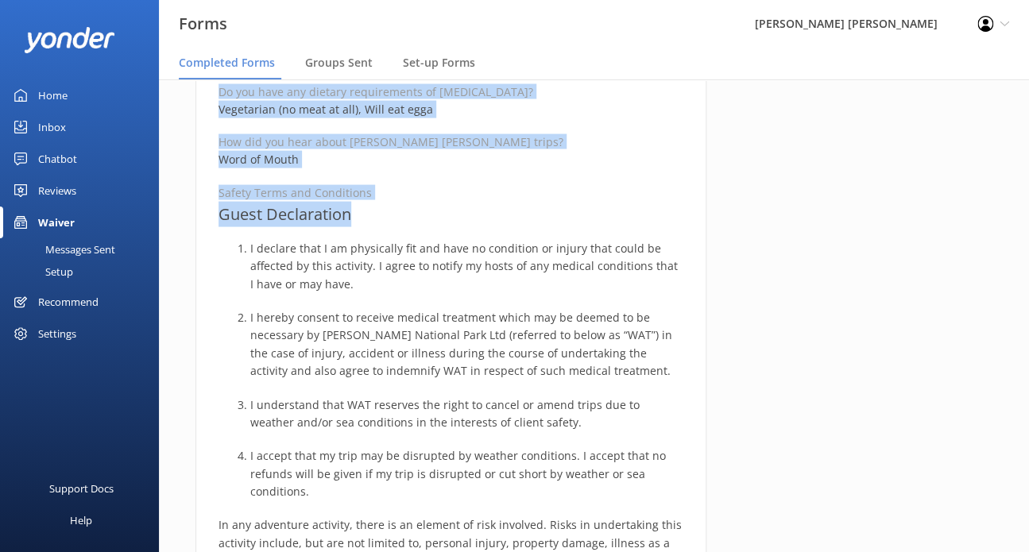
drag, startPoint x: 217, startPoint y: 185, endPoint x: 362, endPoint y: 225, distance: 150.7
click at [362, 225] on div "Medical and Assurance Form Date completed [DATE] 21:38 Full name [PERSON_NAME][…" at bounding box center [450, 194] width 511 height 2292
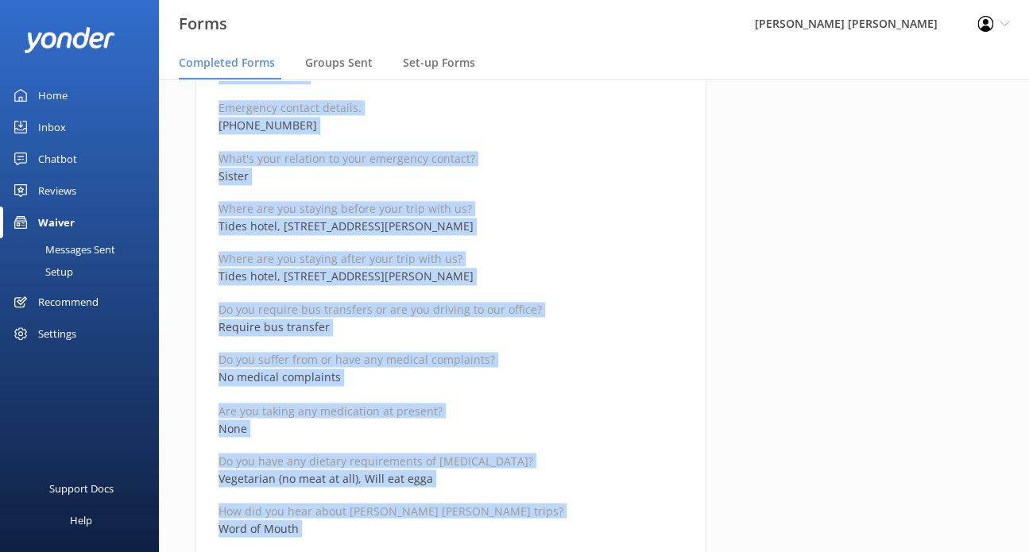
scroll to position [715, 0]
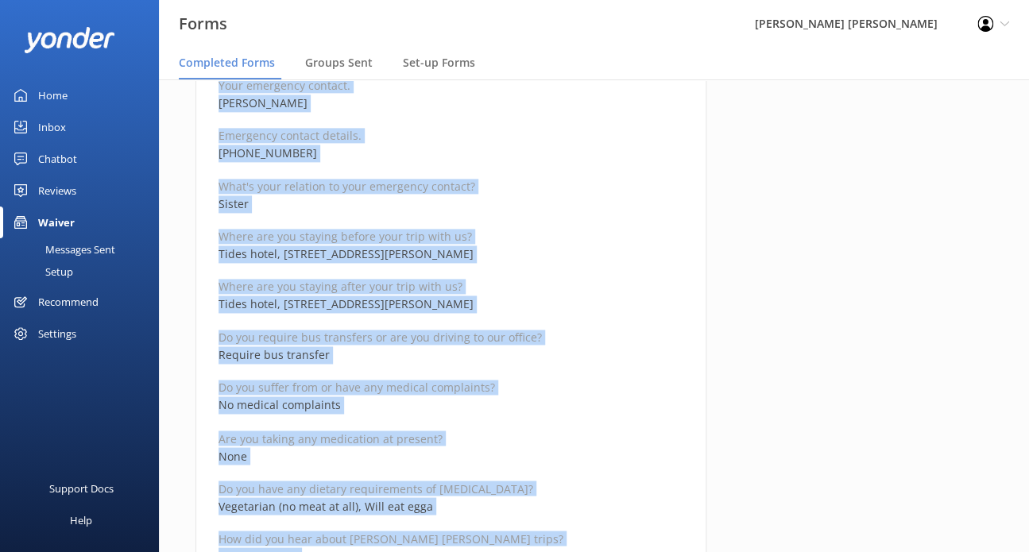
click at [522, 404] on p "No medical complaints" at bounding box center [451, 405] width 465 height 17
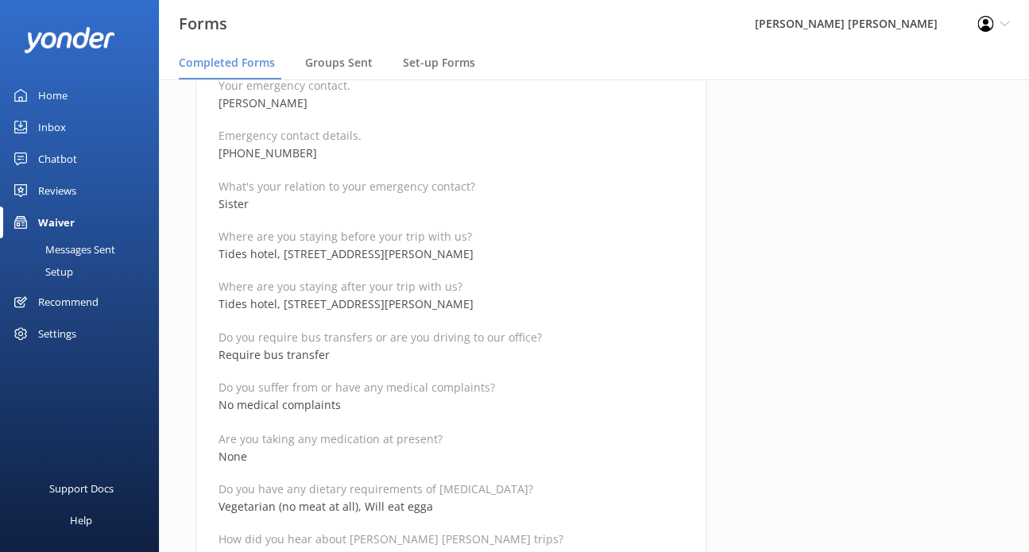
scroll to position [636, 0]
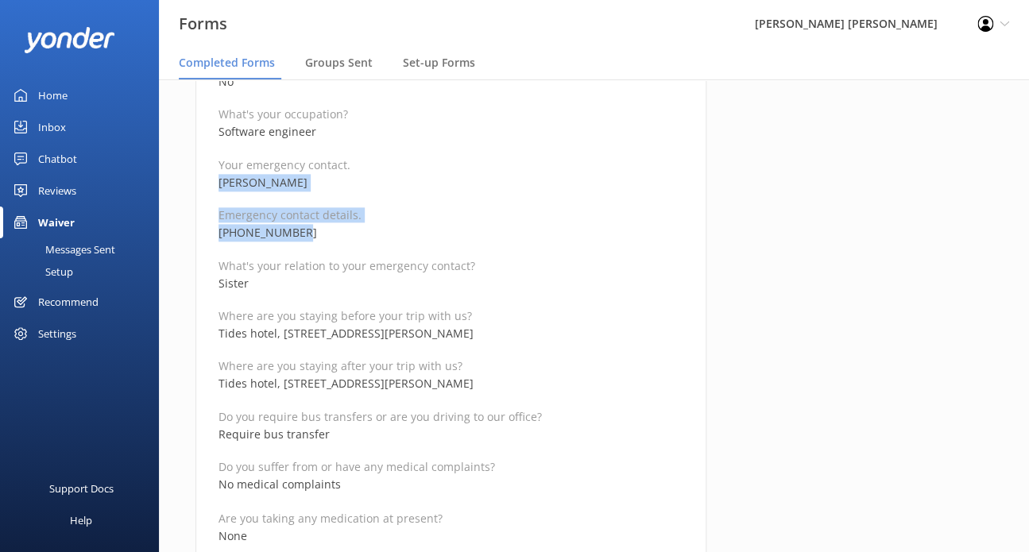
drag, startPoint x: 302, startPoint y: 233, endPoint x: 207, endPoint y: 182, distance: 107.4
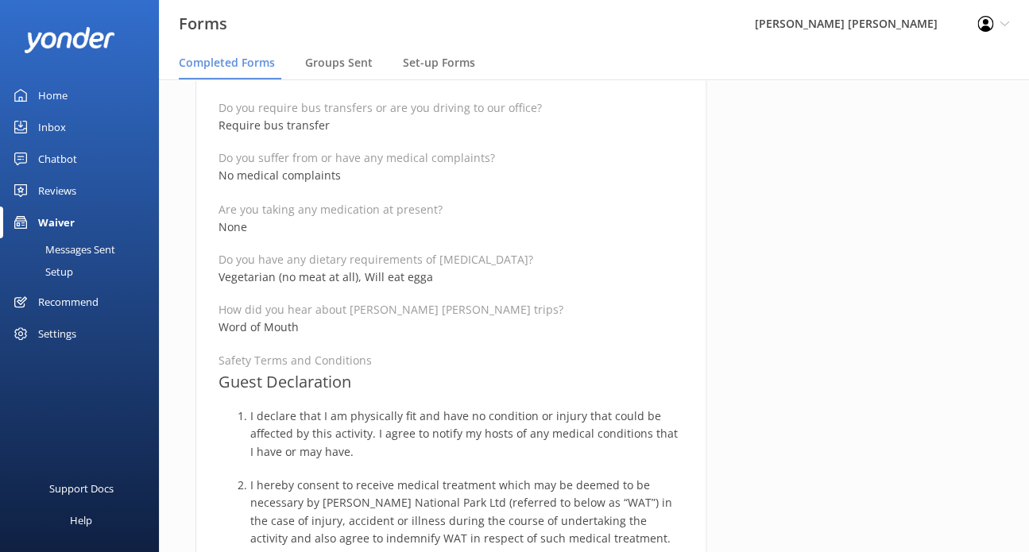
scroll to position [954, 0]
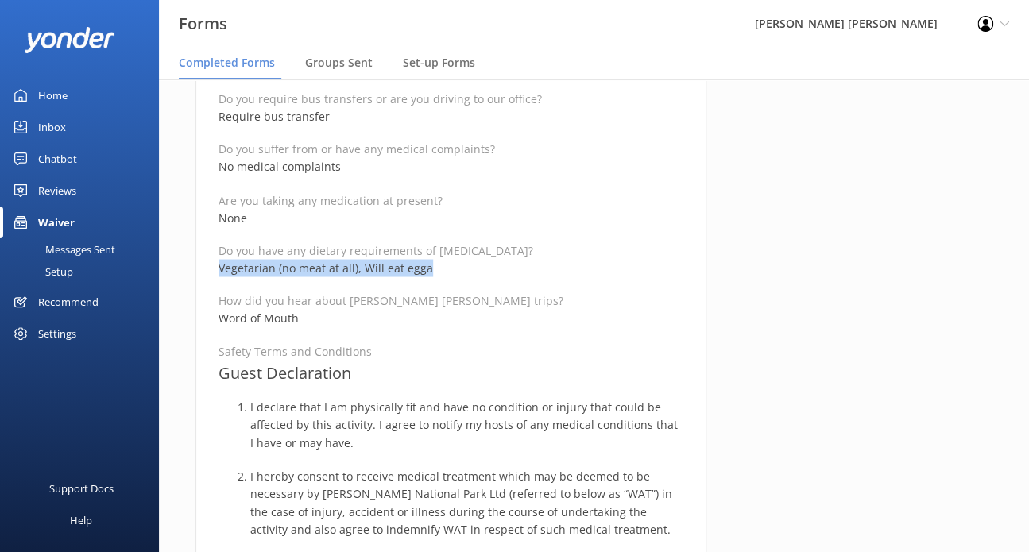
drag, startPoint x: 429, startPoint y: 265, endPoint x: 197, endPoint y: 262, distance: 232.1
click at [197, 262] on div "Medical and Assurance Form Date completed [DATE] 21:38 Full name [PERSON_NAME][…" at bounding box center [450, 353] width 511 height 2292
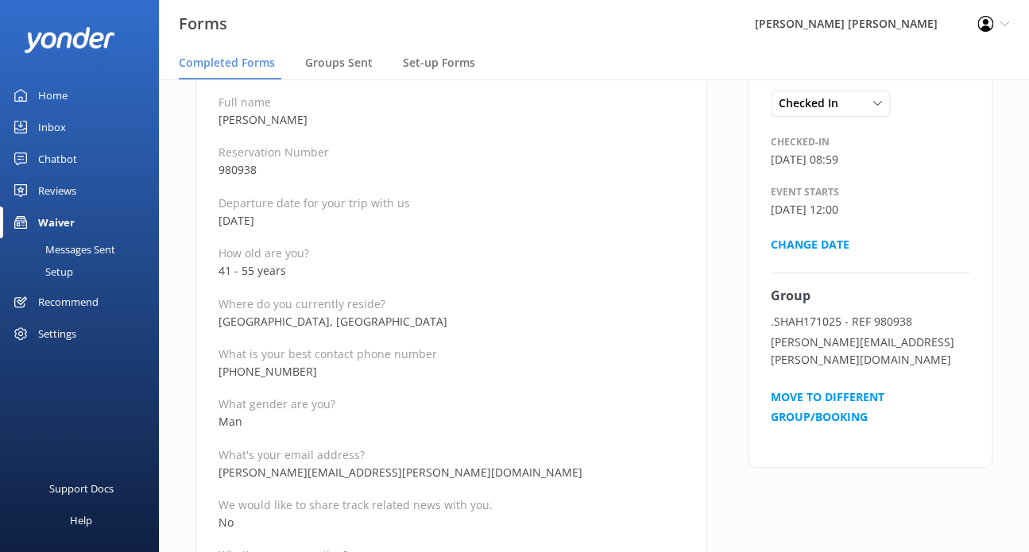
scroll to position [159, 0]
